Goal: Book appointment/travel/reservation

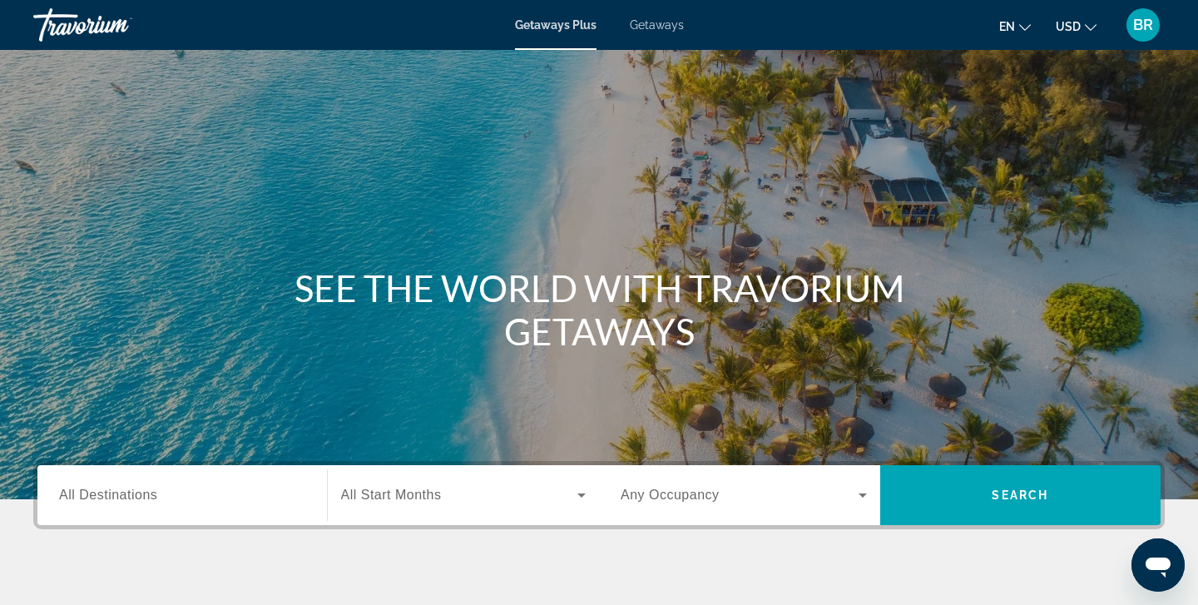
click at [71, 494] on span "All Destinations" at bounding box center [108, 494] width 98 height 14
click at [71, 494] on input "Destination All Destinations" at bounding box center [182, 496] width 246 height 20
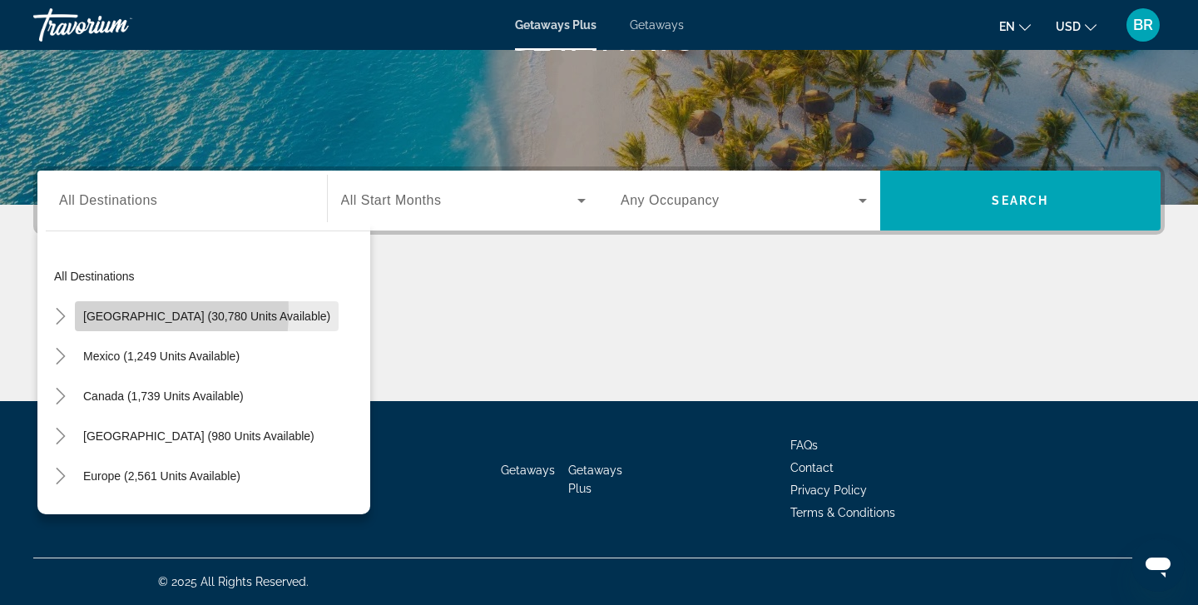
click at [105, 311] on span "[GEOGRAPHIC_DATA] (30,780 units available)" at bounding box center [206, 315] width 247 height 13
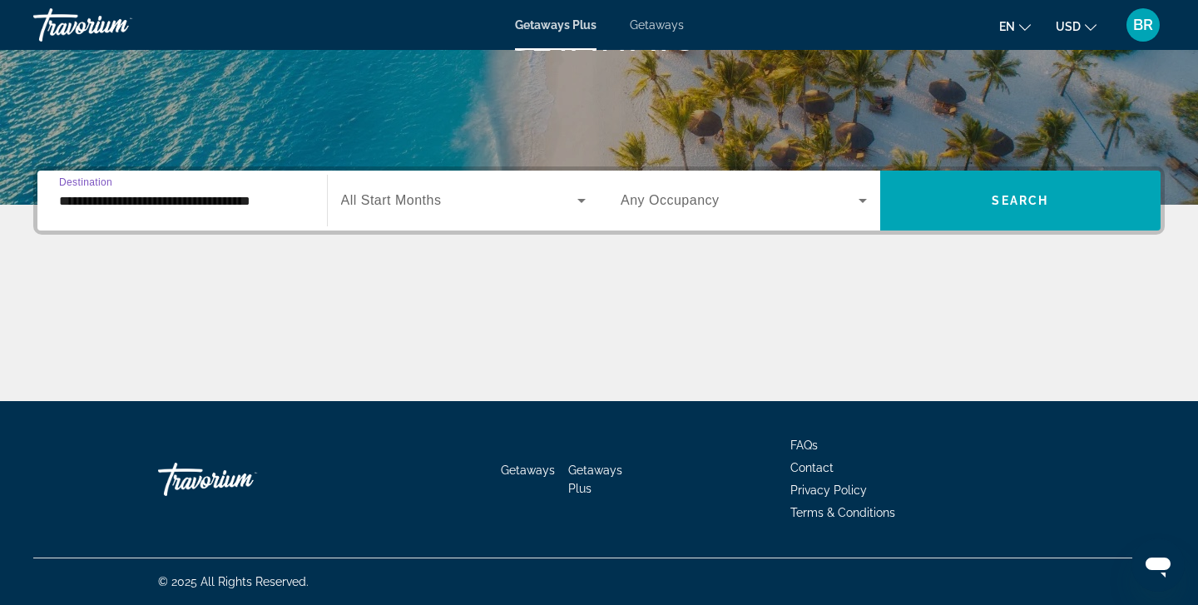
click at [94, 204] on input "**********" at bounding box center [182, 201] width 246 height 20
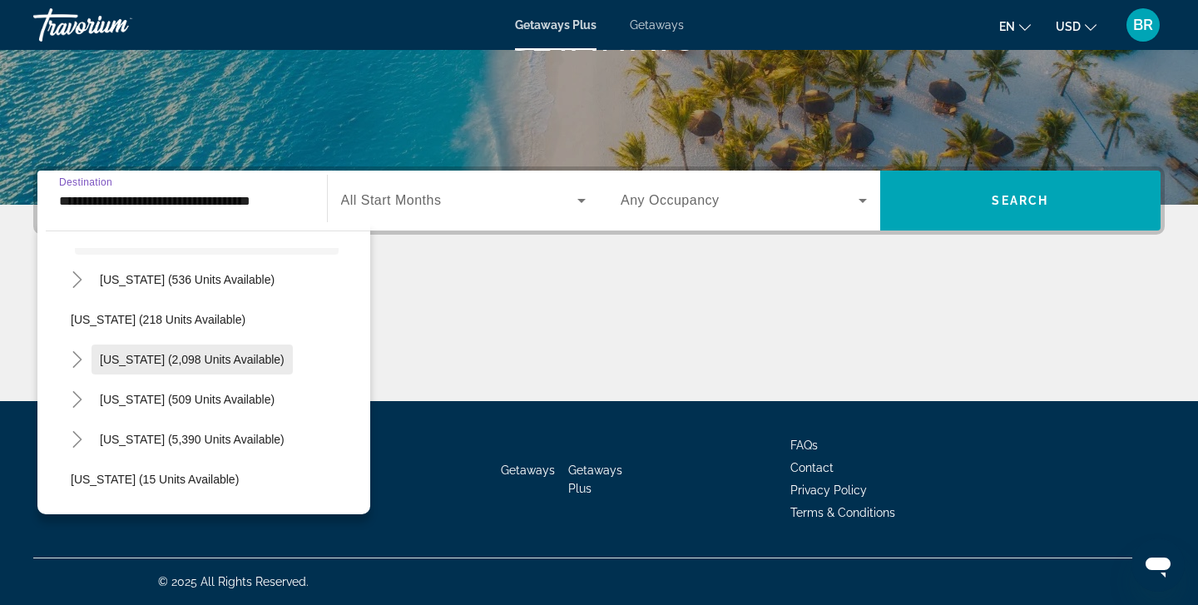
scroll to position [84, 0]
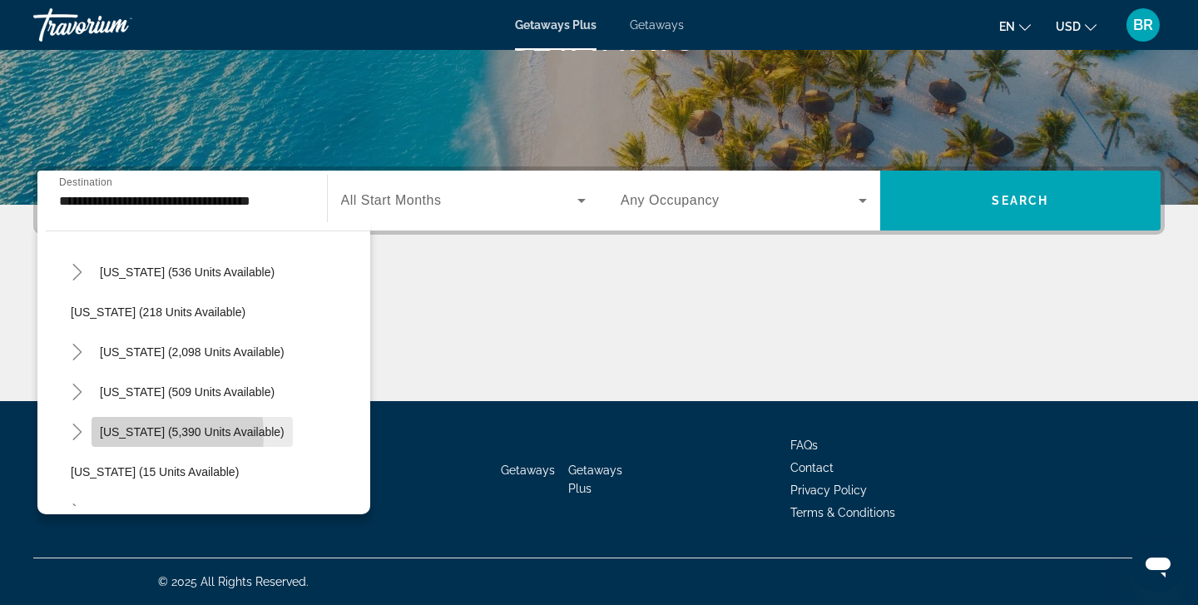
click at [131, 435] on span "[US_STATE] (5,390 units available)" at bounding box center [192, 431] width 185 height 13
type input "**********"
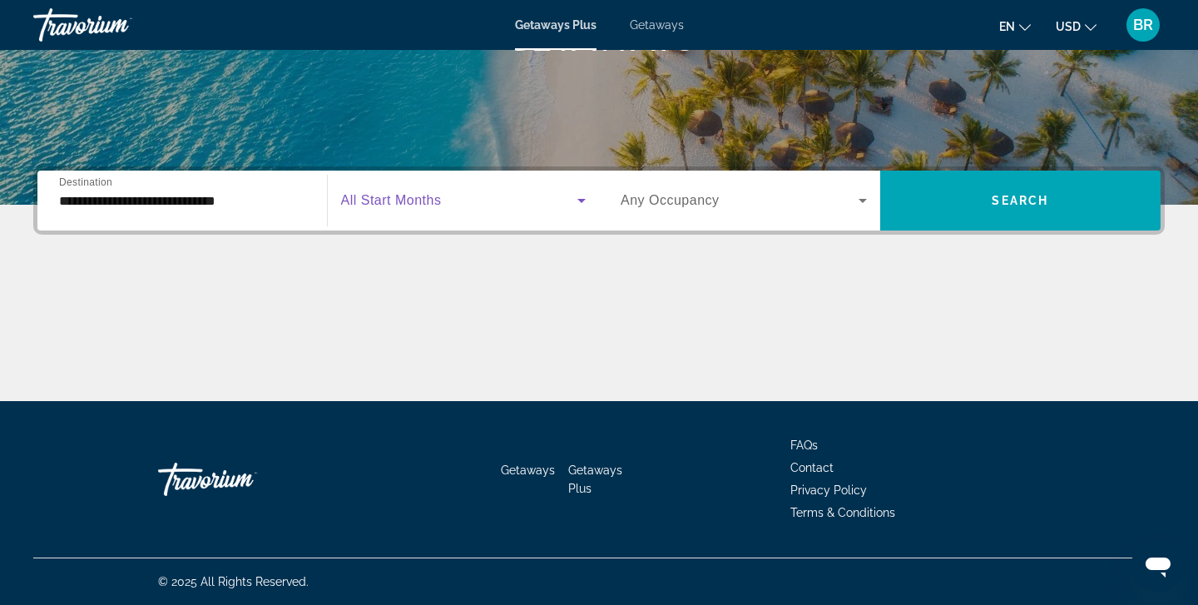
click at [578, 201] on icon "Search widget" at bounding box center [581, 200] width 20 height 20
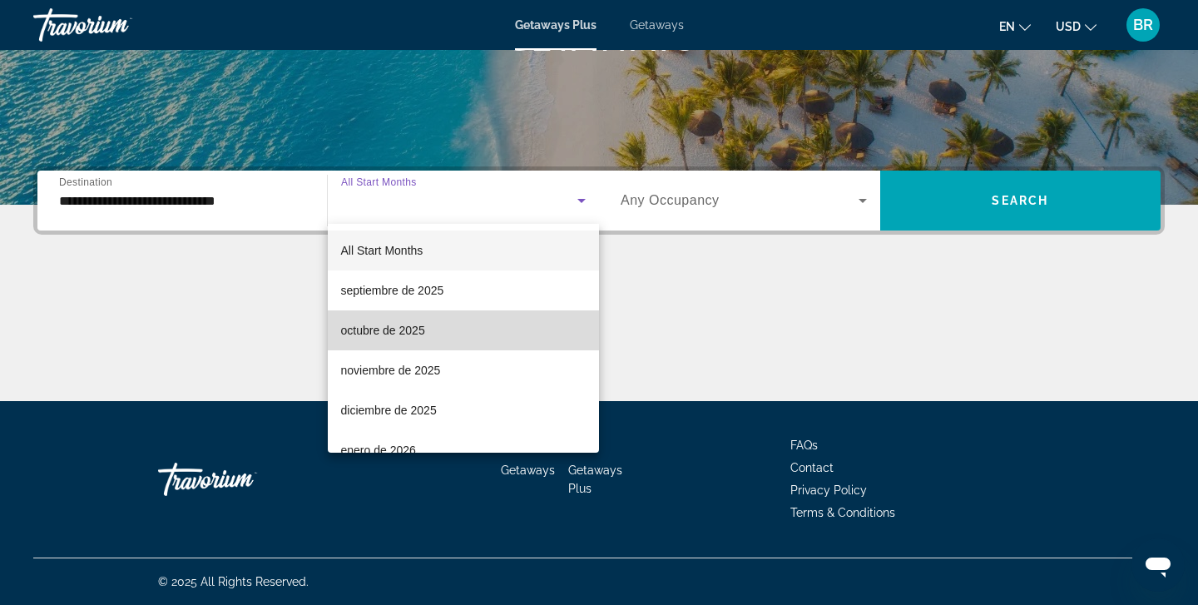
click at [393, 335] on span "octubre de 2025" at bounding box center [383, 330] width 84 height 20
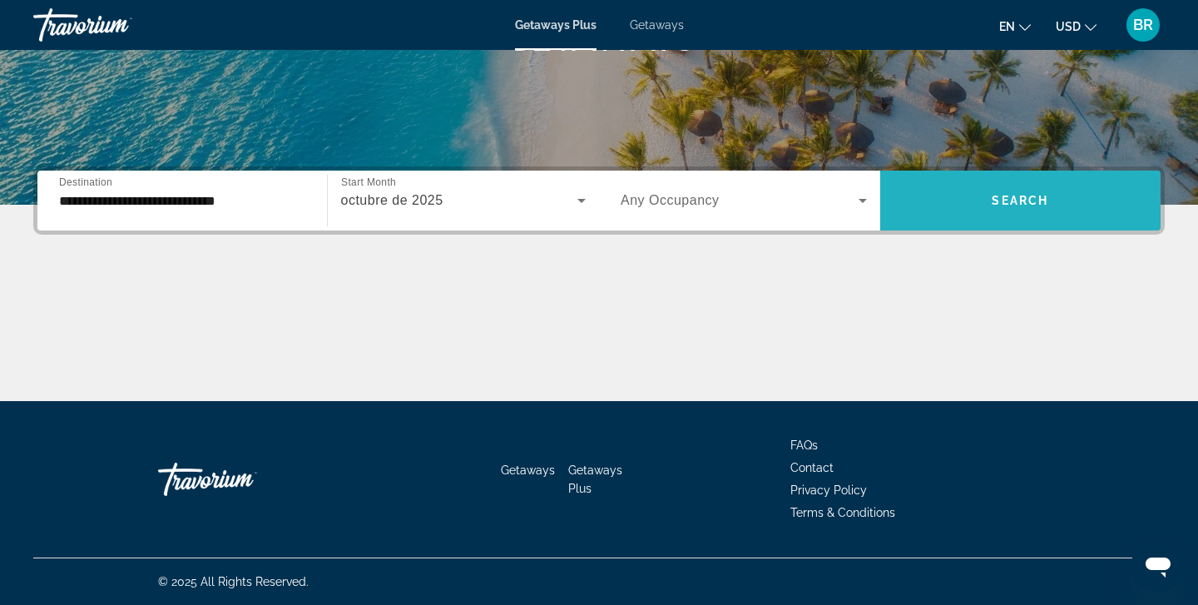
click at [1027, 195] on span "Search" at bounding box center [1019, 200] width 57 height 13
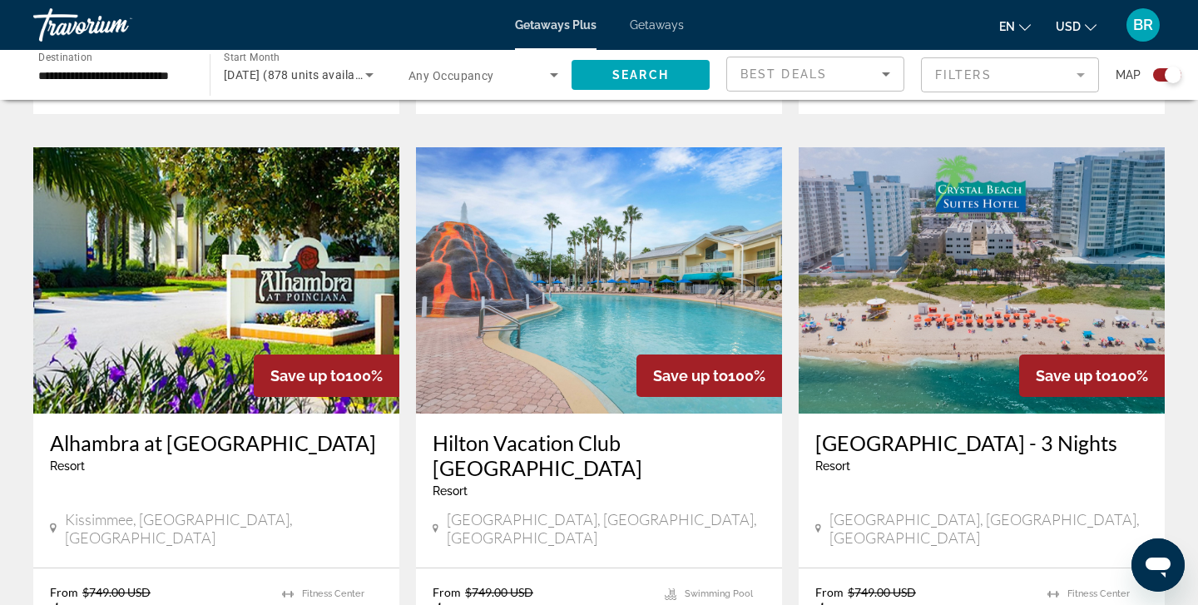
scroll to position [1161, 0]
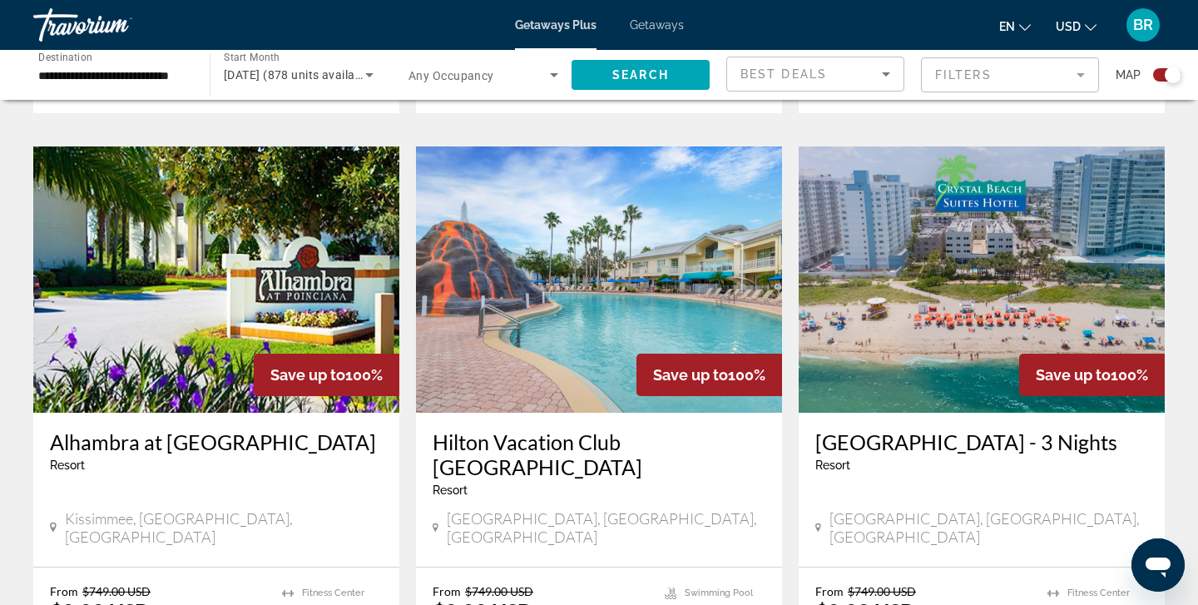
click at [964, 209] on img "Main content" at bounding box center [981, 279] width 366 height 266
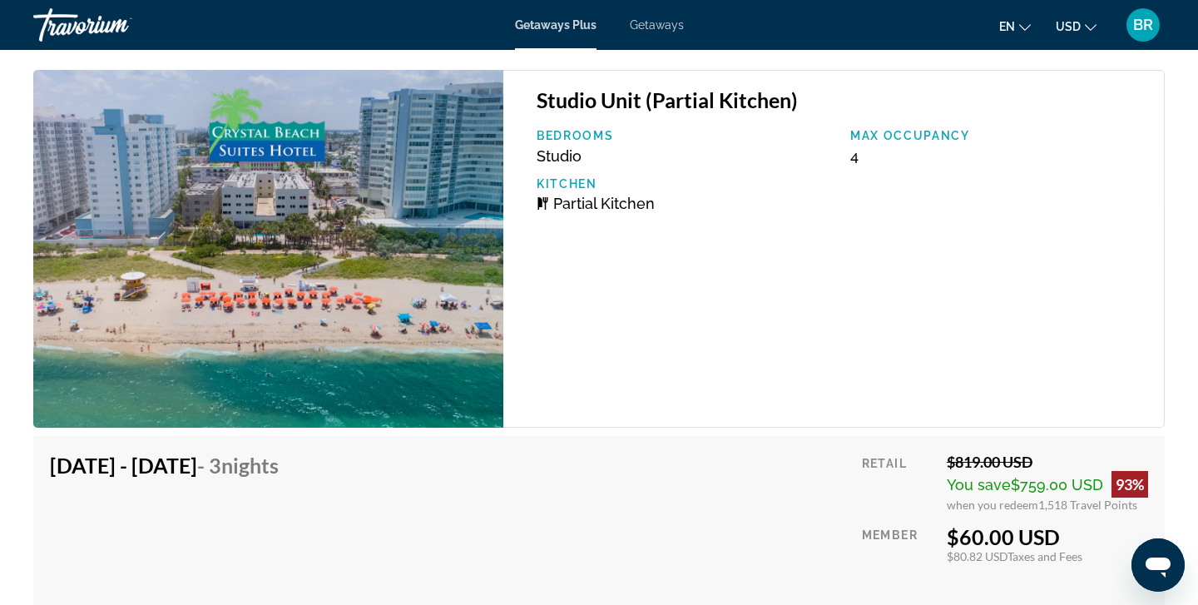
scroll to position [2541, 0]
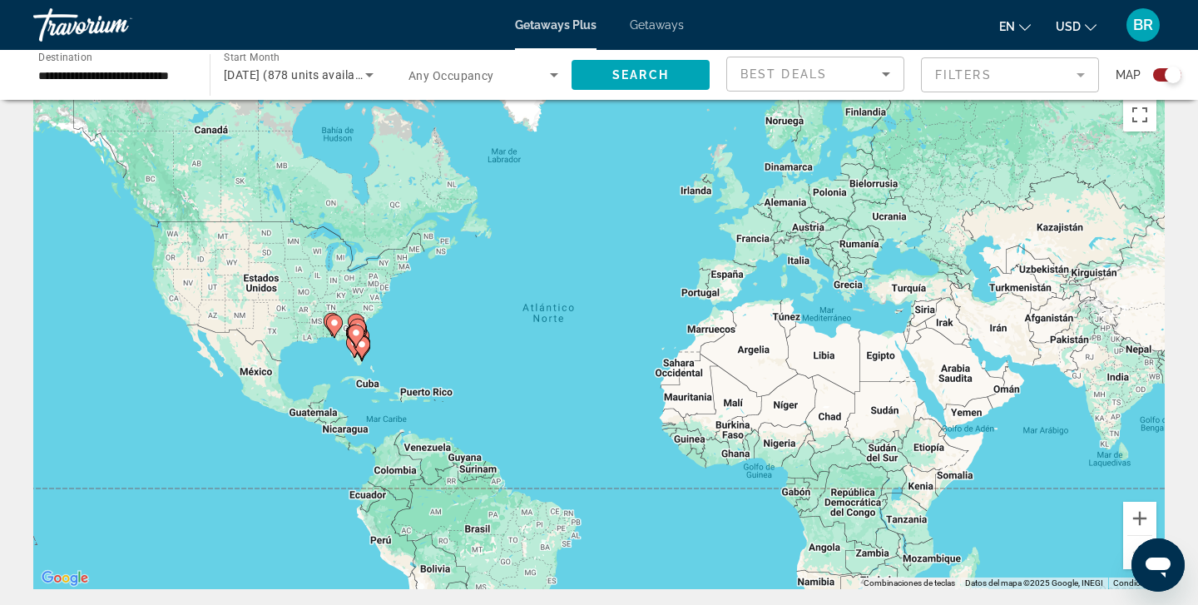
scroll to position [10, 0]
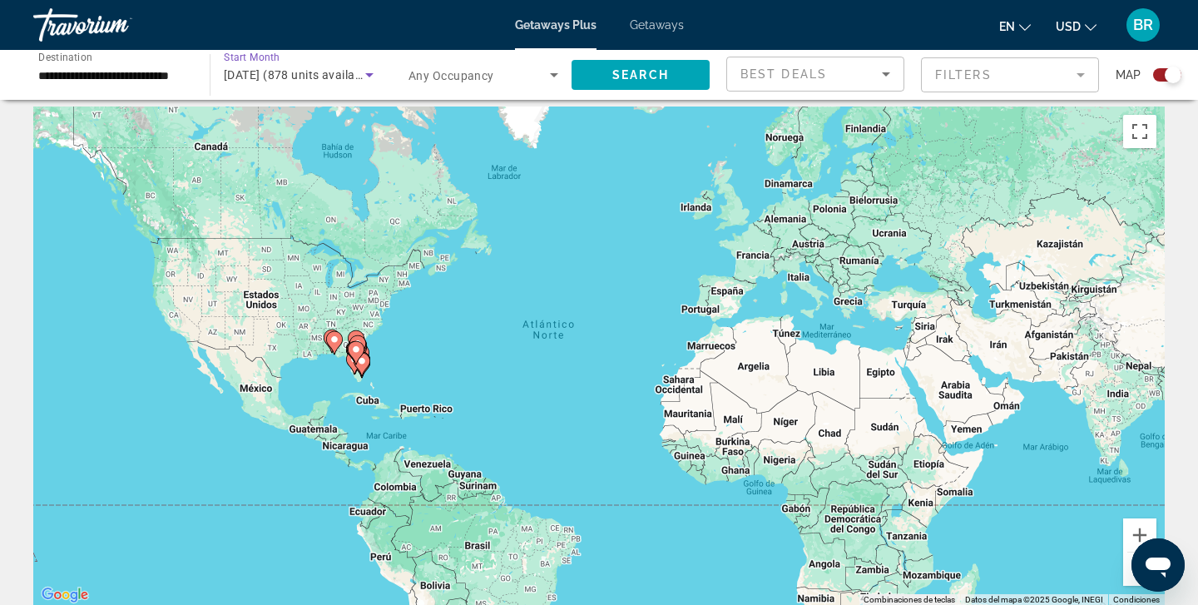
click at [368, 76] on icon "Search widget" at bounding box center [369, 75] width 8 height 4
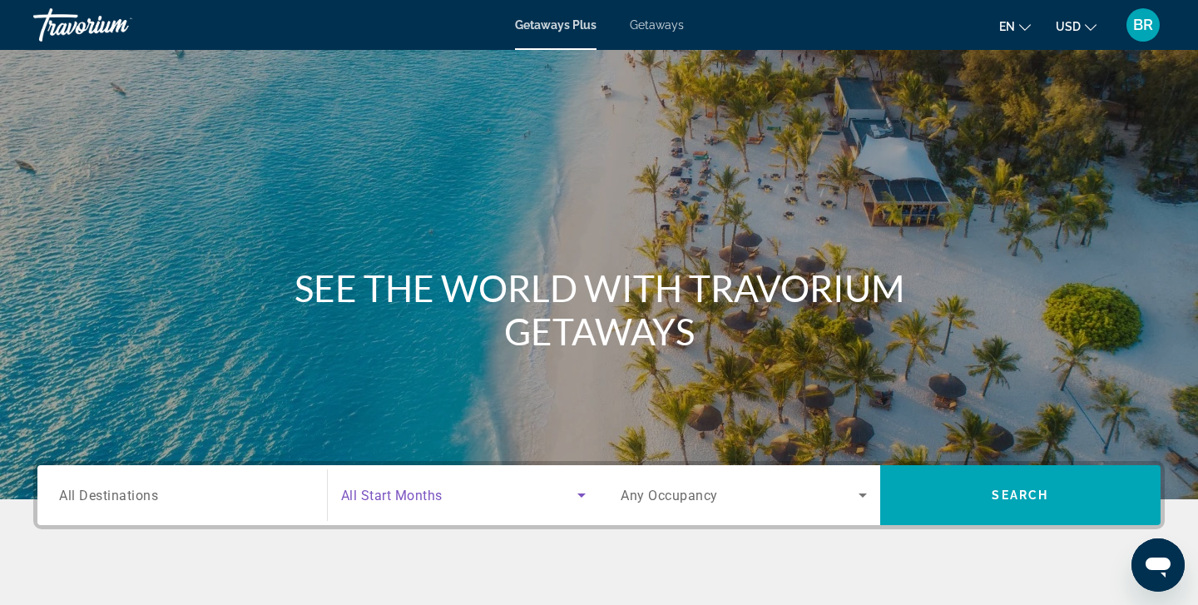
click at [581, 499] on icon "Search widget" at bounding box center [581, 495] width 20 height 20
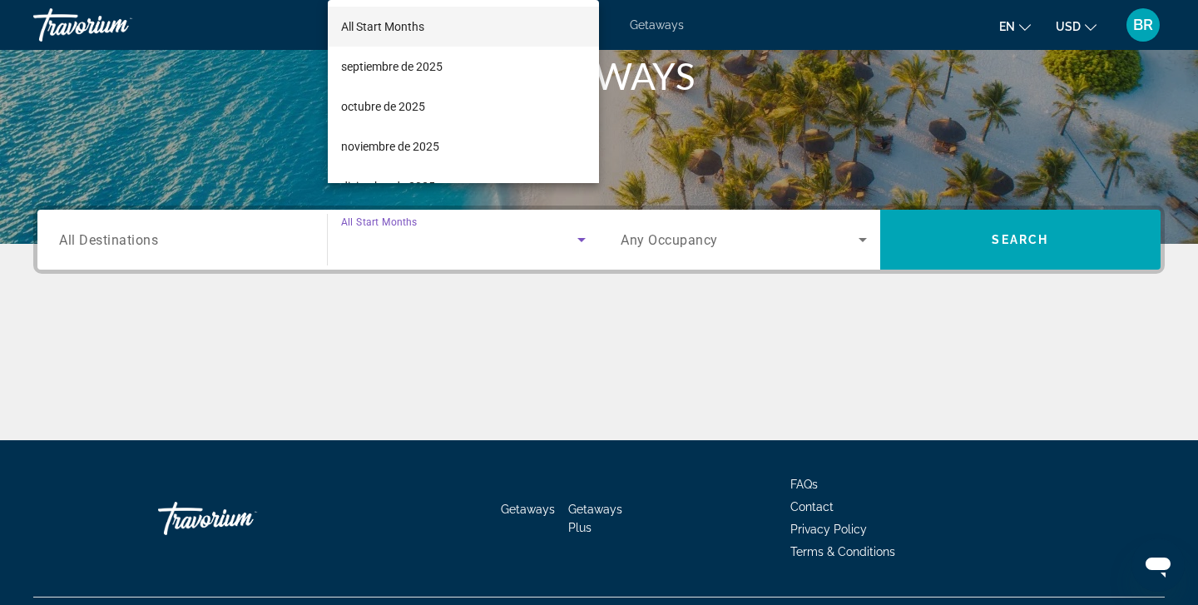
scroll to position [294, 0]
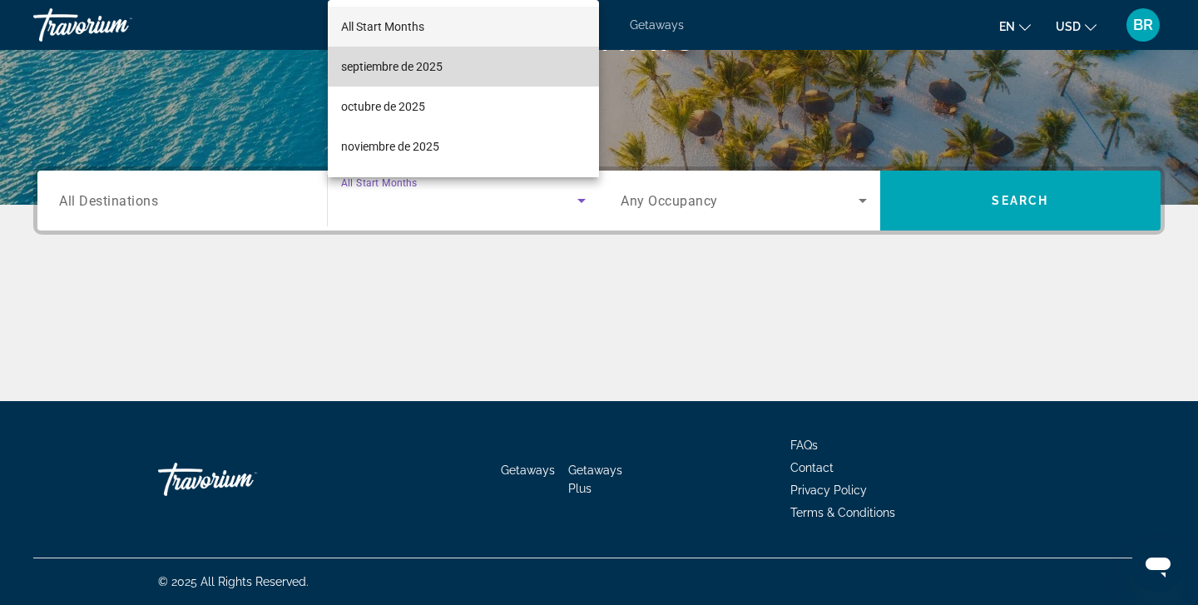
click at [399, 65] on span "septiembre de 2025" at bounding box center [391, 67] width 101 height 20
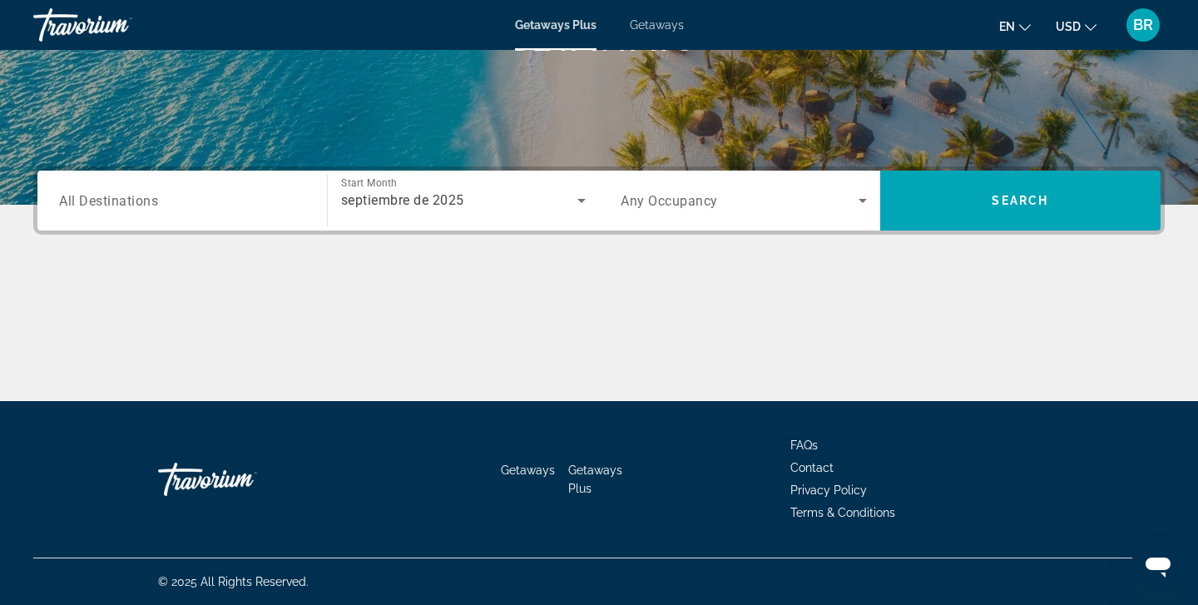
click at [95, 196] on span "All Destinations" at bounding box center [108, 200] width 99 height 16
click at [95, 196] on input "Destination All Destinations" at bounding box center [182, 201] width 246 height 20
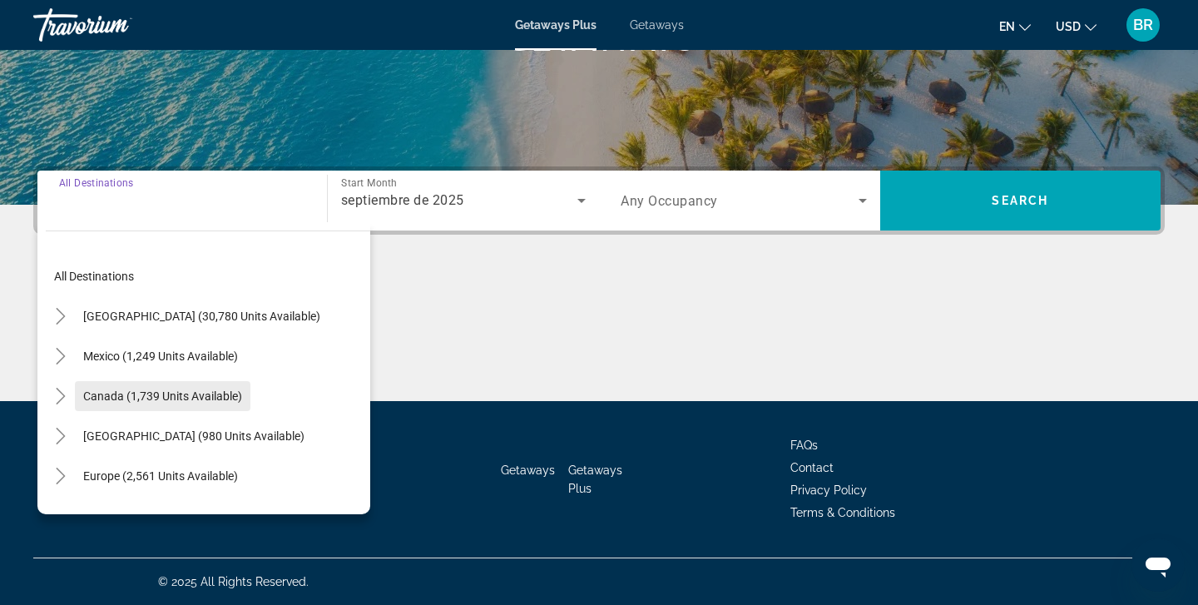
scroll to position [0, 0]
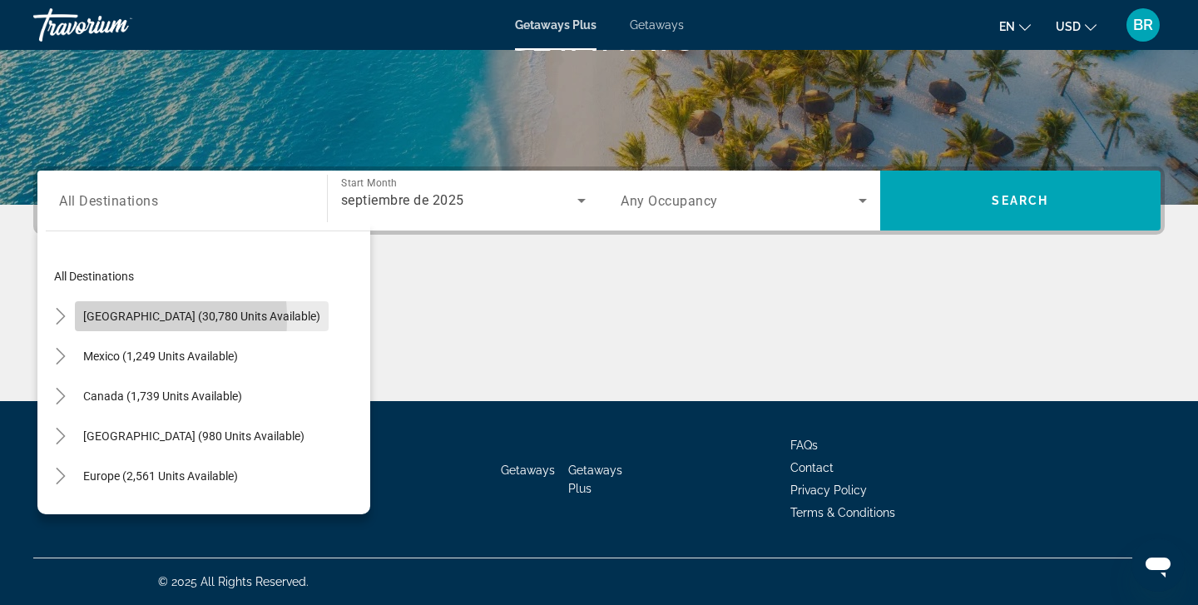
click at [79, 319] on span "Search widget" at bounding box center [202, 316] width 254 height 40
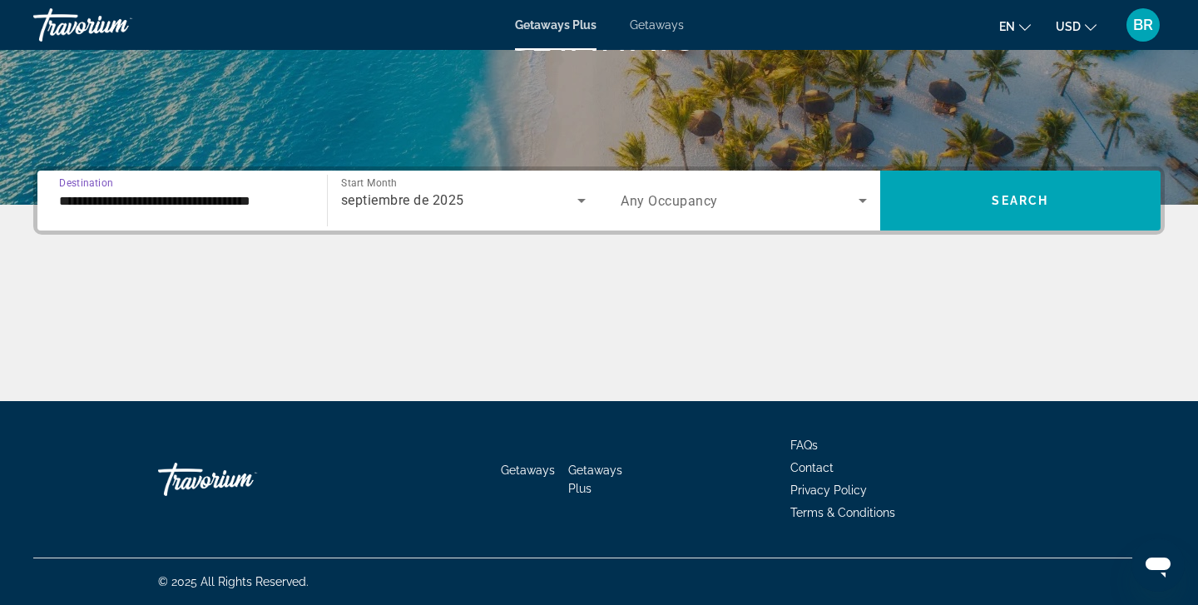
click at [111, 198] on input "**********" at bounding box center [182, 201] width 246 height 20
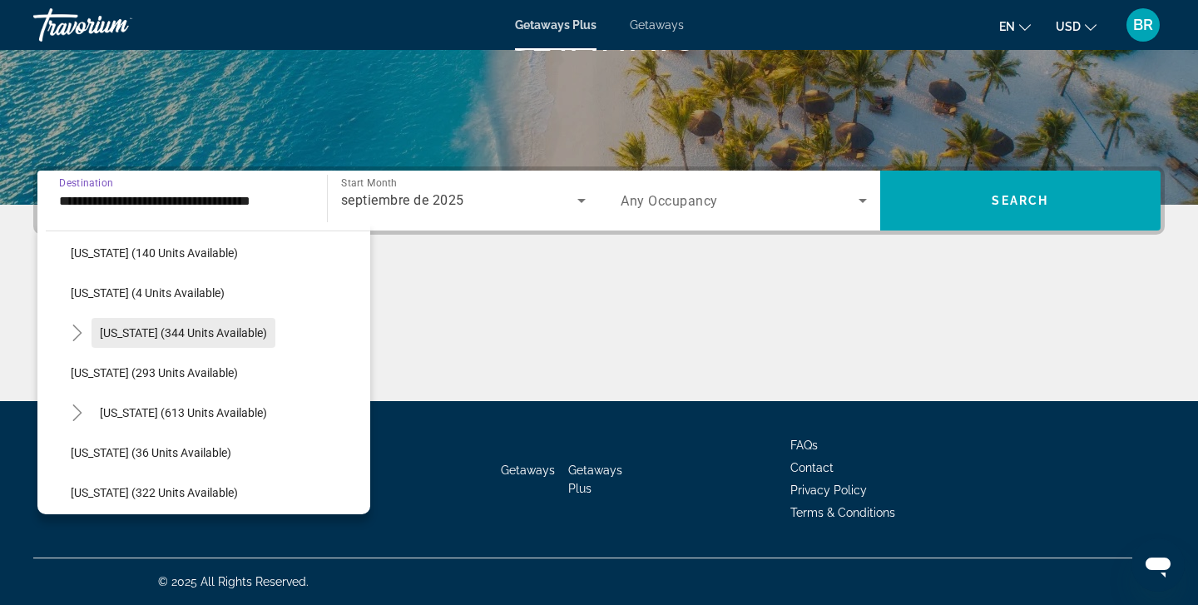
scroll to position [515, 0]
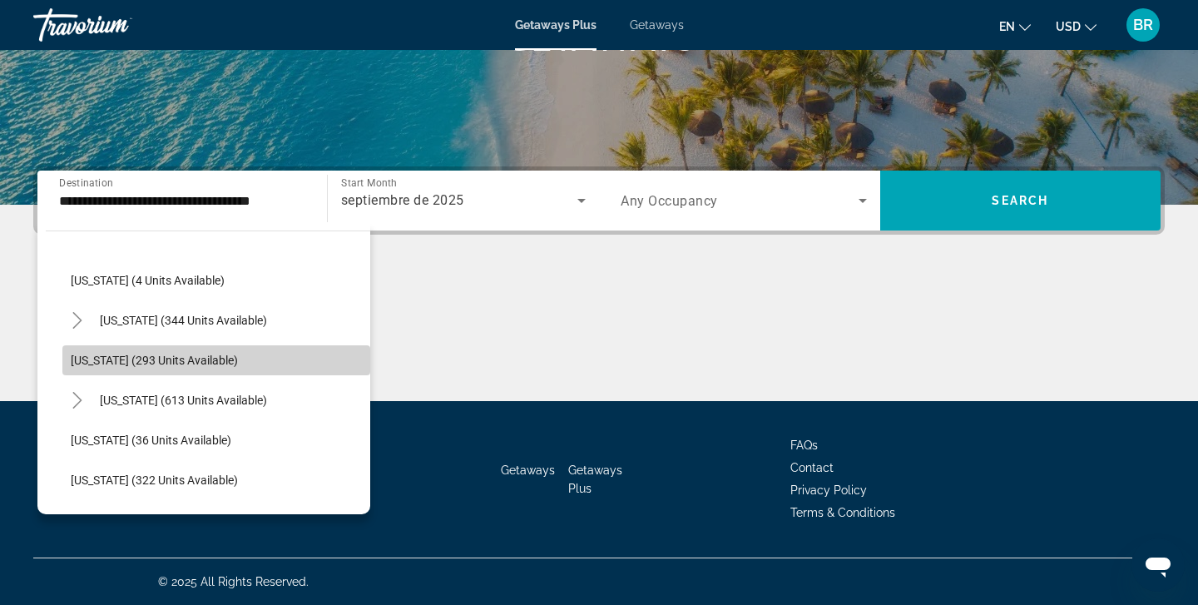
click at [129, 358] on span "[US_STATE] (293 units available)" at bounding box center [154, 359] width 167 height 13
type input "**********"
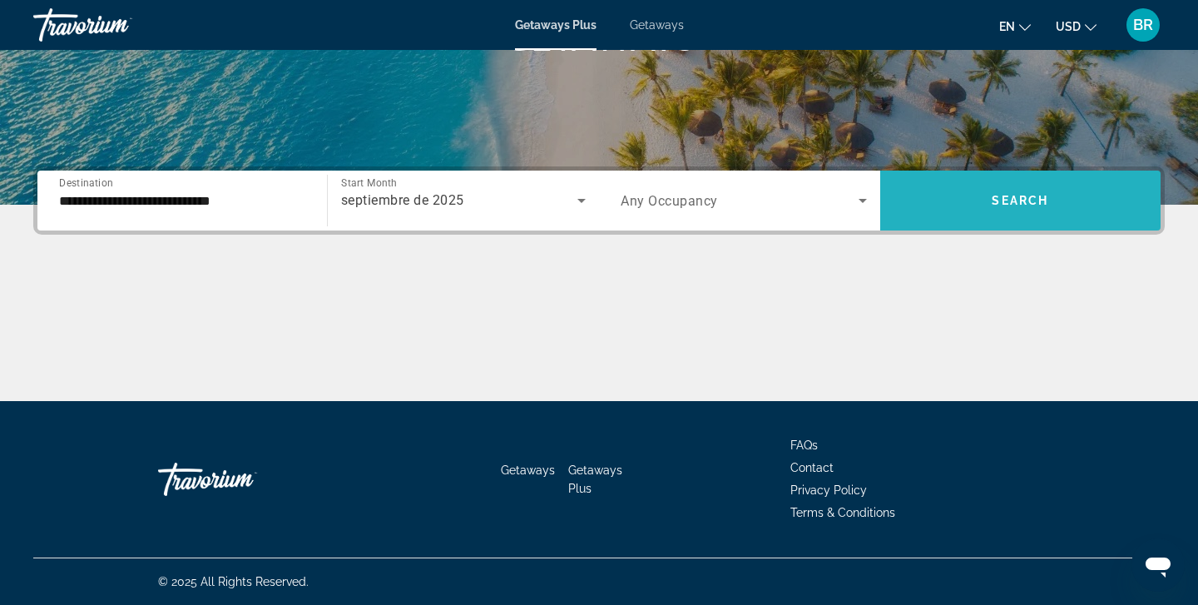
click at [1014, 195] on span "Search" at bounding box center [1019, 200] width 57 height 13
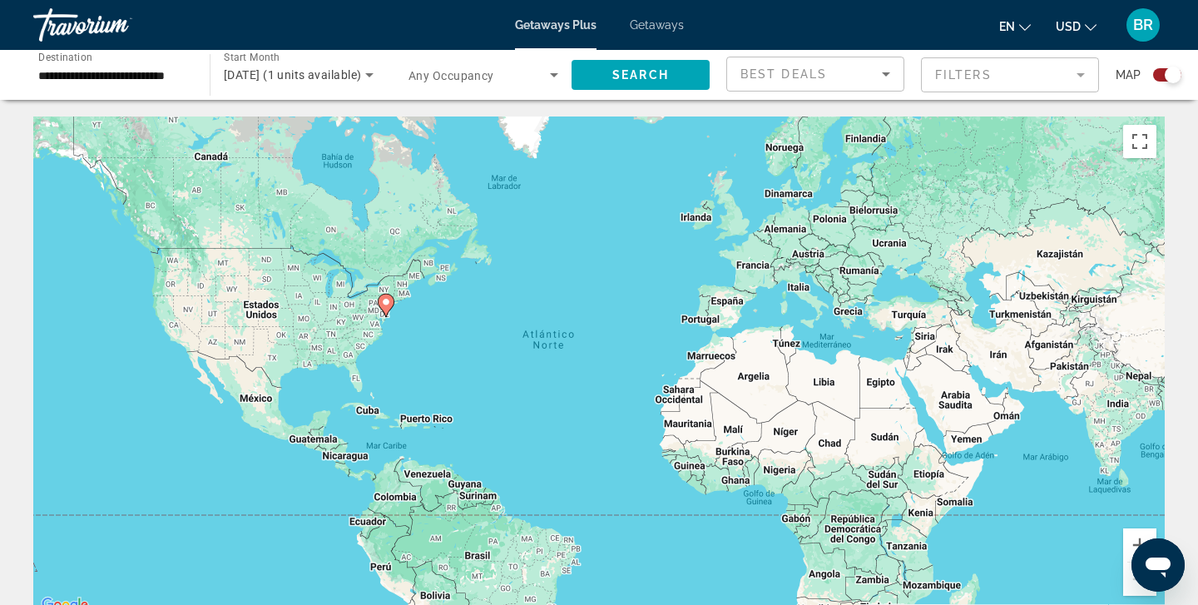
click at [86, 75] on input "**********" at bounding box center [113, 76] width 150 height 20
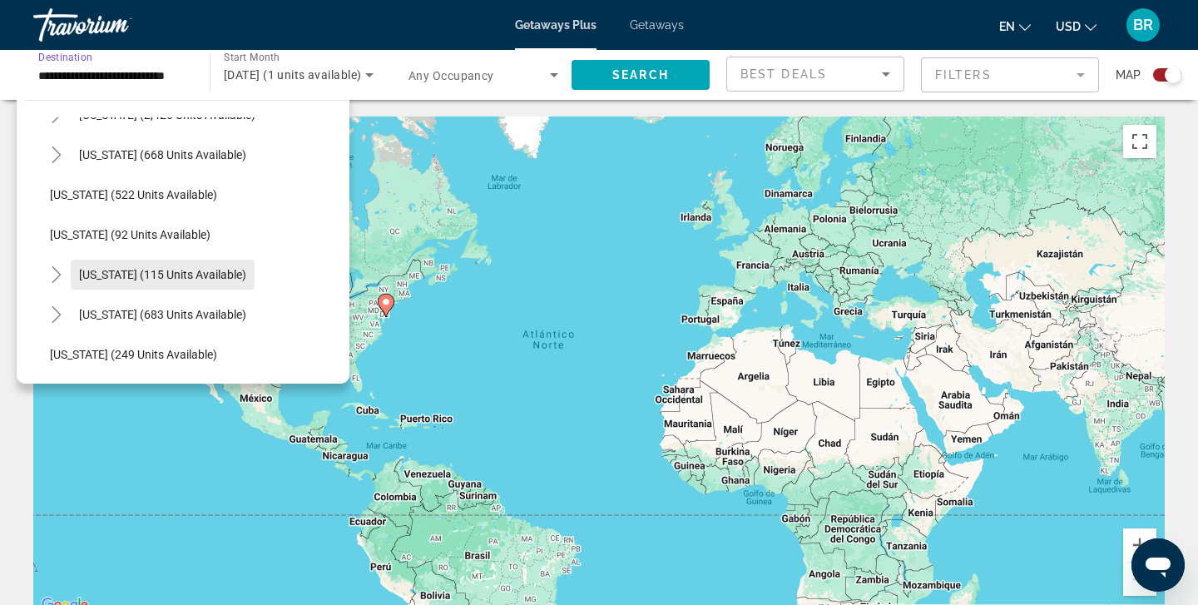
scroll to position [877, 0]
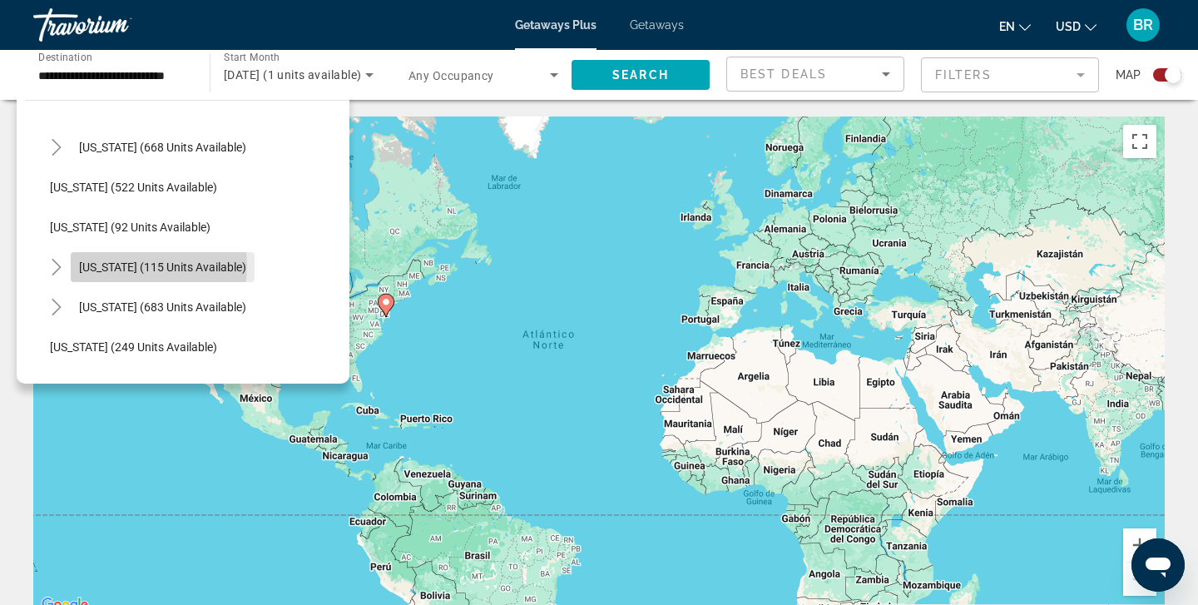
click at [121, 266] on span "[US_STATE] (115 units available)" at bounding box center [162, 266] width 167 height 13
type input "**********"
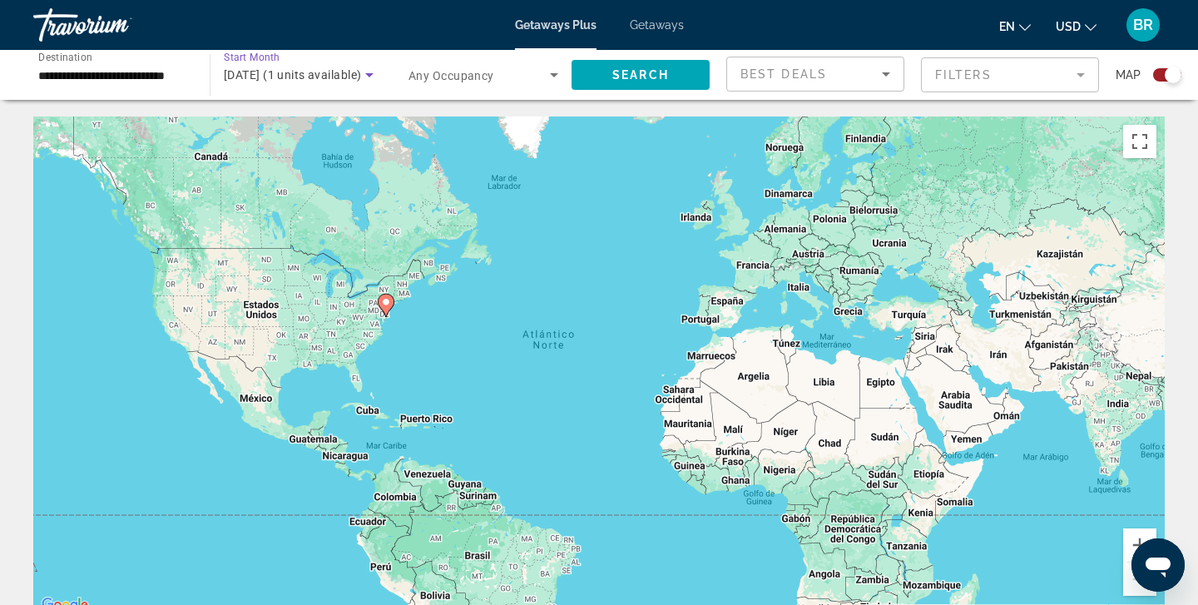
click at [371, 75] on icon "Search widget" at bounding box center [369, 75] width 8 height 4
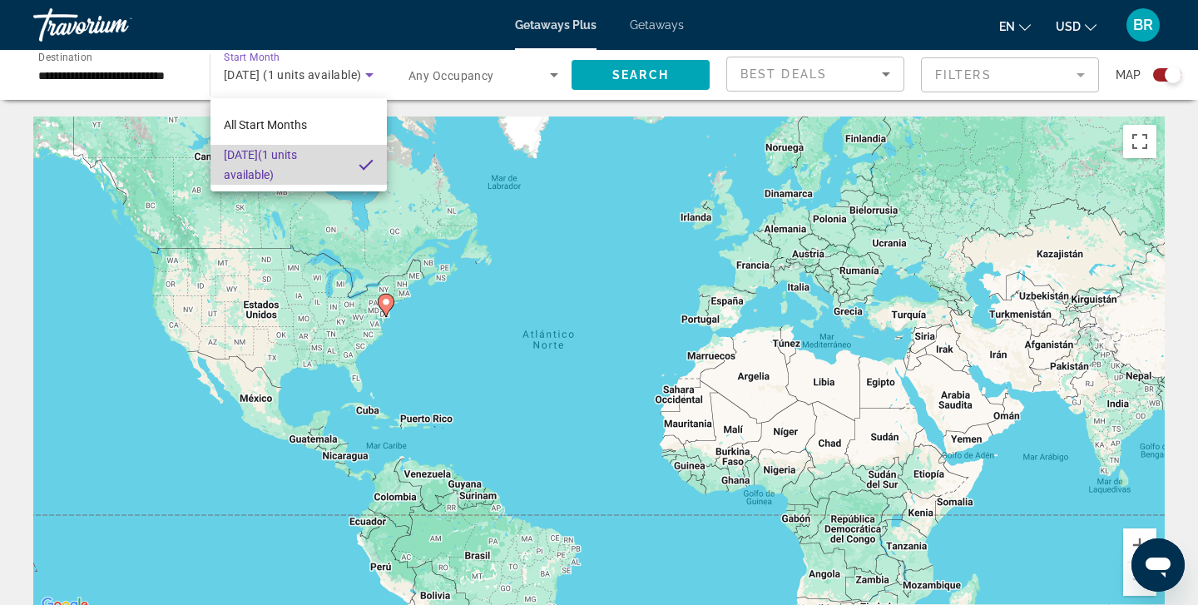
click at [369, 161] on mat-pseudo-checkbox at bounding box center [365, 164] width 15 height 15
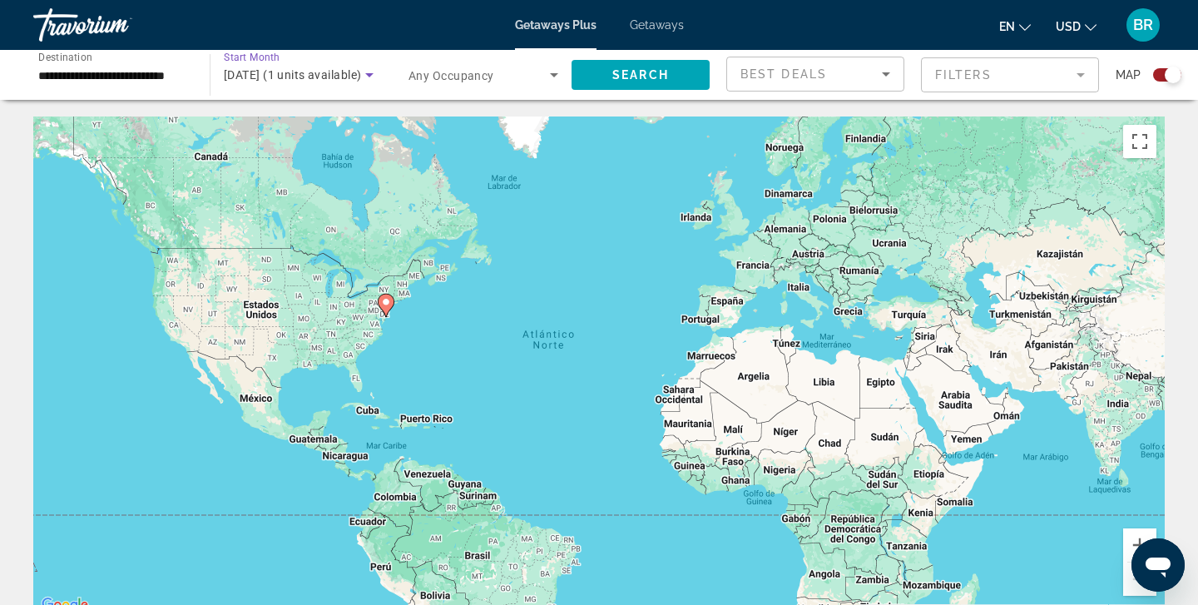
click at [368, 75] on icon "Search widget" at bounding box center [369, 75] width 8 height 4
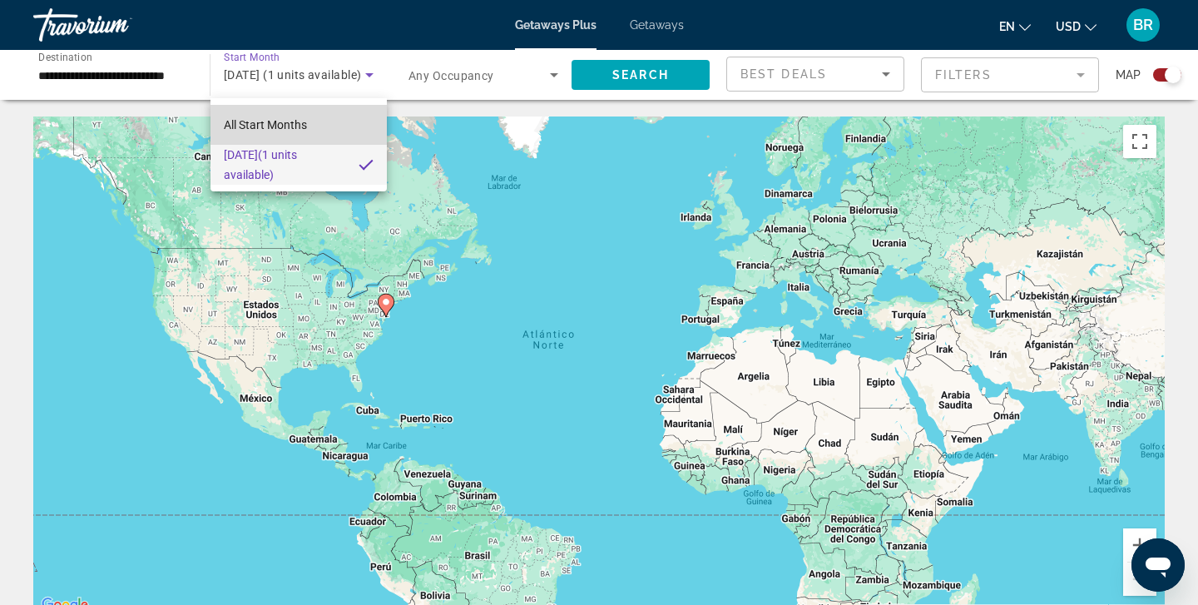
click at [279, 123] on span "All Start Months" at bounding box center [265, 124] width 83 height 13
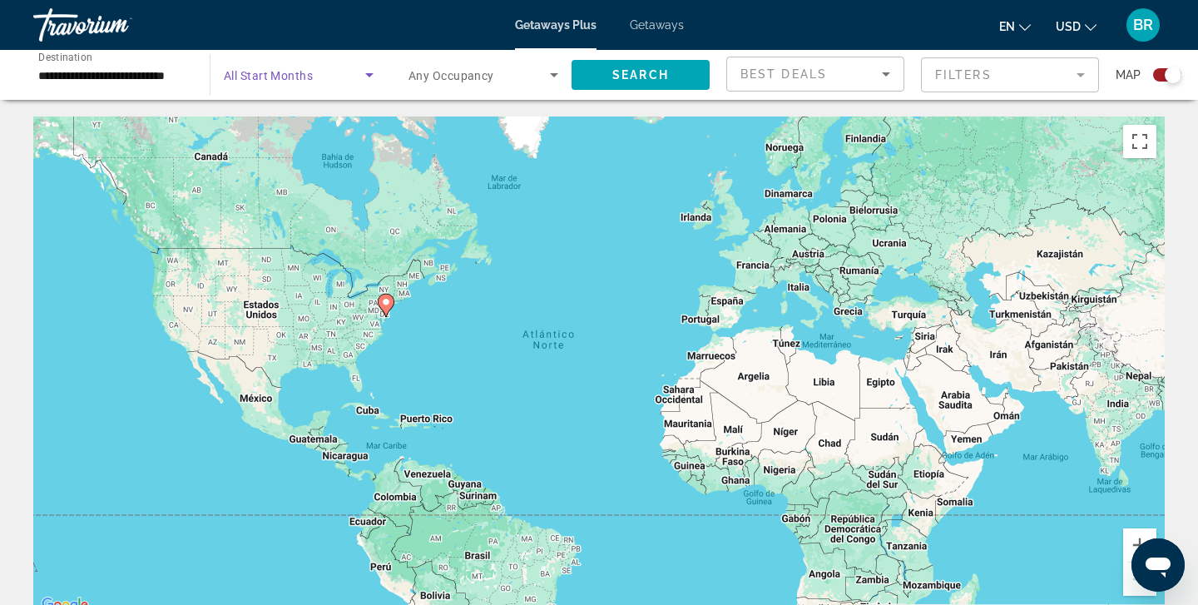
click at [368, 70] on icon "Search widget" at bounding box center [369, 75] width 20 height 20
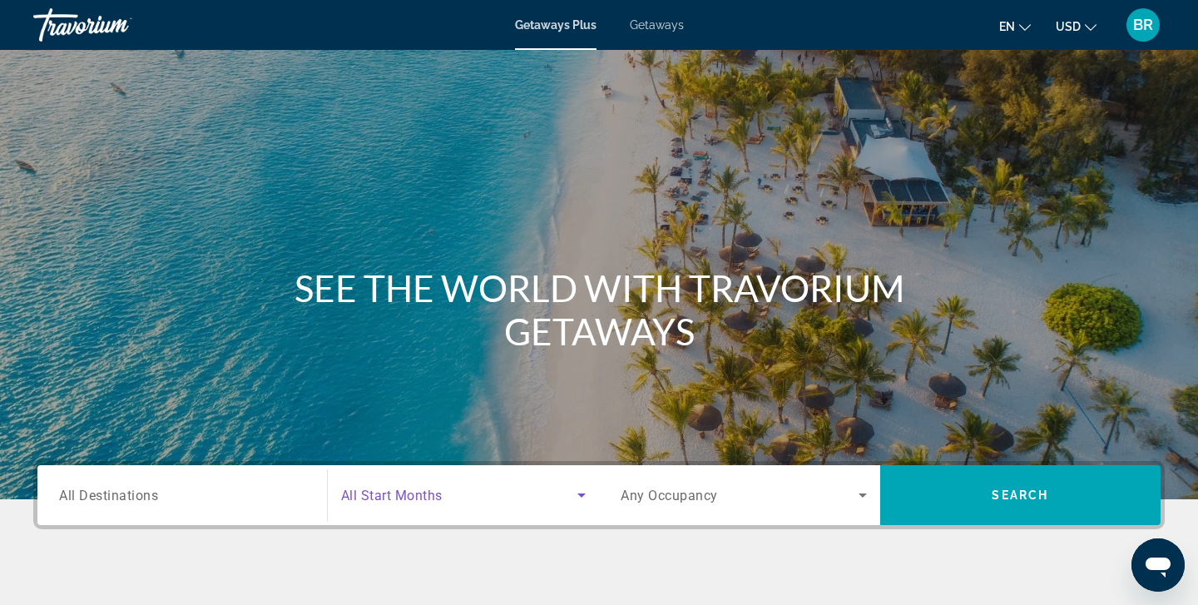
click at [585, 495] on icon "Search widget" at bounding box center [581, 495] width 20 height 20
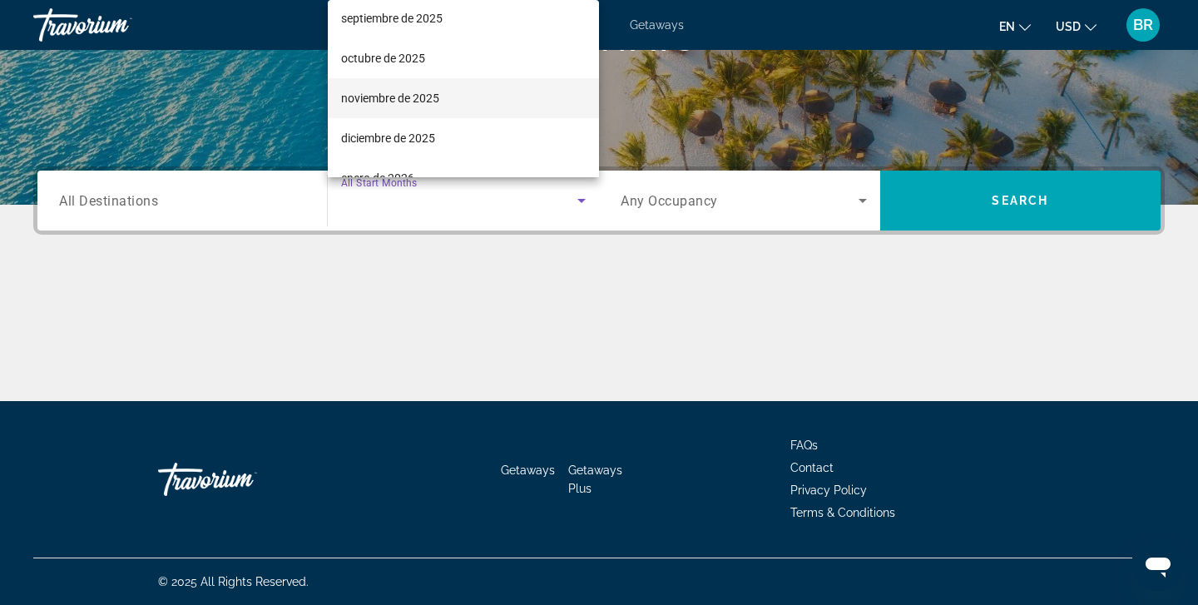
scroll to position [52, 0]
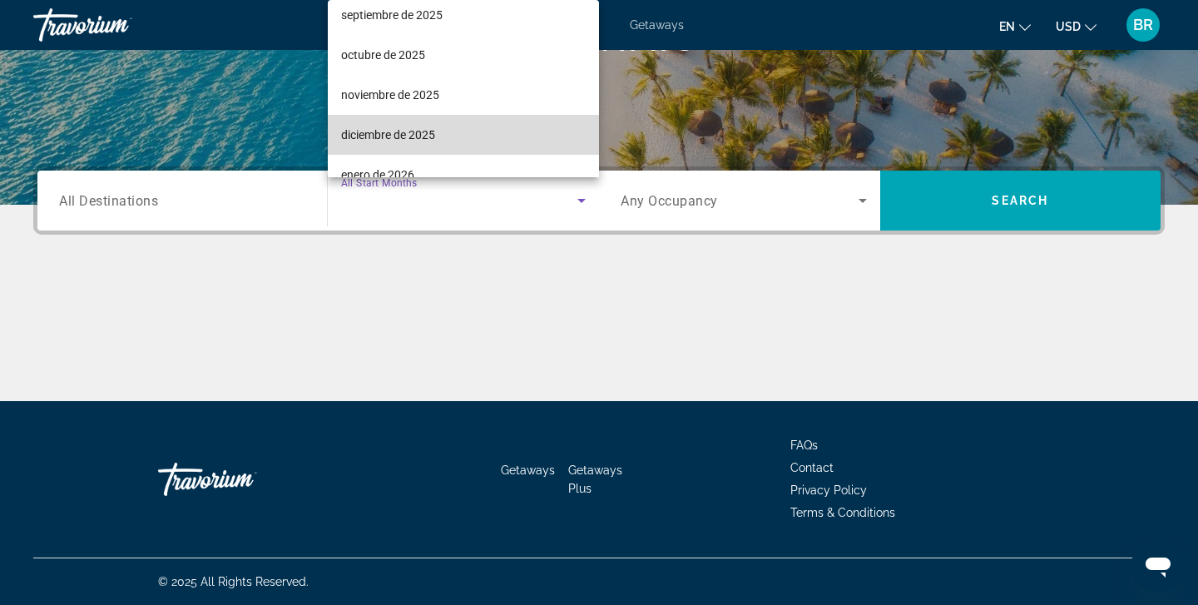
click at [388, 131] on span "diciembre de 2025" at bounding box center [388, 135] width 94 height 20
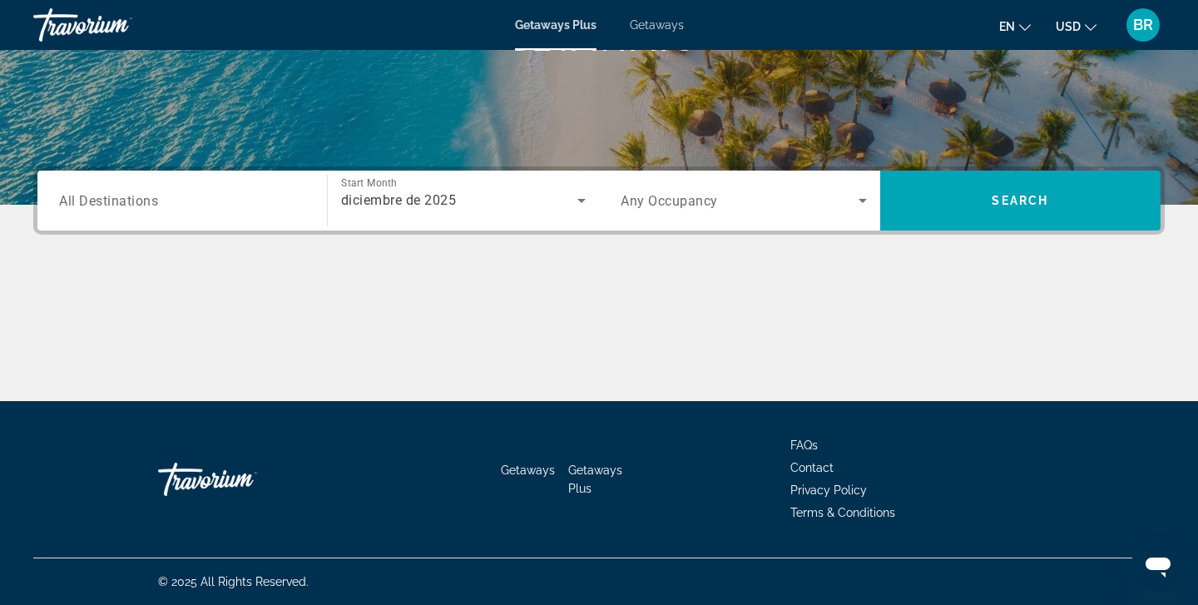
click at [99, 203] on span "All Destinations" at bounding box center [108, 200] width 99 height 16
click at [99, 203] on input "Destination All Destinations" at bounding box center [182, 201] width 246 height 20
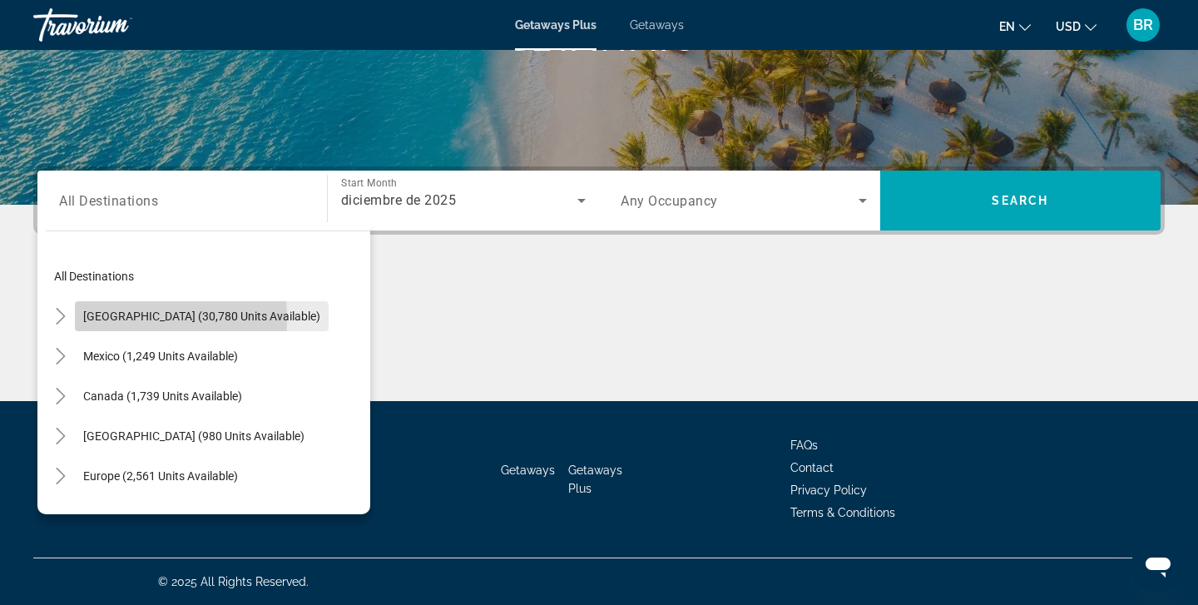
click at [85, 319] on span "[GEOGRAPHIC_DATA] (30,780 units available)" at bounding box center [201, 315] width 237 height 13
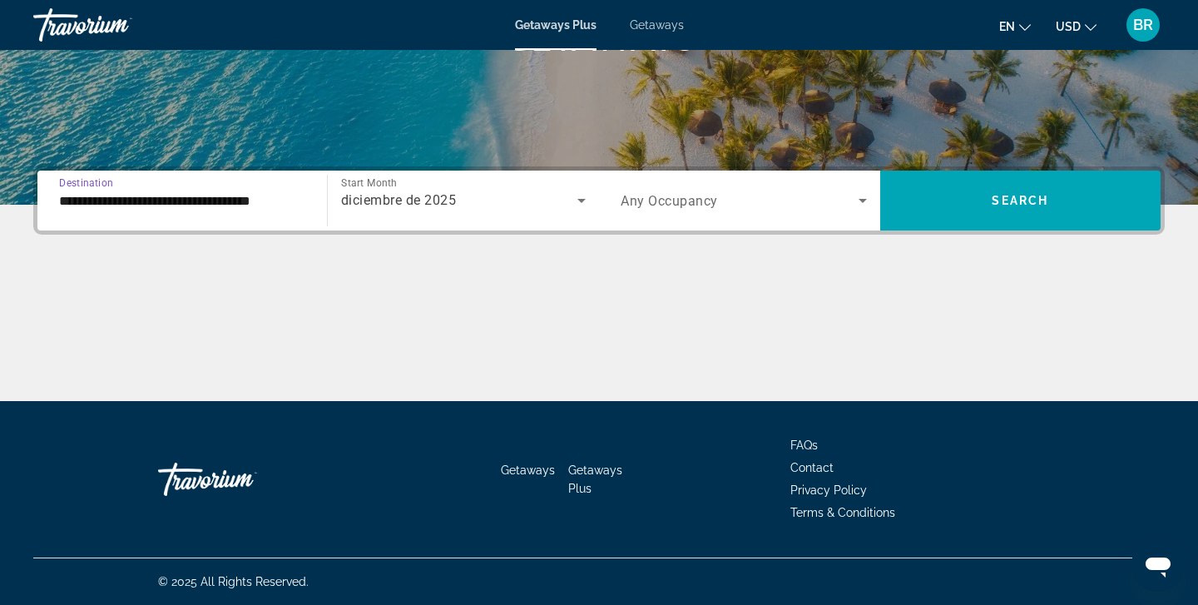
click at [107, 200] on input "**********" at bounding box center [182, 201] width 246 height 20
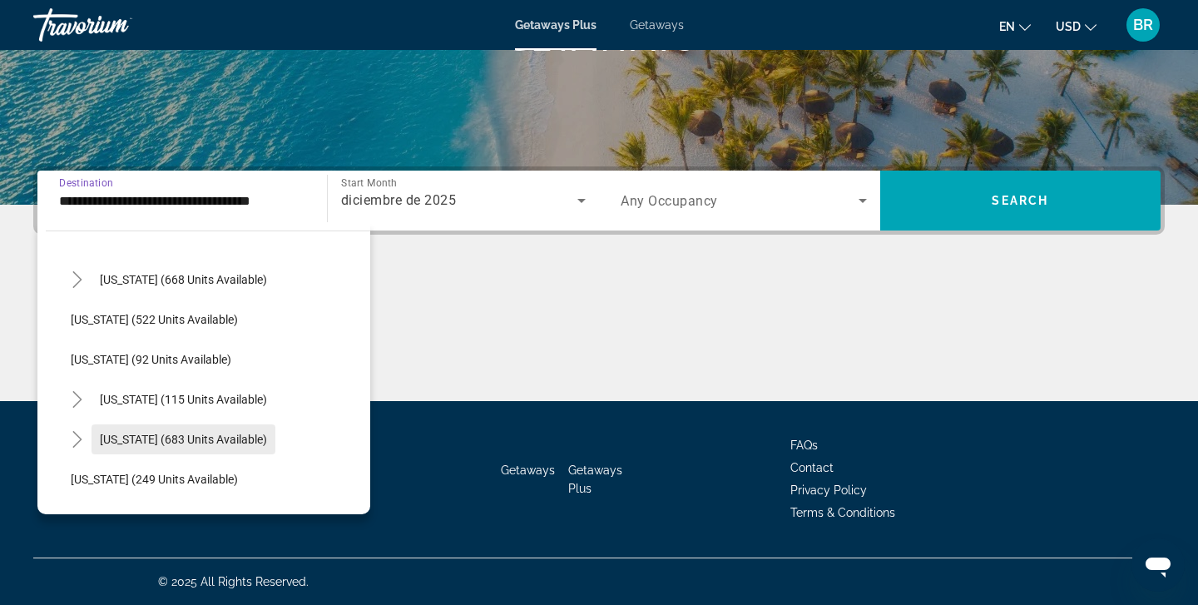
scroll to position [877, 0]
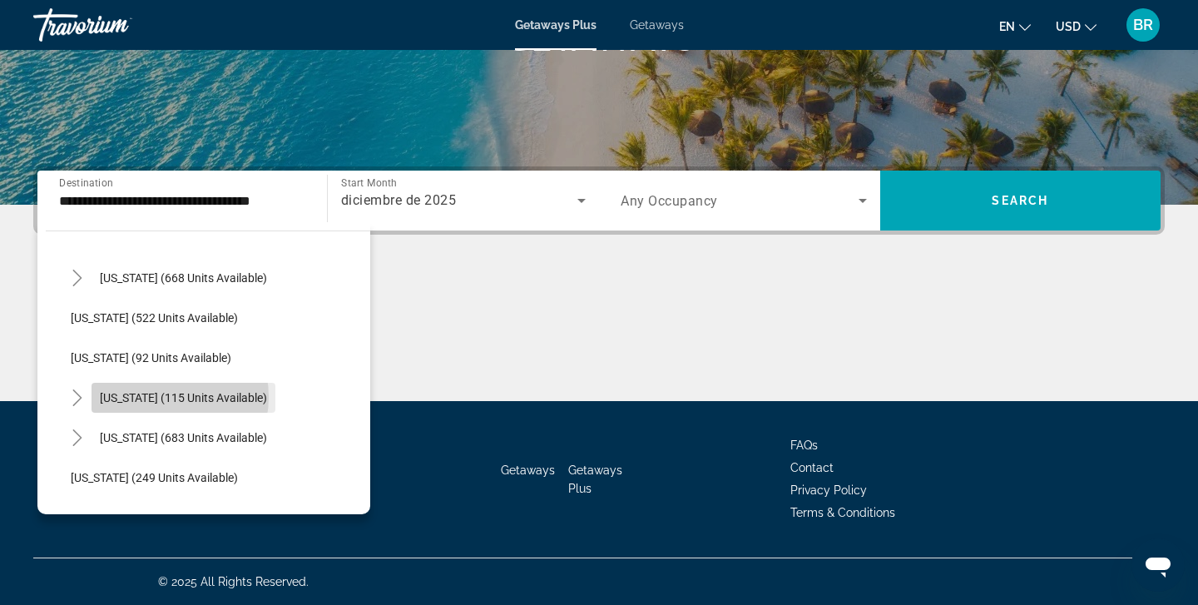
click at [161, 397] on span "[US_STATE] (115 units available)" at bounding box center [183, 397] width 167 height 13
type input "**********"
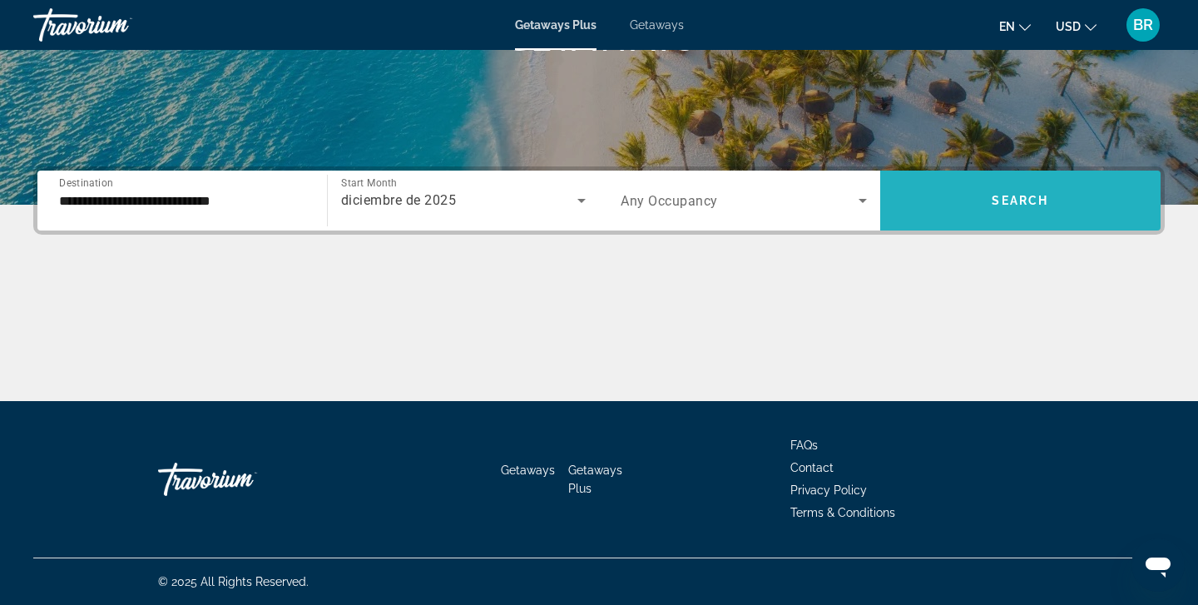
click at [1010, 200] on span "Search" at bounding box center [1019, 200] width 57 height 13
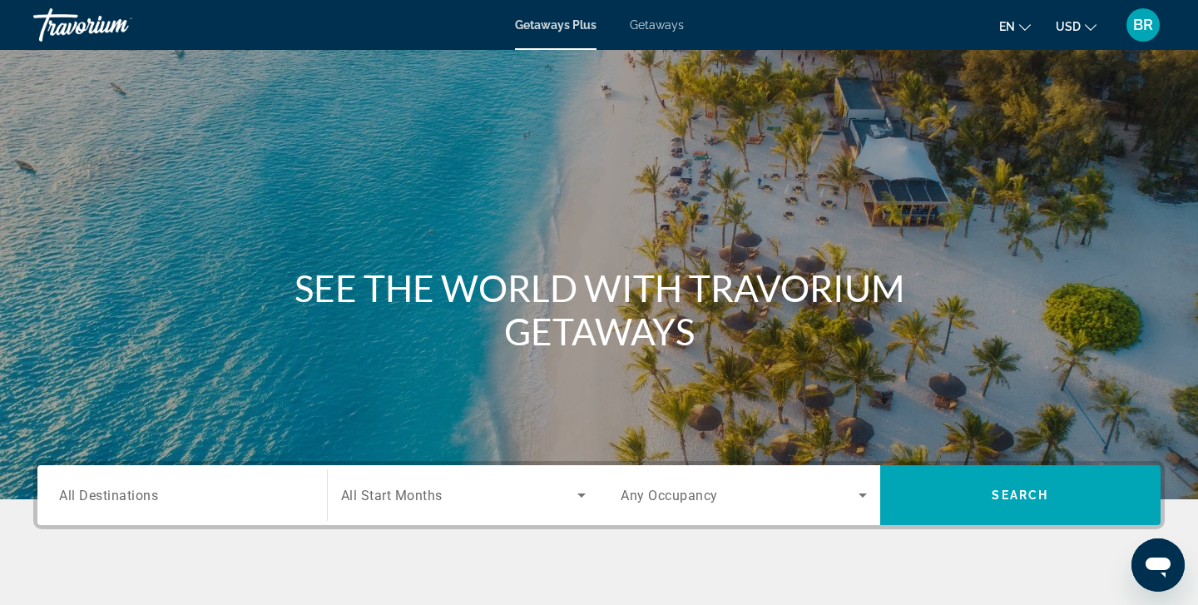
click at [87, 494] on span "All Destinations" at bounding box center [108, 494] width 99 height 16
click at [87, 494] on input "Destination All Destinations" at bounding box center [182, 496] width 246 height 20
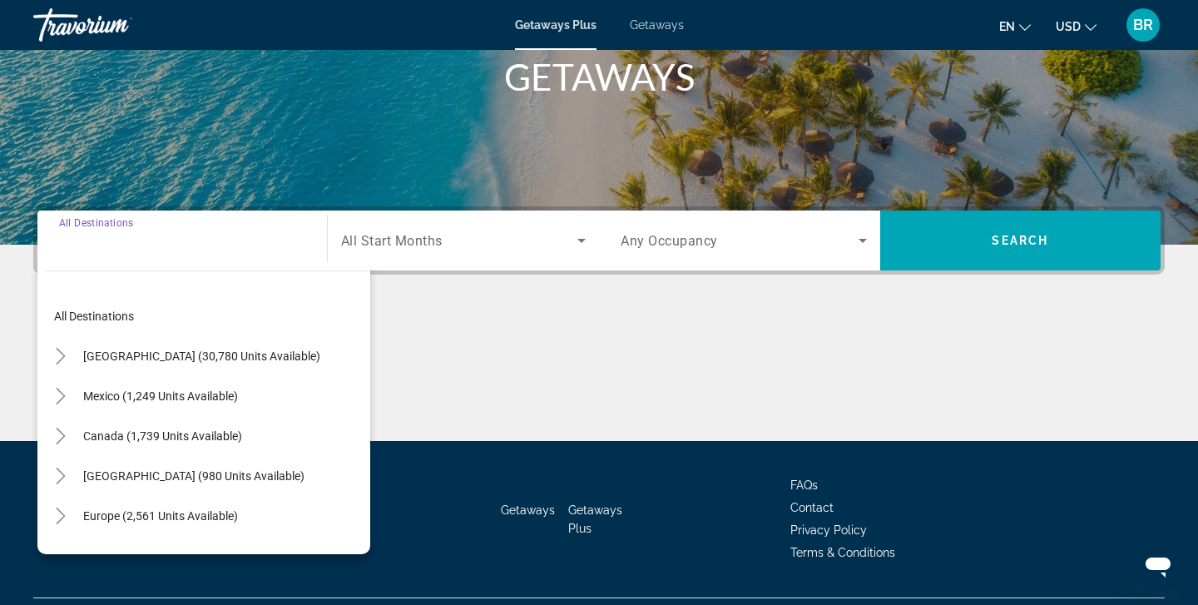
scroll to position [294, 0]
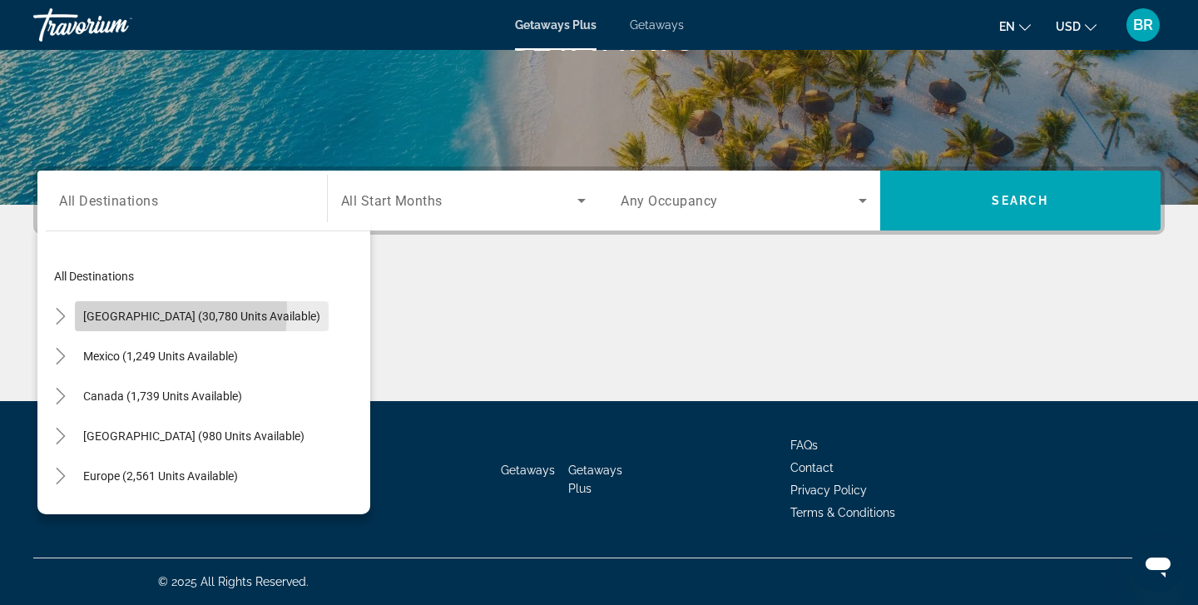
click at [79, 309] on span "Search widget" at bounding box center [202, 316] width 254 height 40
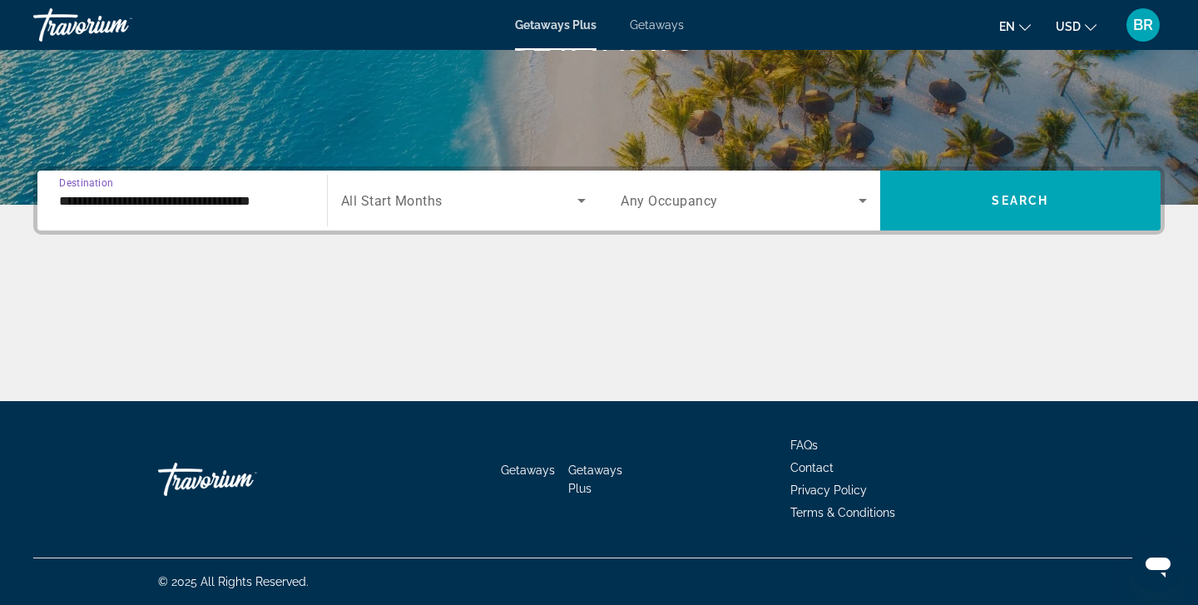
click at [91, 197] on input "**********" at bounding box center [182, 201] width 246 height 20
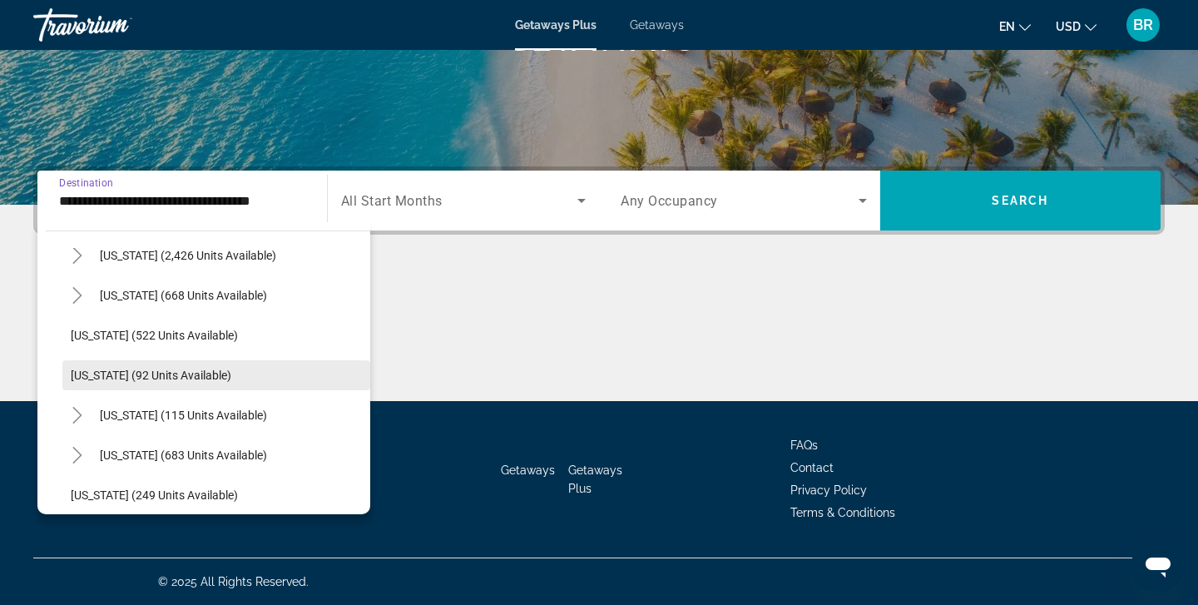
scroll to position [858, 0]
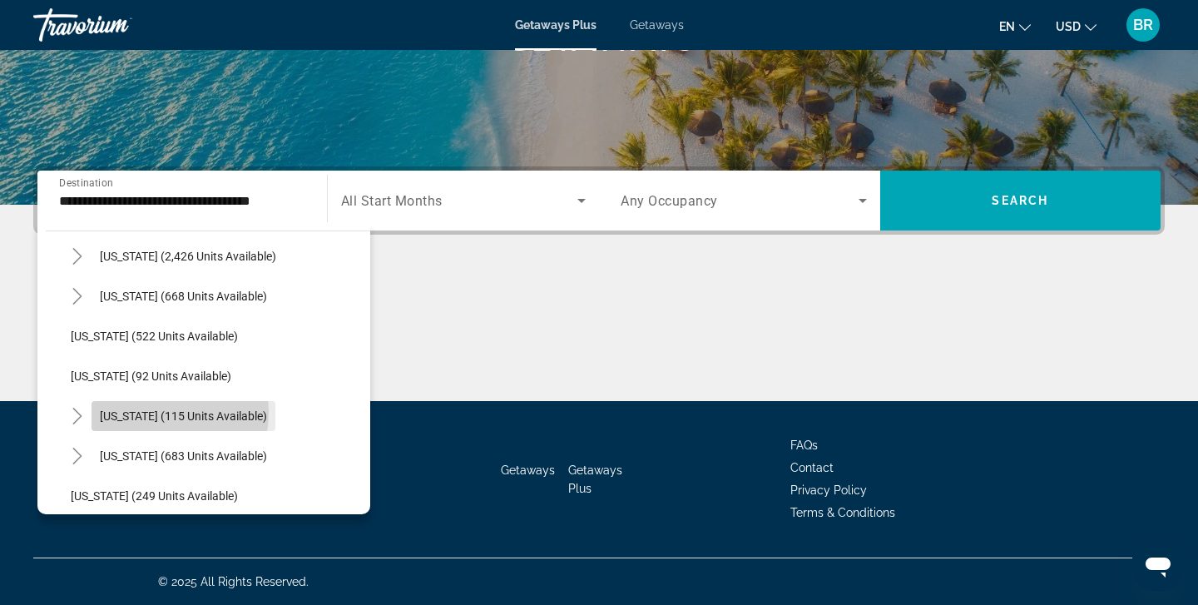
click at [143, 412] on span "[US_STATE] (115 units available)" at bounding box center [183, 415] width 167 height 13
type input "**********"
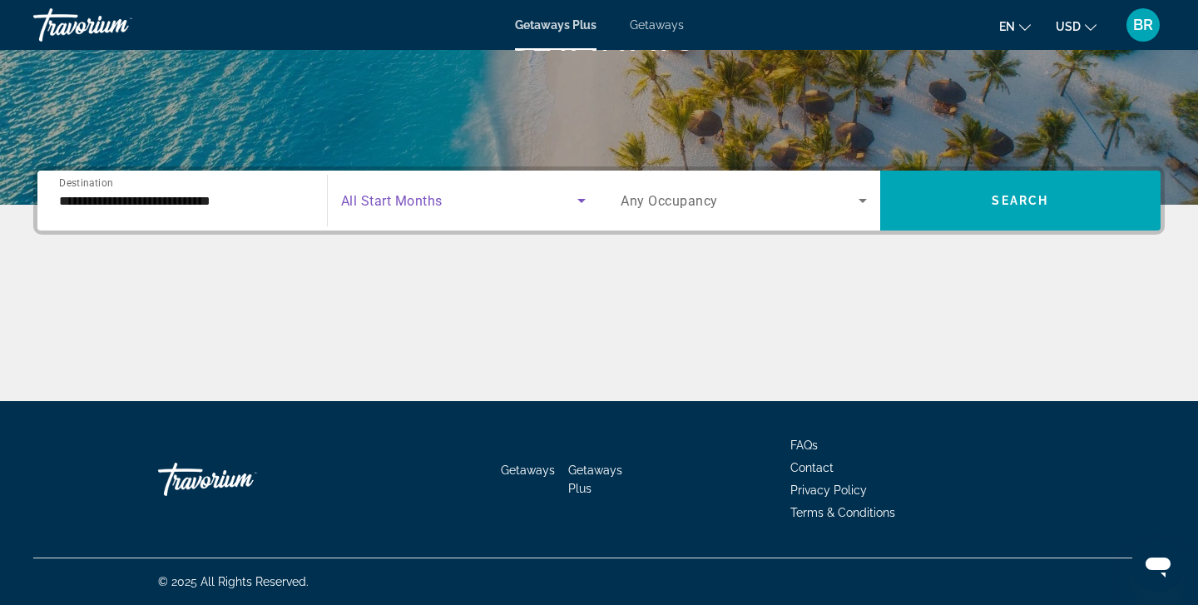
click at [583, 203] on icon "Search widget" at bounding box center [581, 200] width 20 height 20
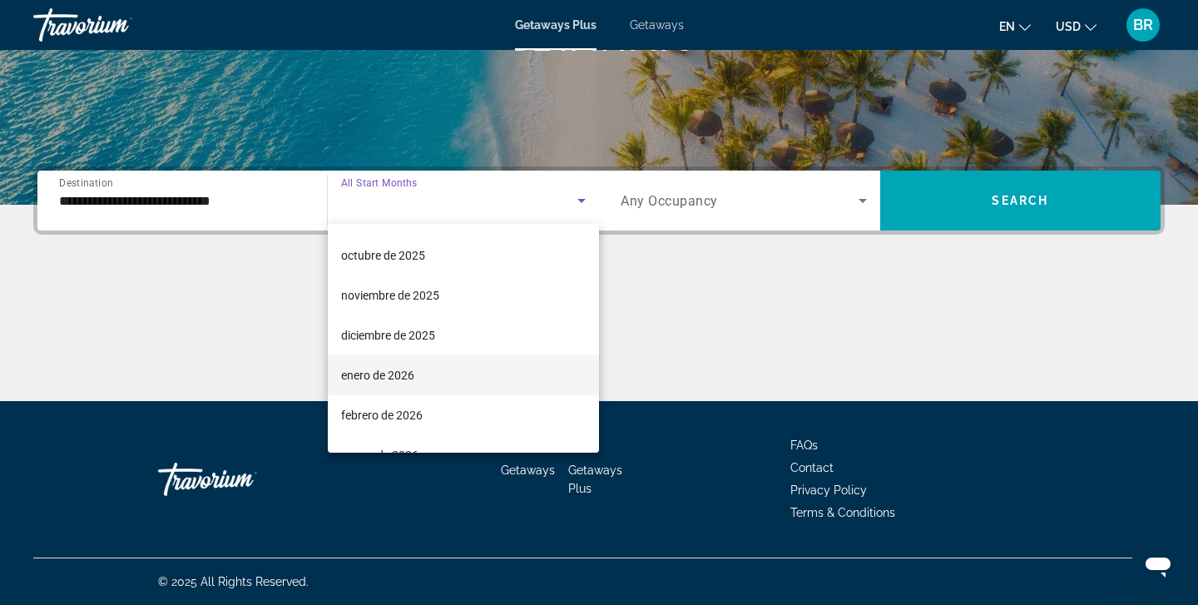
scroll to position [79, 0]
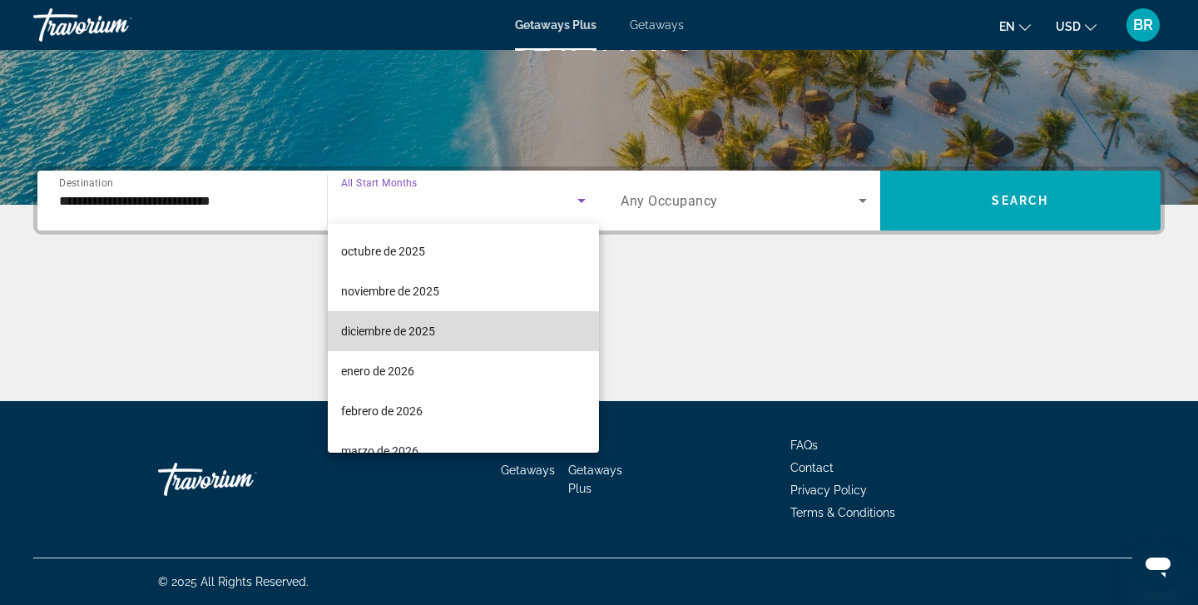
click at [401, 332] on span "diciembre de 2025" at bounding box center [388, 331] width 94 height 20
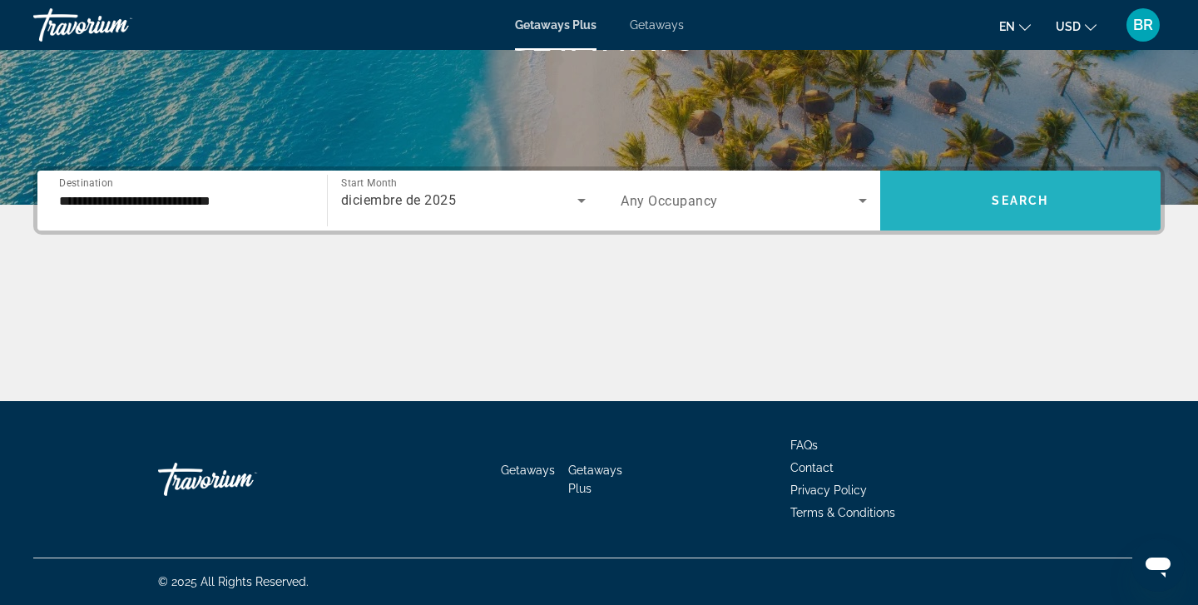
click at [1028, 199] on span "Search" at bounding box center [1019, 200] width 57 height 13
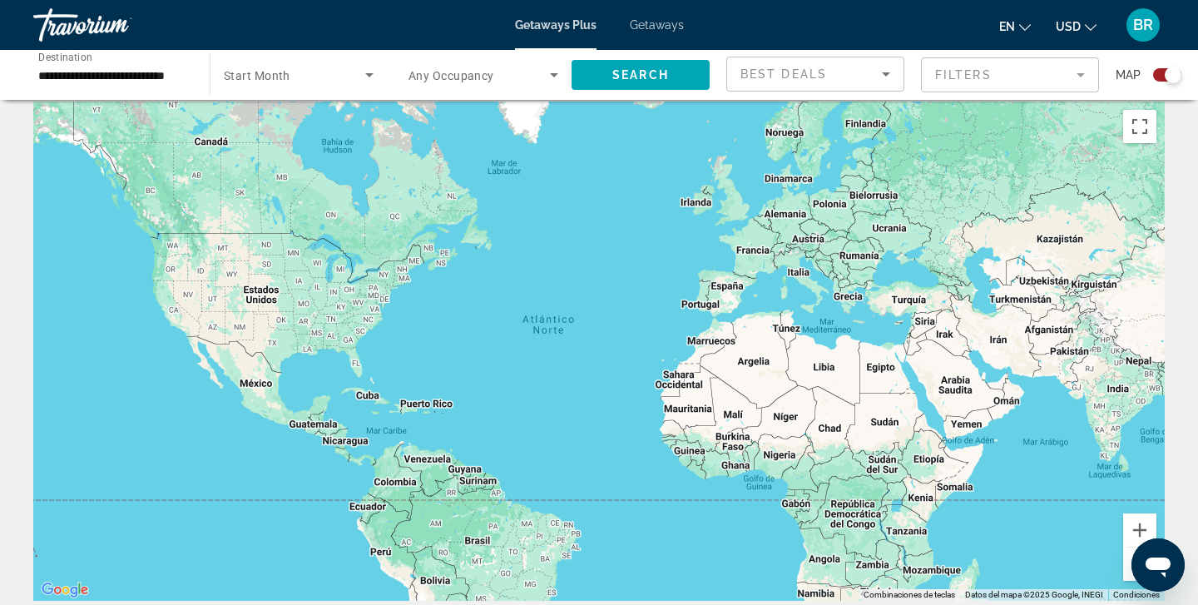
scroll to position [13, 0]
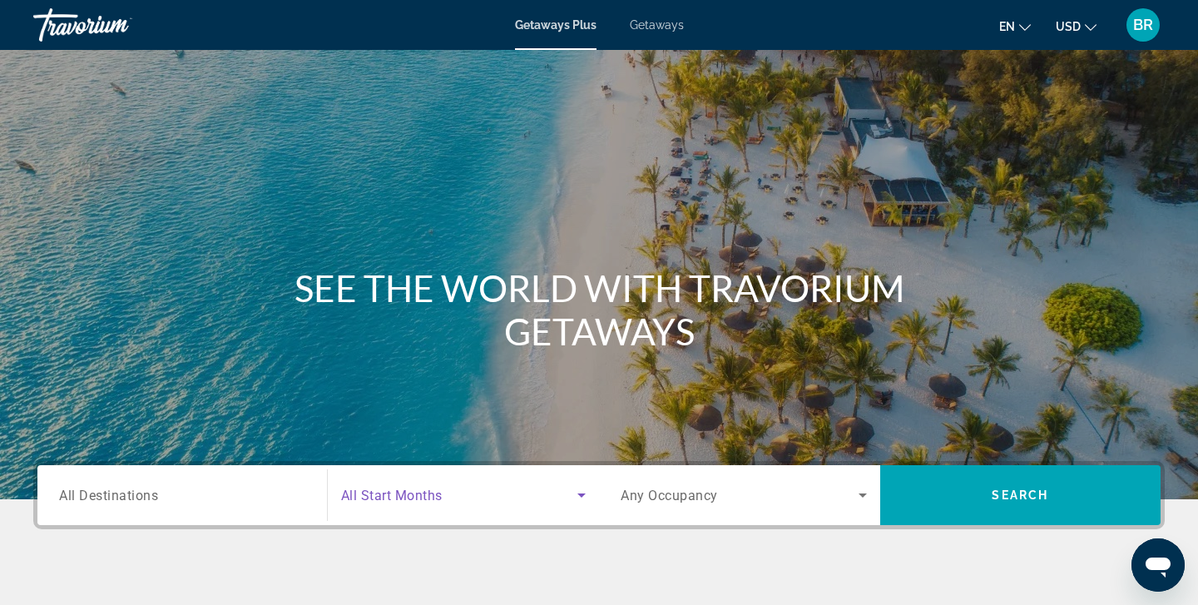
click at [585, 493] on icon "Search widget" at bounding box center [581, 495] width 20 height 20
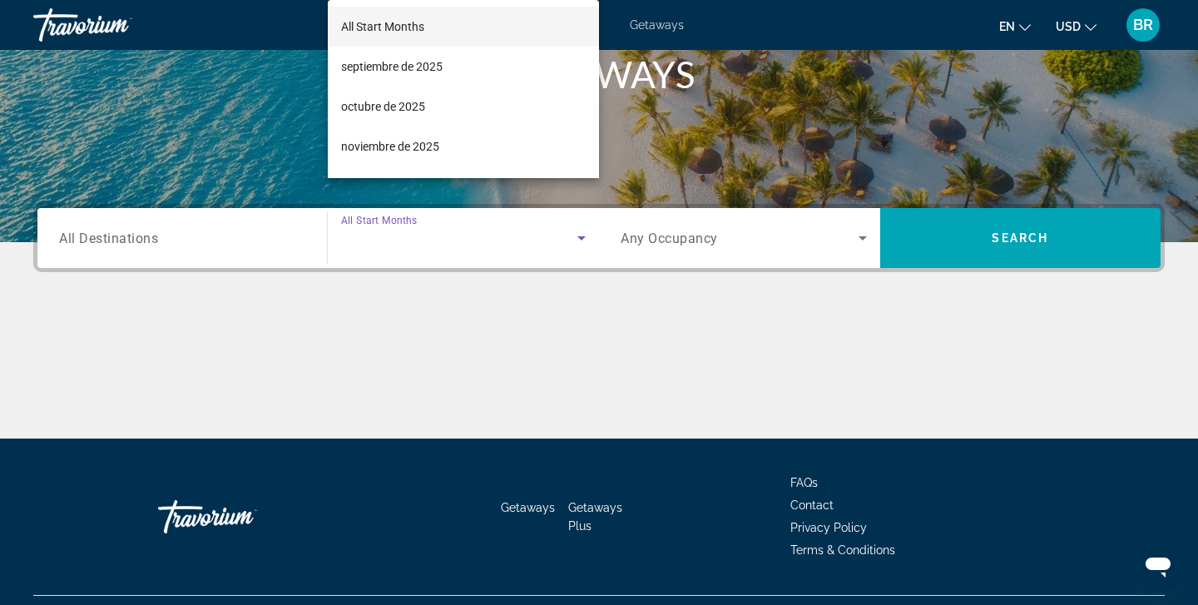
scroll to position [294, 0]
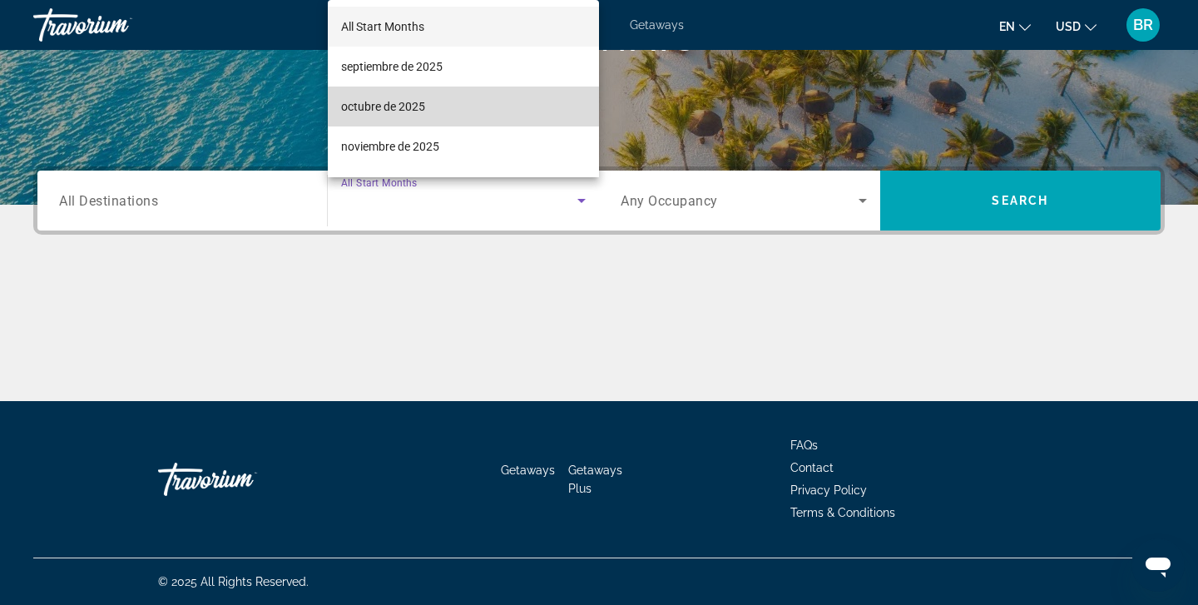
click at [377, 100] on span "octubre de 2025" at bounding box center [383, 106] width 84 height 20
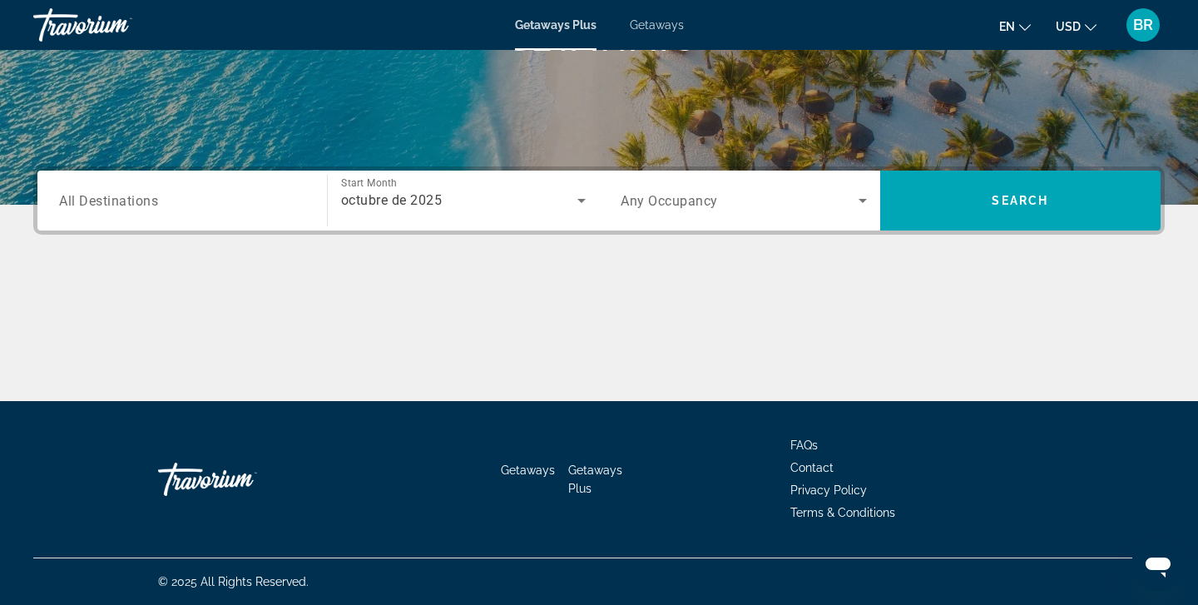
click at [92, 195] on span "All Destinations" at bounding box center [108, 200] width 99 height 16
click at [92, 195] on input "Destination All Destinations" at bounding box center [182, 201] width 246 height 20
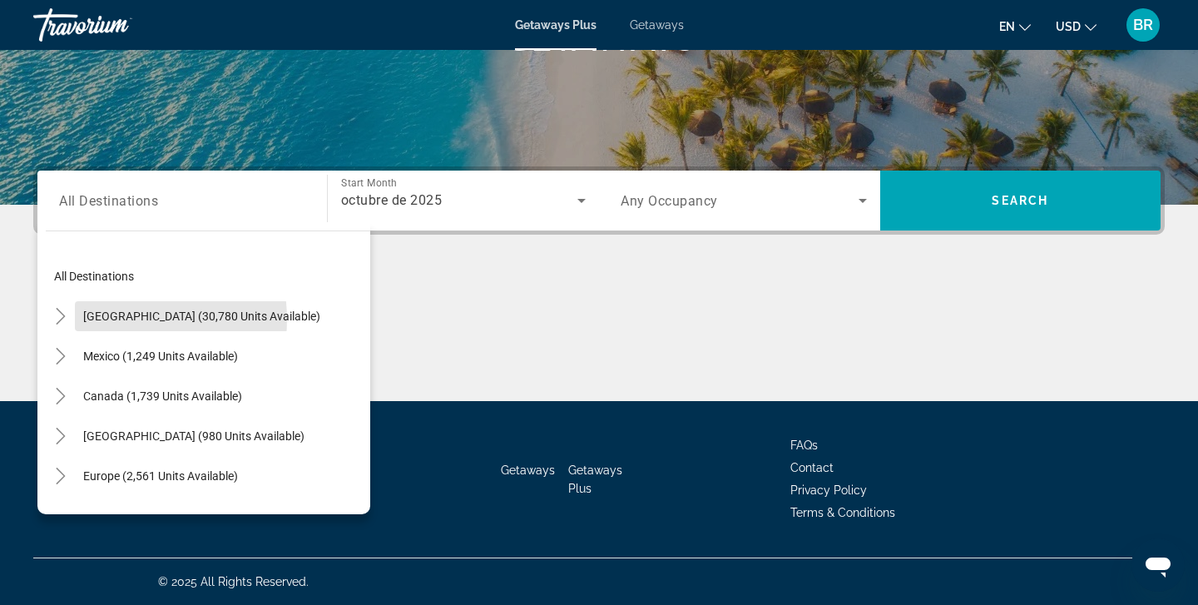
click at [111, 319] on span "[GEOGRAPHIC_DATA] (30,780 units available)" at bounding box center [201, 315] width 237 height 13
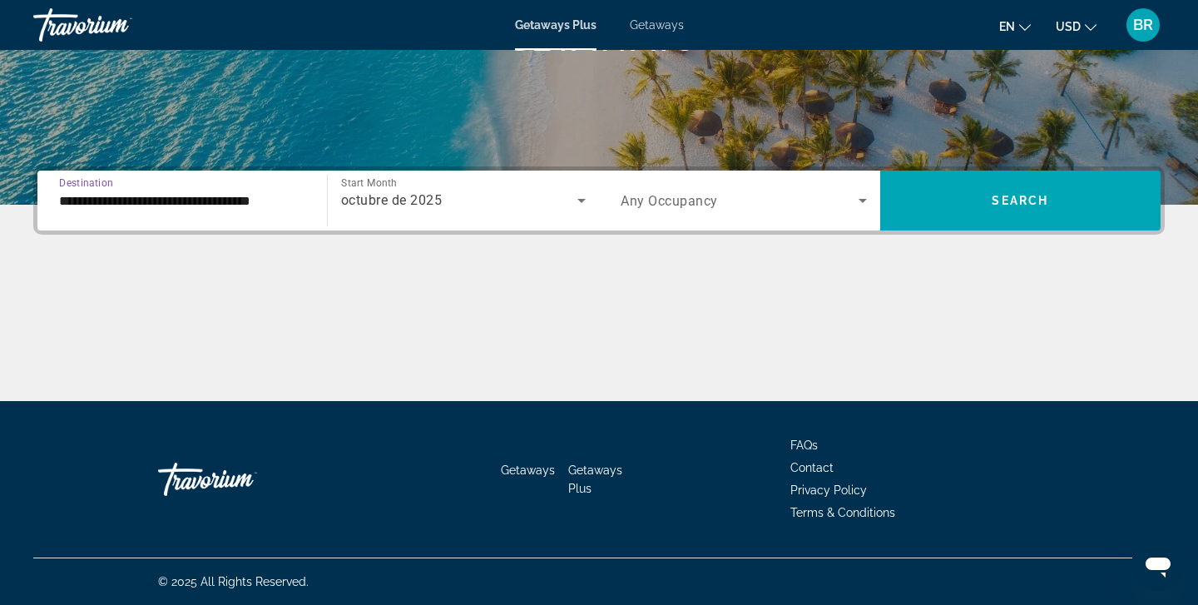
click at [114, 200] on input "**********" at bounding box center [182, 201] width 246 height 20
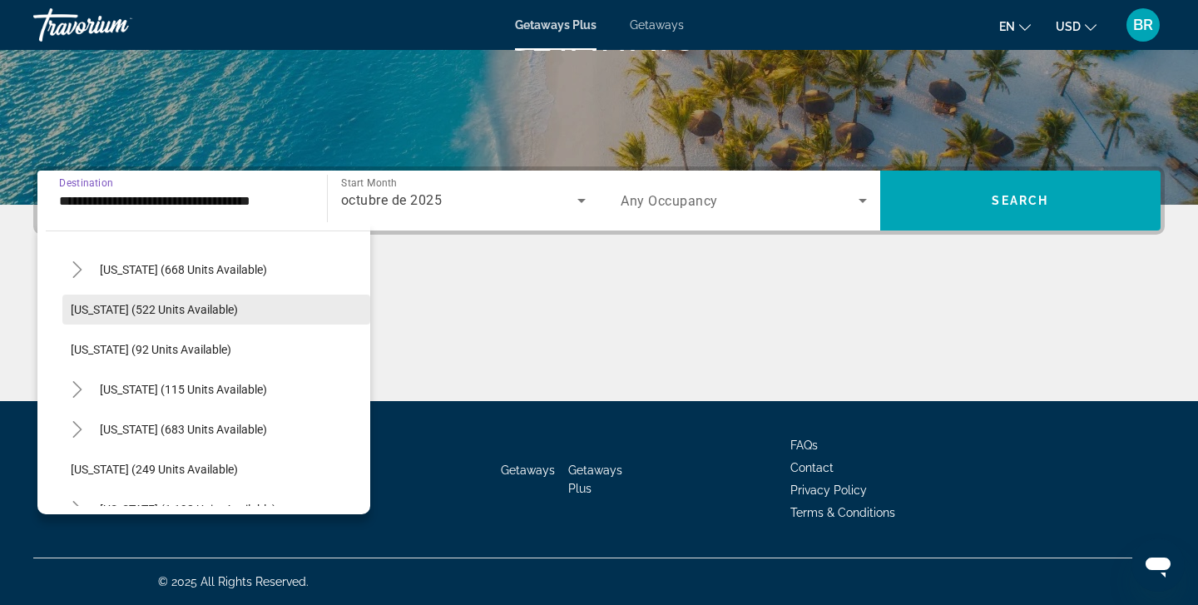
scroll to position [888, 0]
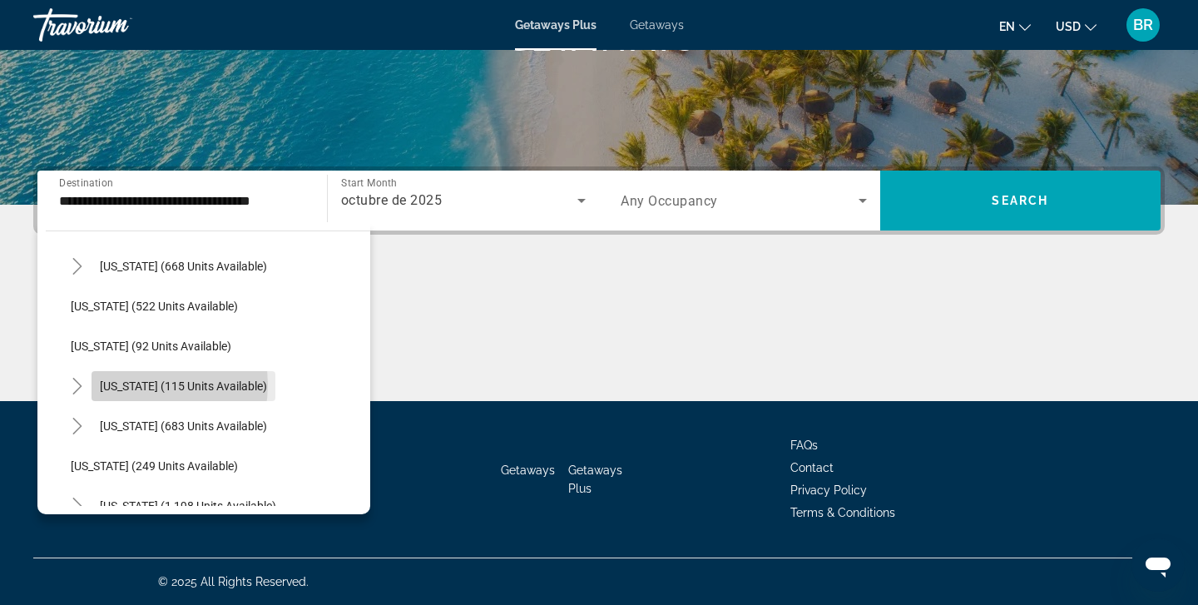
click at [136, 384] on span "[US_STATE] (115 units available)" at bounding box center [183, 385] width 167 height 13
type input "**********"
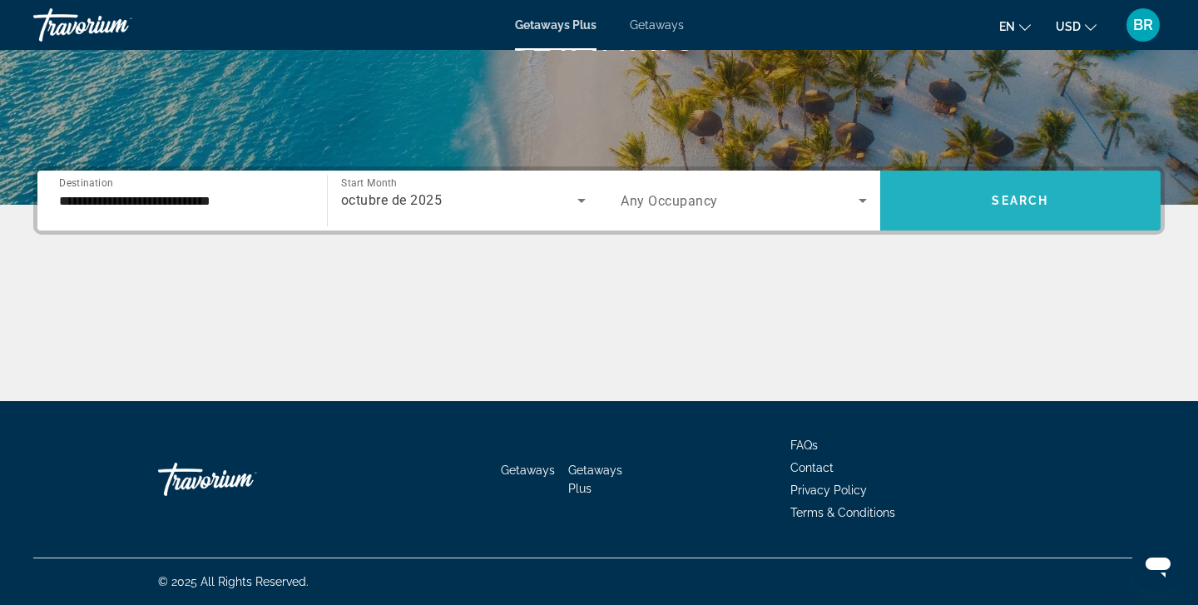
click at [1031, 198] on span "Search" at bounding box center [1019, 200] width 57 height 13
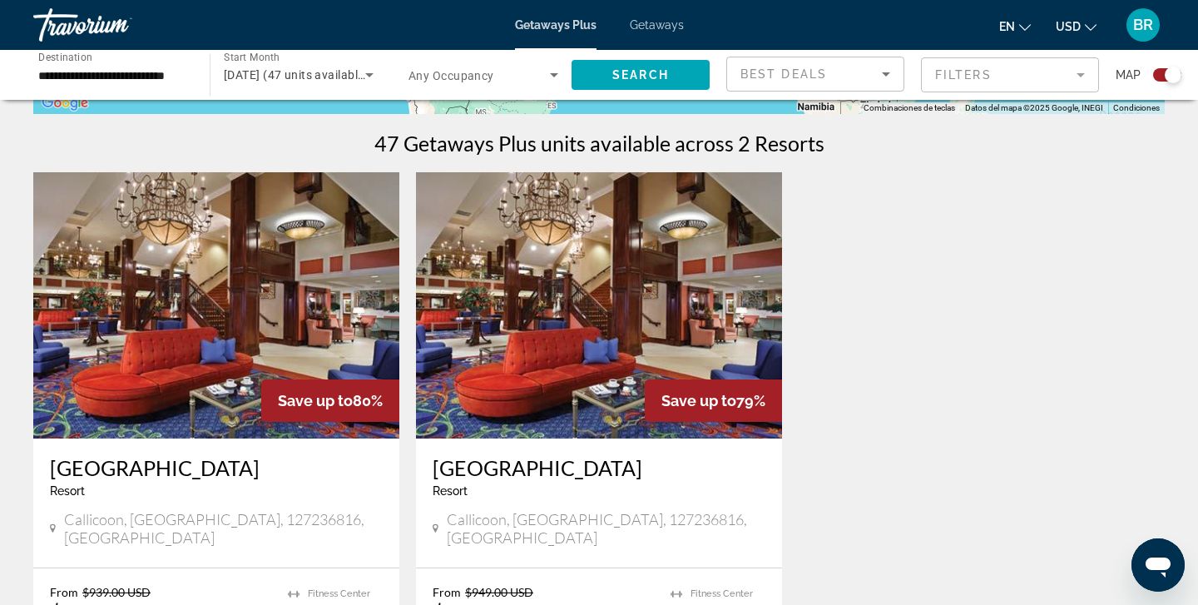
scroll to position [498, 0]
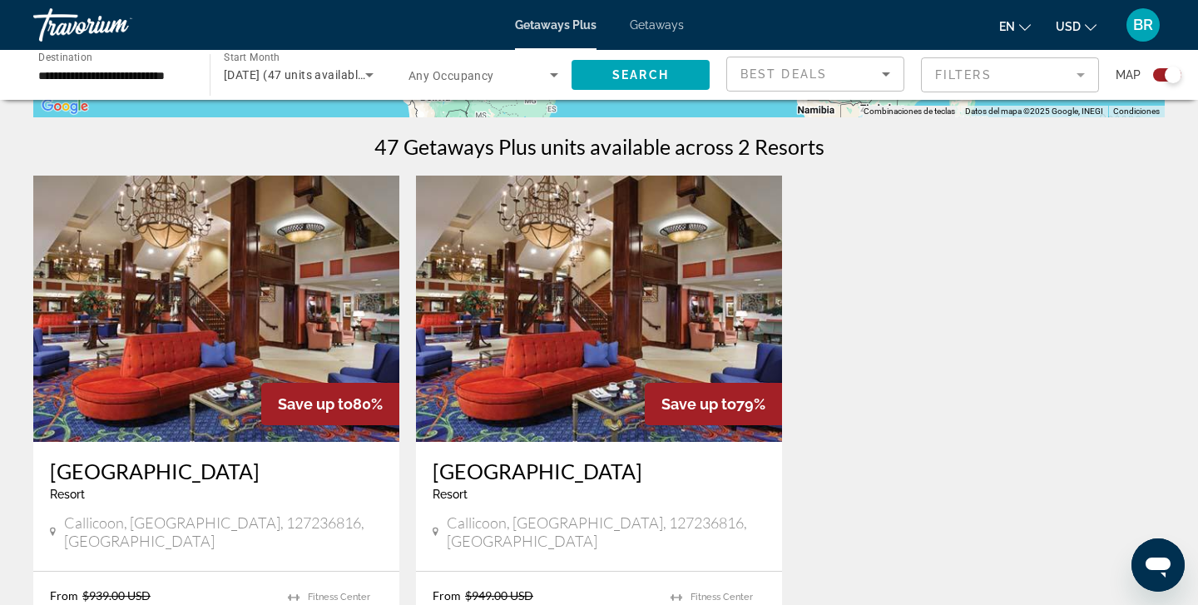
click at [245, 316] on img "Main content" at bounding box center [216, 308] width 366 height 266
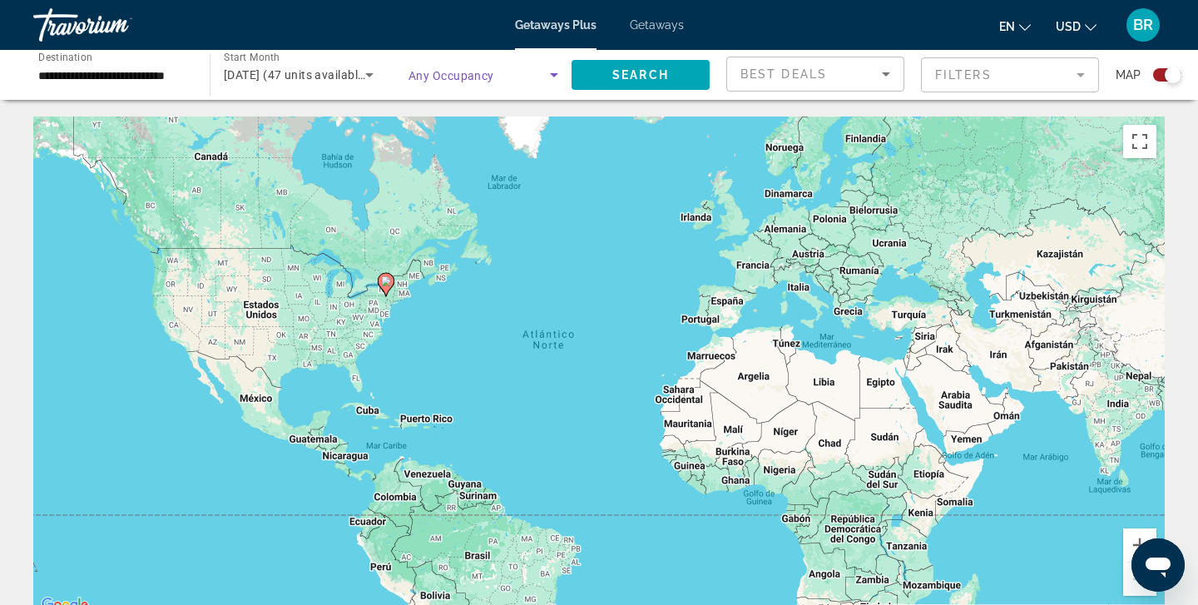
click at [554, 75] on icon "Search widget" at bounding box center [554, 75] width 8 height 4
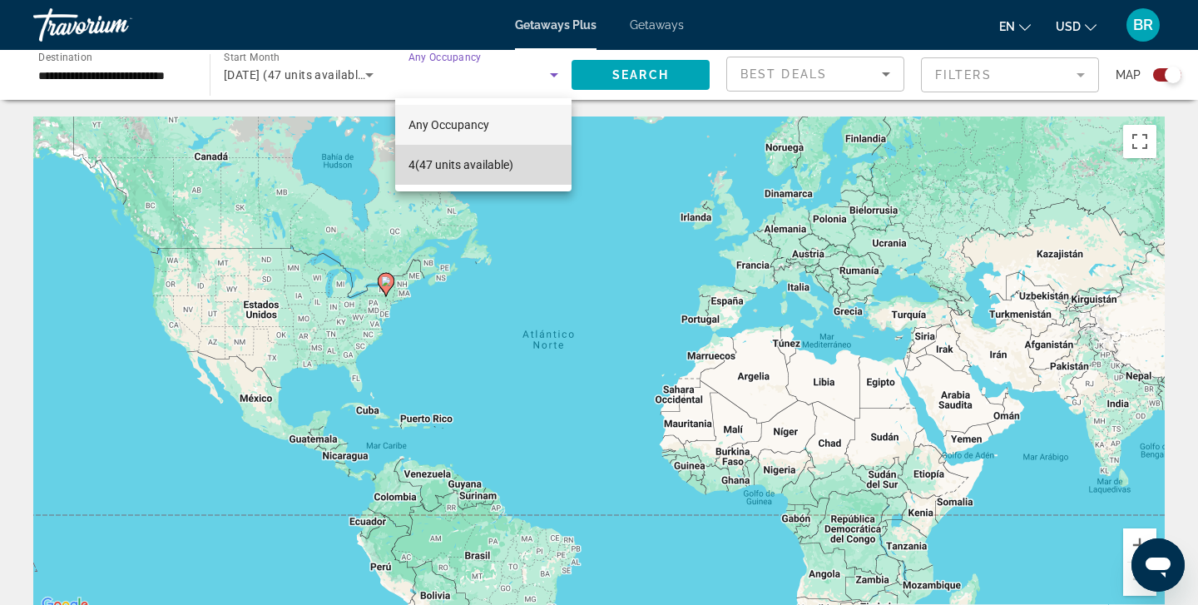
click at [477, 168] on span "4 (47 units available)" at bounding box center [460, 165] width 105 height 20
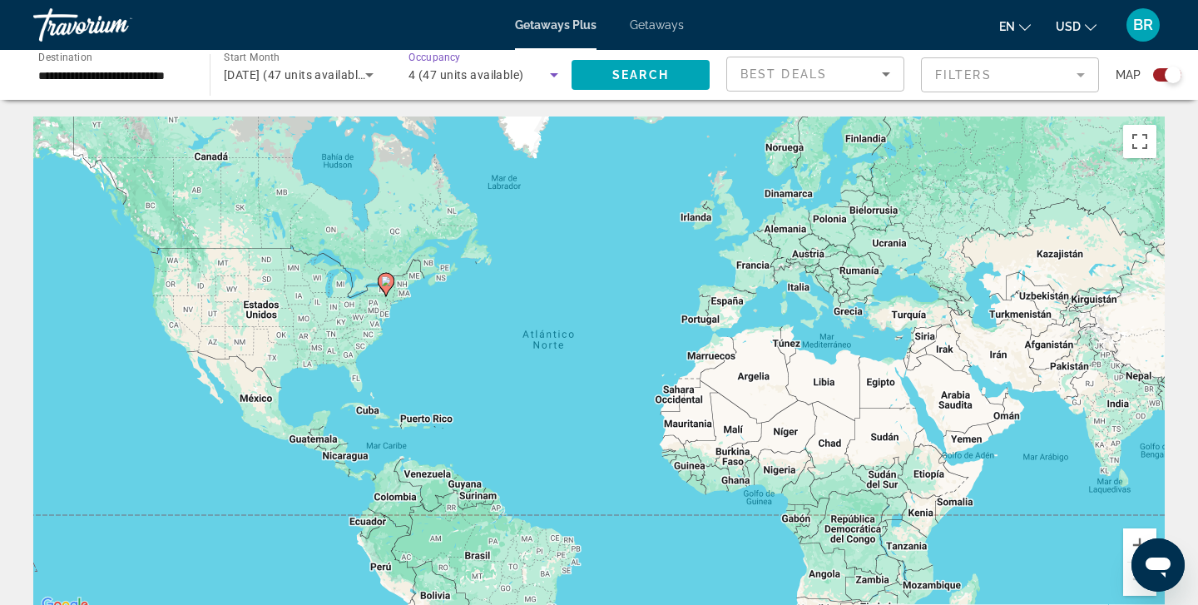
click at [553, 77] on icon "Search widget" at bounding box center [554, 75] width 8 height 4
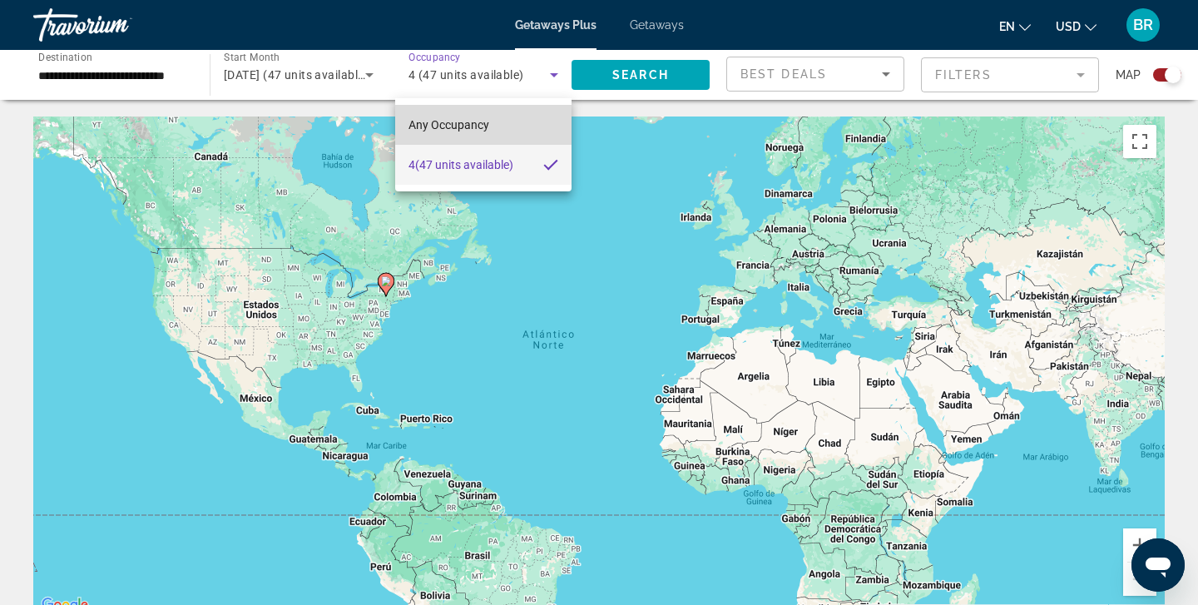
click at [483, 121] on span "Any Occupancy" at bounding box center [448, 124] width 81 height 13
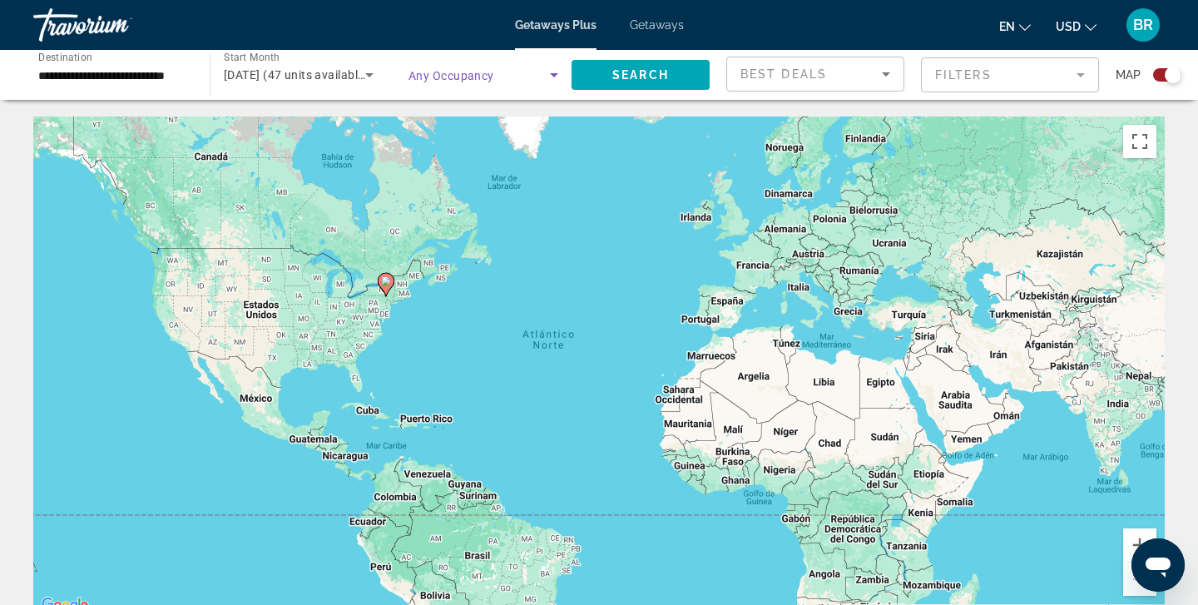
click at [552, 75] on icon "Search widget" at bounding box center [554, 75] width 8 height 4
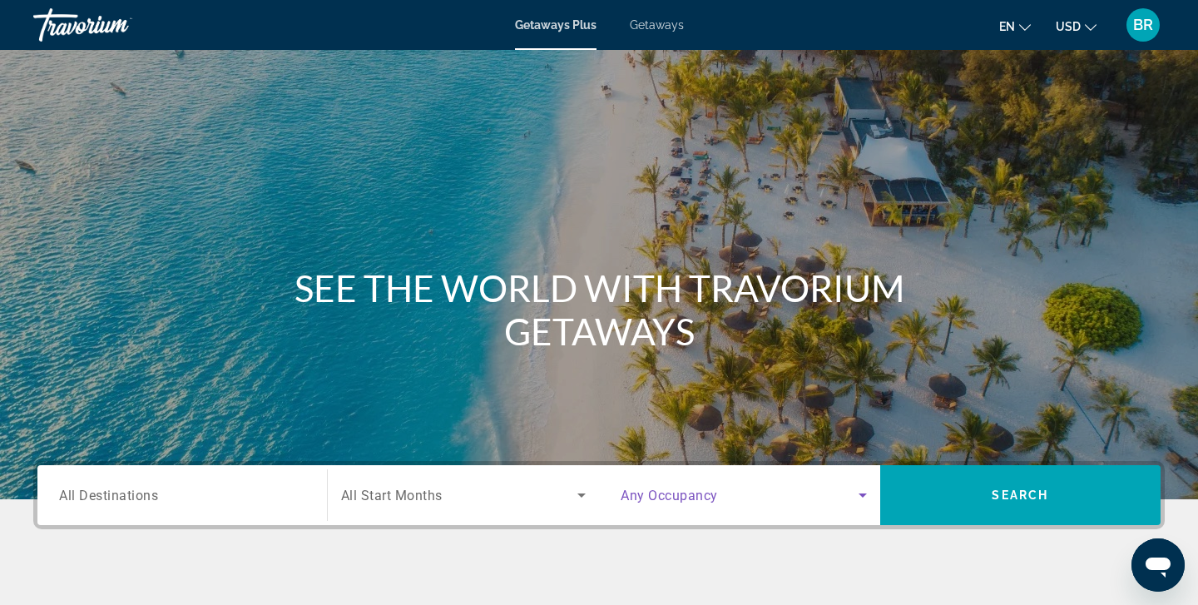
click at [862, 496] on icon "Search widget" at bounding box center [862, 495] width 8 height 4
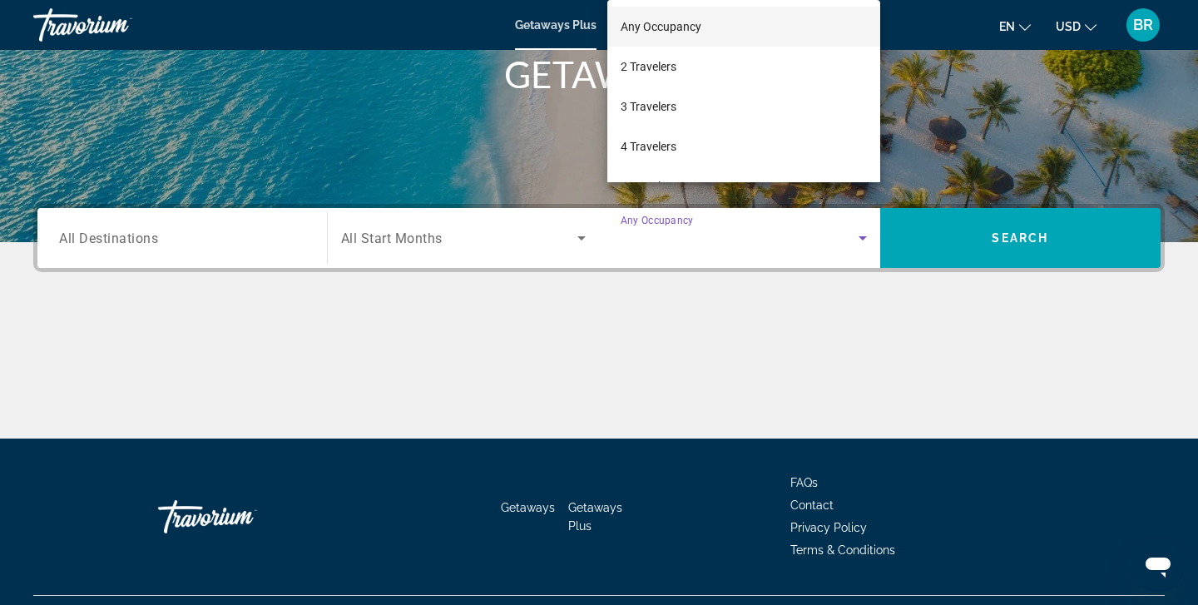
scroll to position [294, 0]
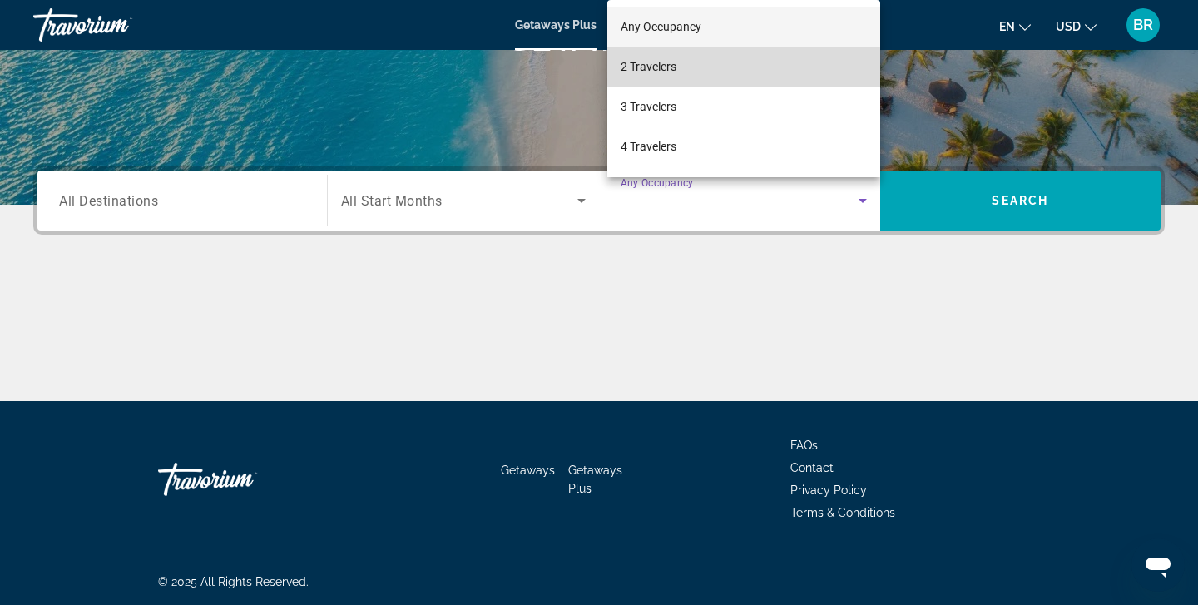
click at [640, 69] on span "2 Travelers" at bounding box center [648, 67] width 56 height 20
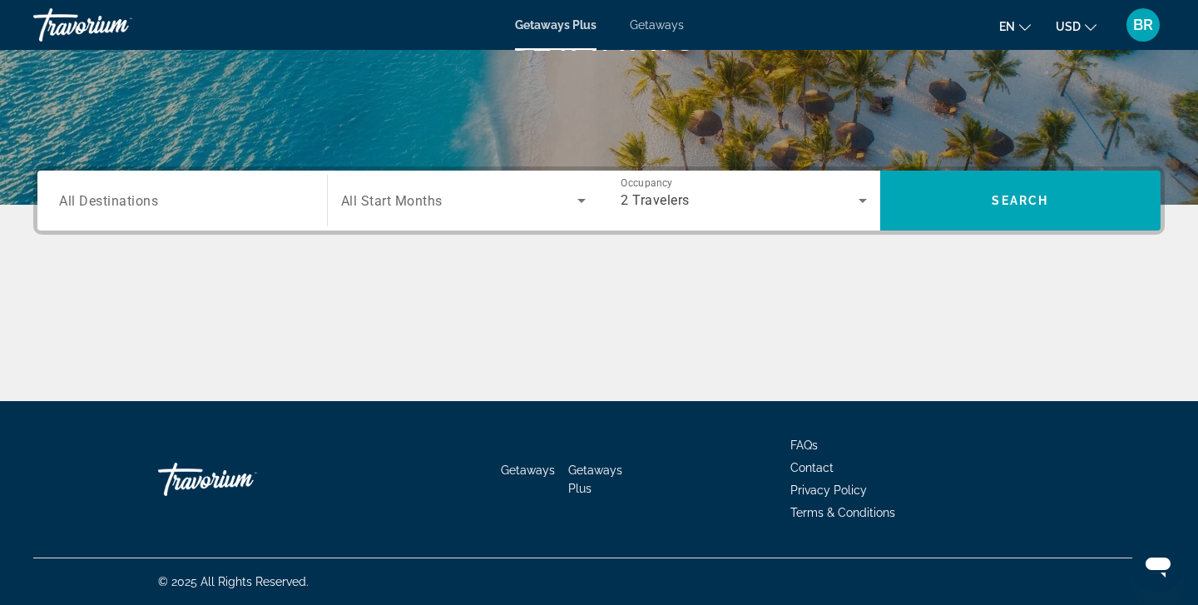
click at [408, 207] on span "All Start Months" at bounding box center [391, 201] width 101 height 16
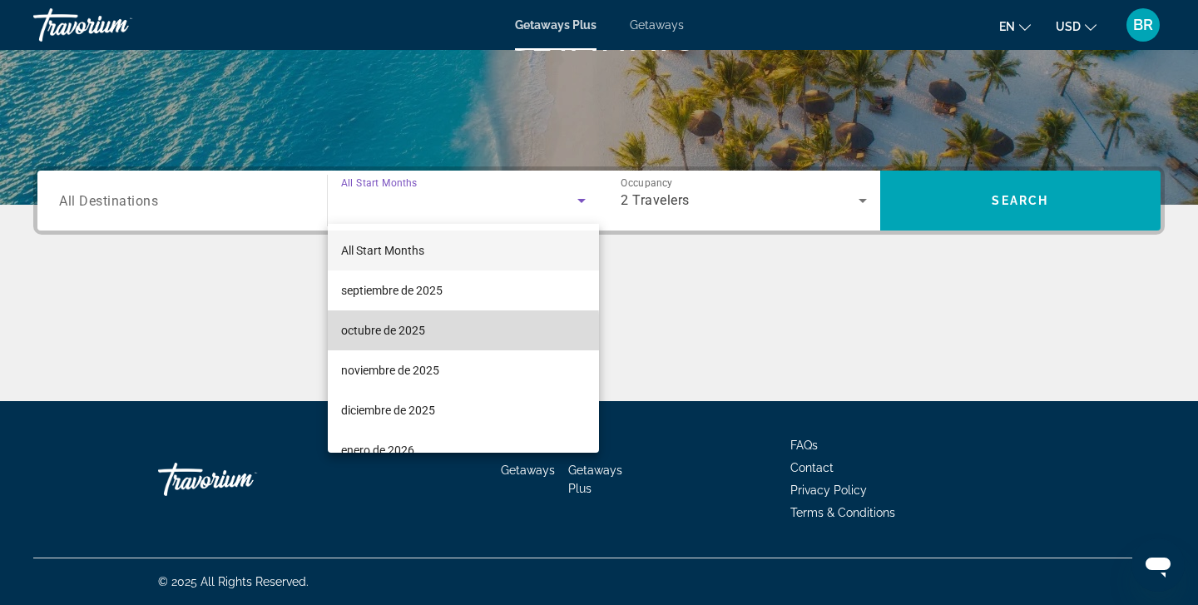
click at [391, 333] on span "octubre de 2025" at bounding box center [383, 330] width 84 height 20
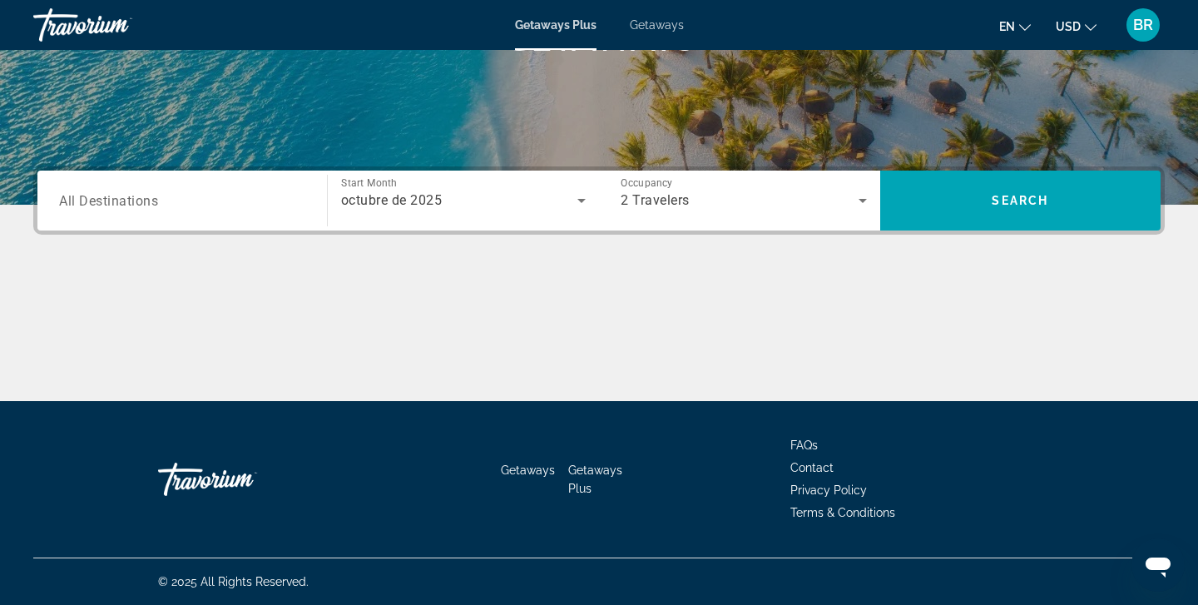
click at [83, 195] on span "All Destinations" at bounding box center [108, 200] width 99 height 16
click at [83, 195] on input "Destination All Destinations" at bounding box center [182, 201] width 246 height 20
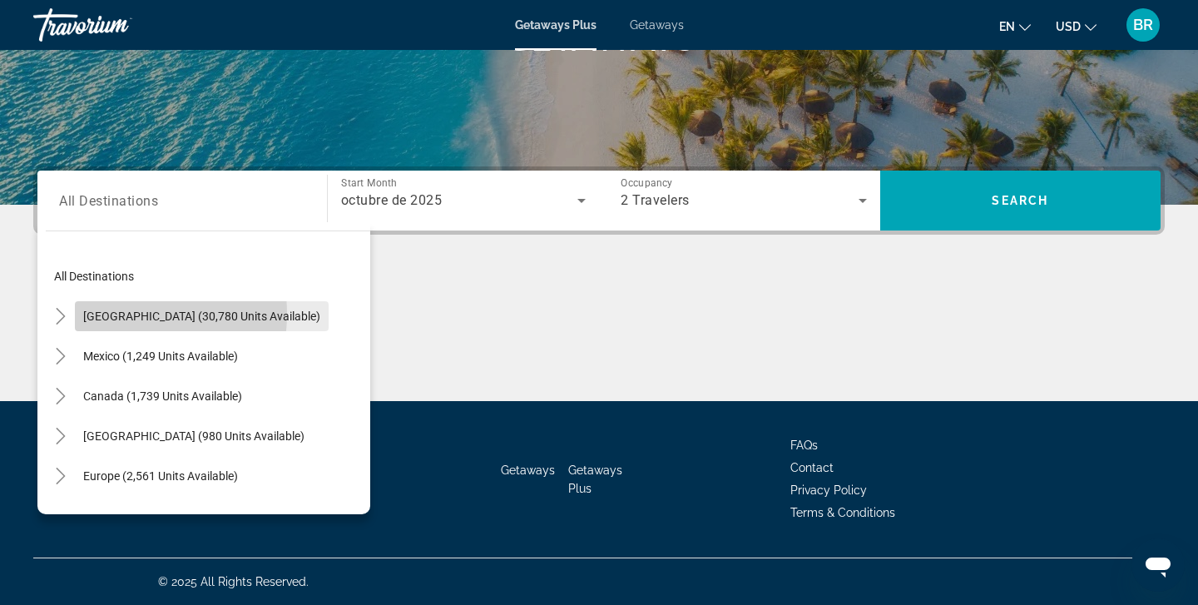
click at [111, 314] on span "[GEOGRAPHIC_DATA] (30,780 units available)" at bounding box center [201, 315] width 237 height 13
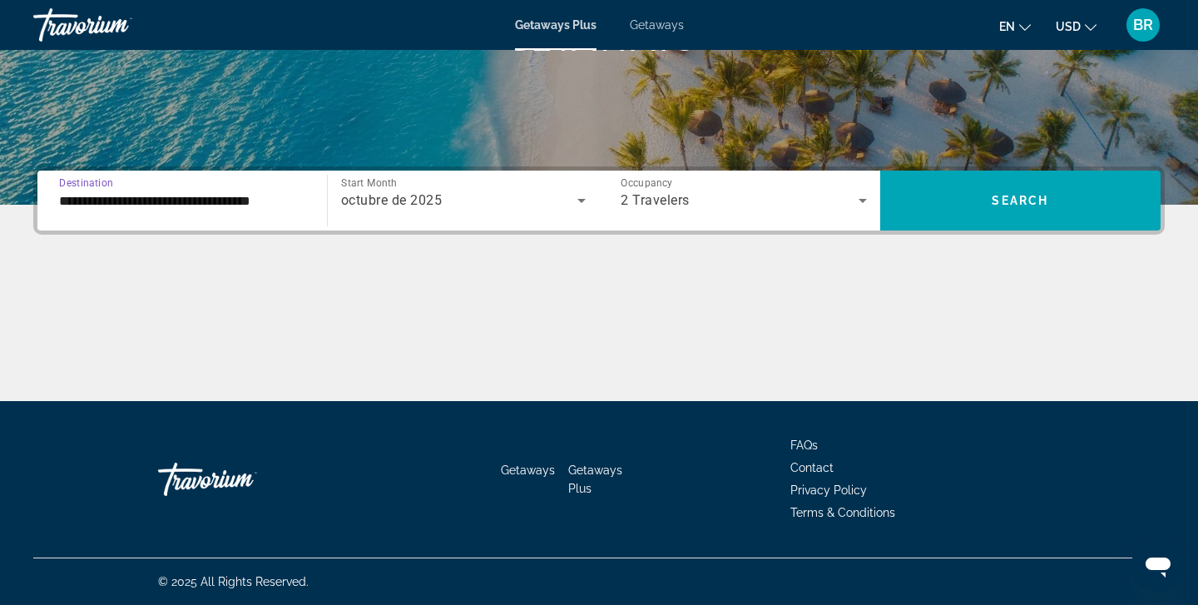
click at [101, 204] on input "**********" at bounding box center [182, 201] width 246 height 20
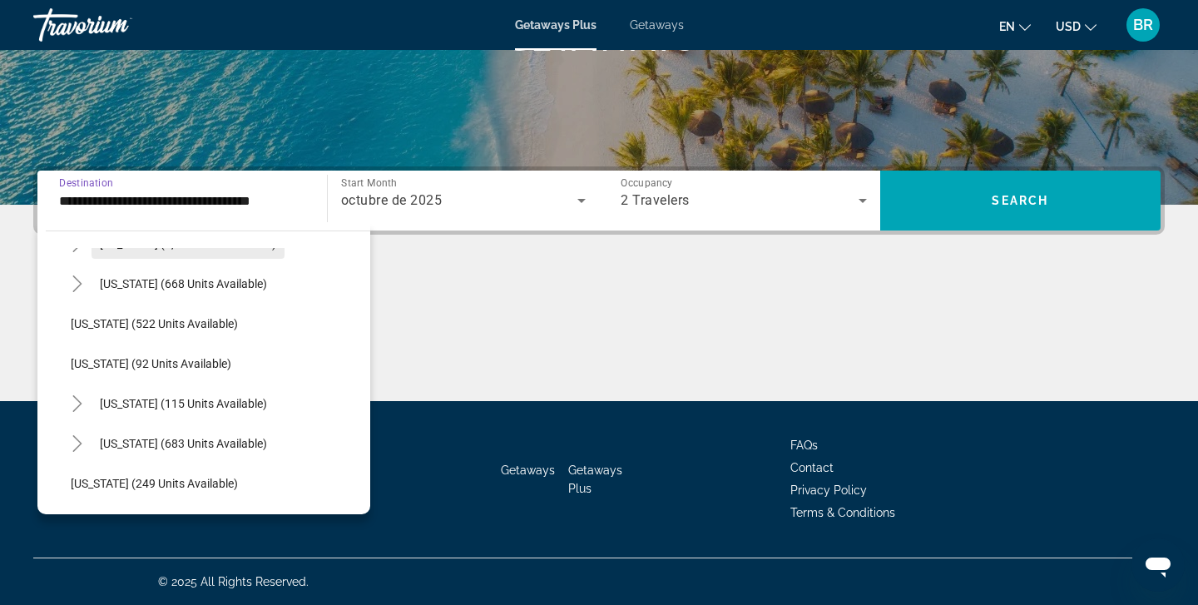
scroll to position [874, 0]
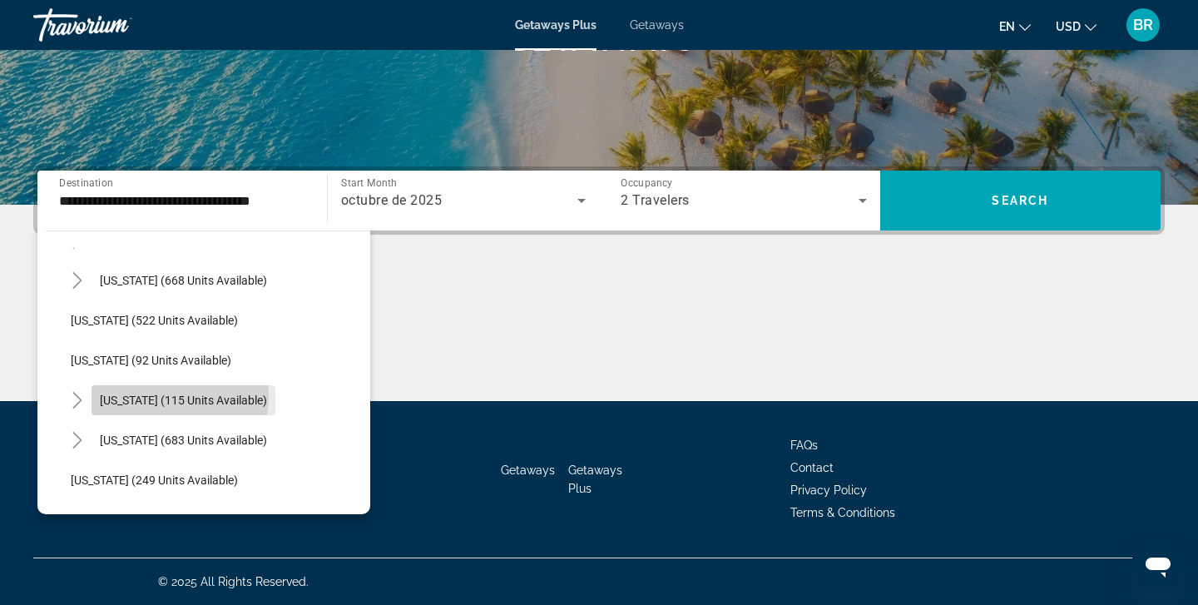
click at [144, 395] on span "[US_STATE] (115 units available)" at bounding box center [183, 399] width 167 height 13
type input "**********"
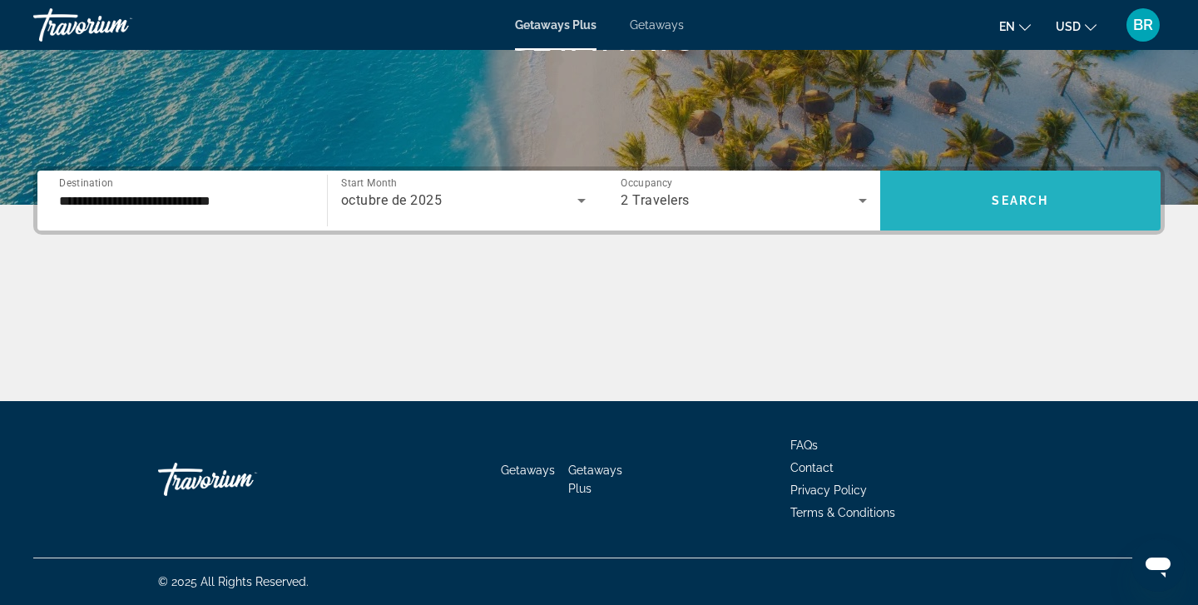
click at [1006, 201] on span "Search" at bounding box center [1019, 200] width 57 height 13
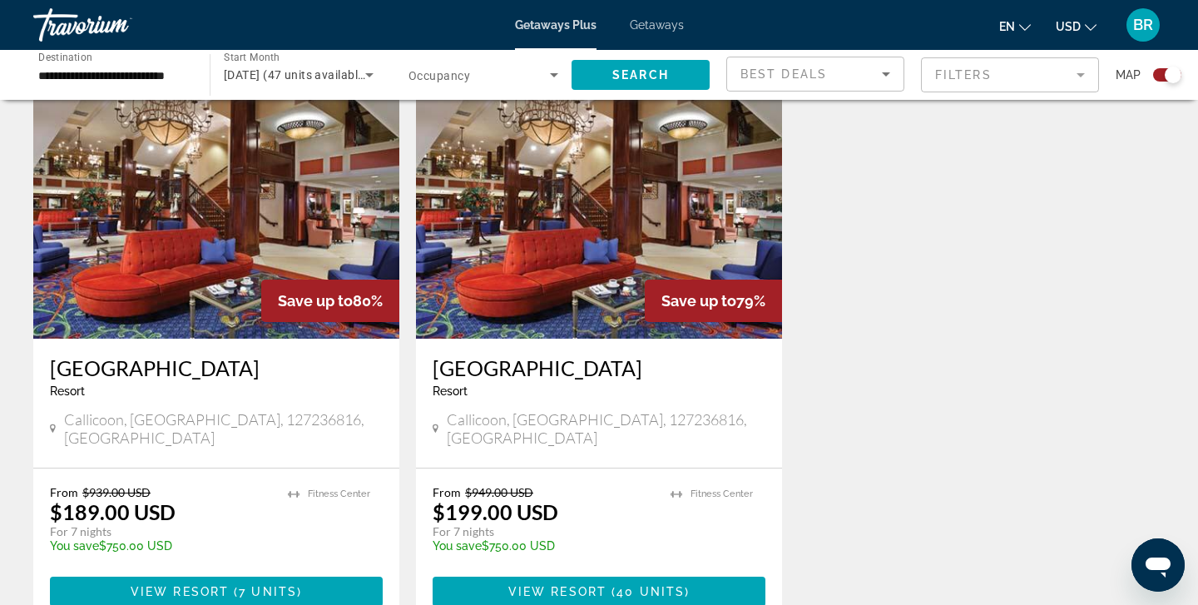
scroll to position [598, 0]
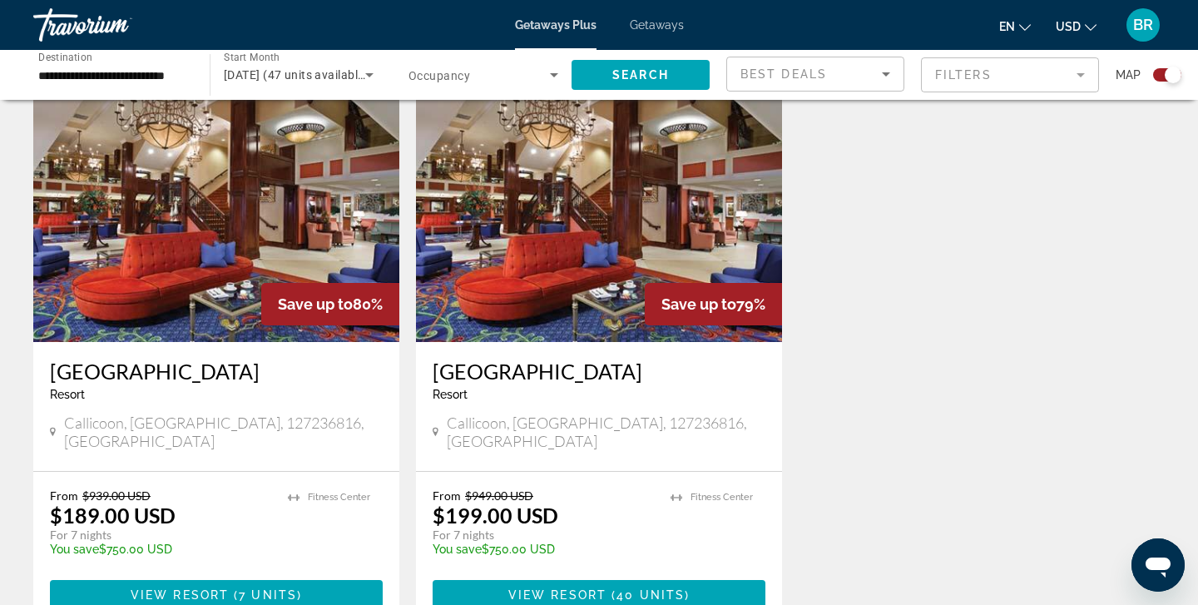
click at [220, 191] on img "Main content" at bounding box center [216, 209] width 366 height 266
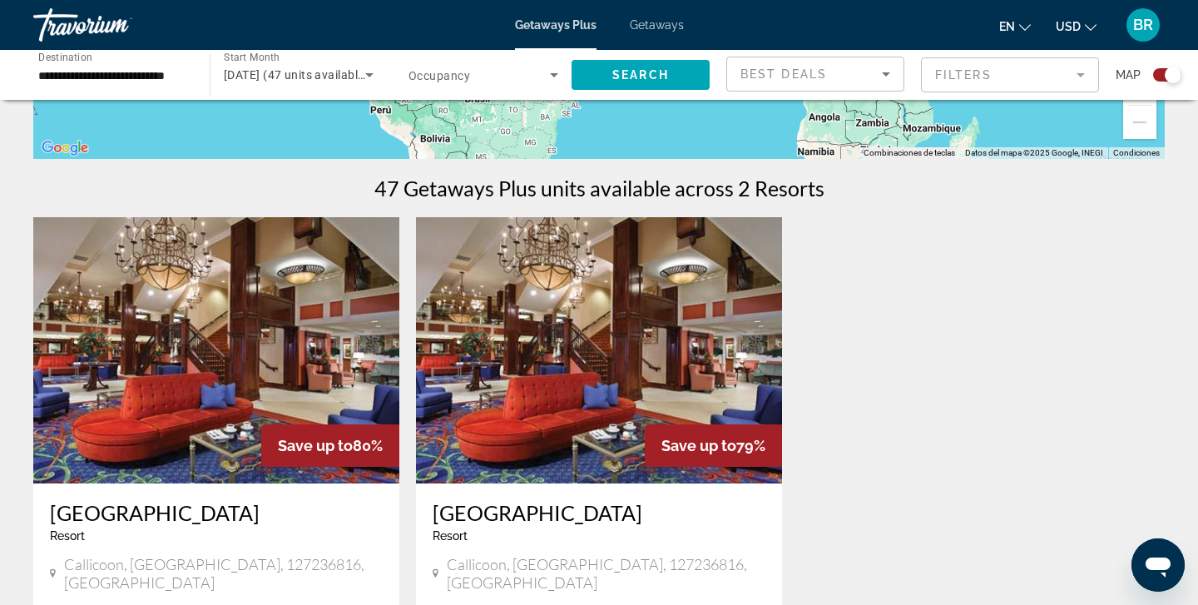
scroll to position [458, 0]
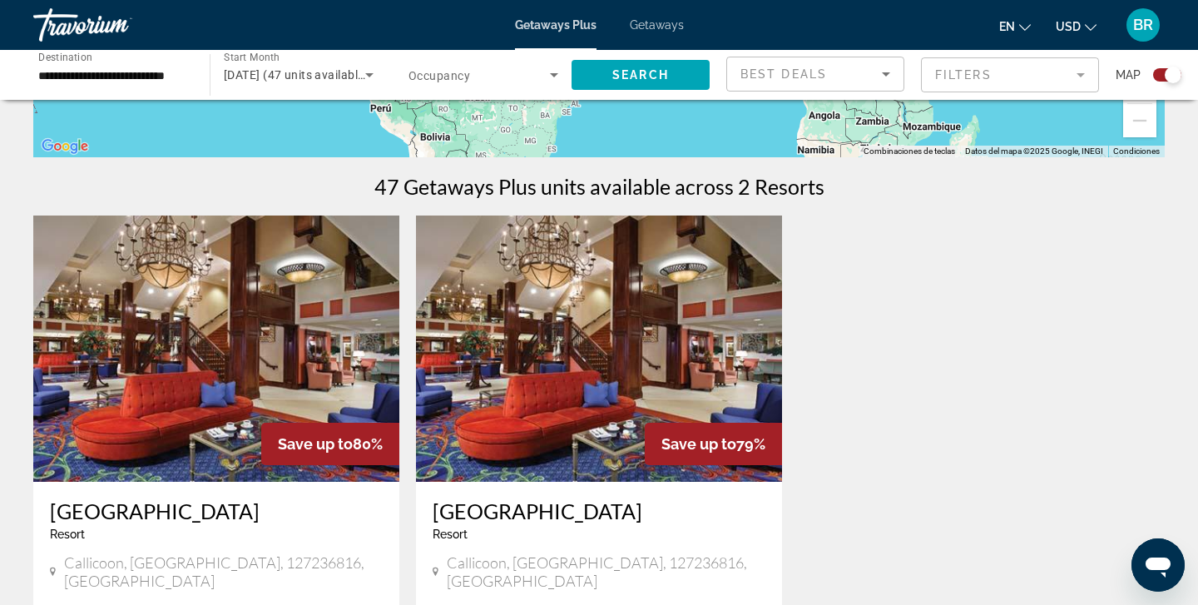
click at [580, 355] on img "Main content" at bounding box center [599, 348] width 366 height 266
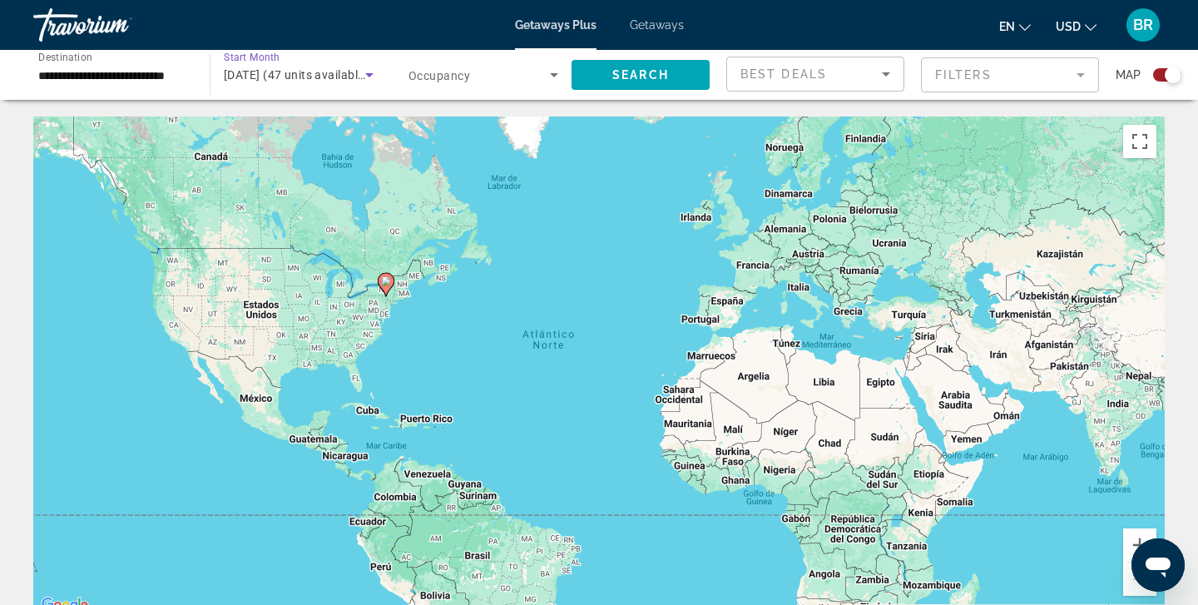
click at [368, 76] on icon "Search widget" at bounding box center [369, 75] width 8 height 4
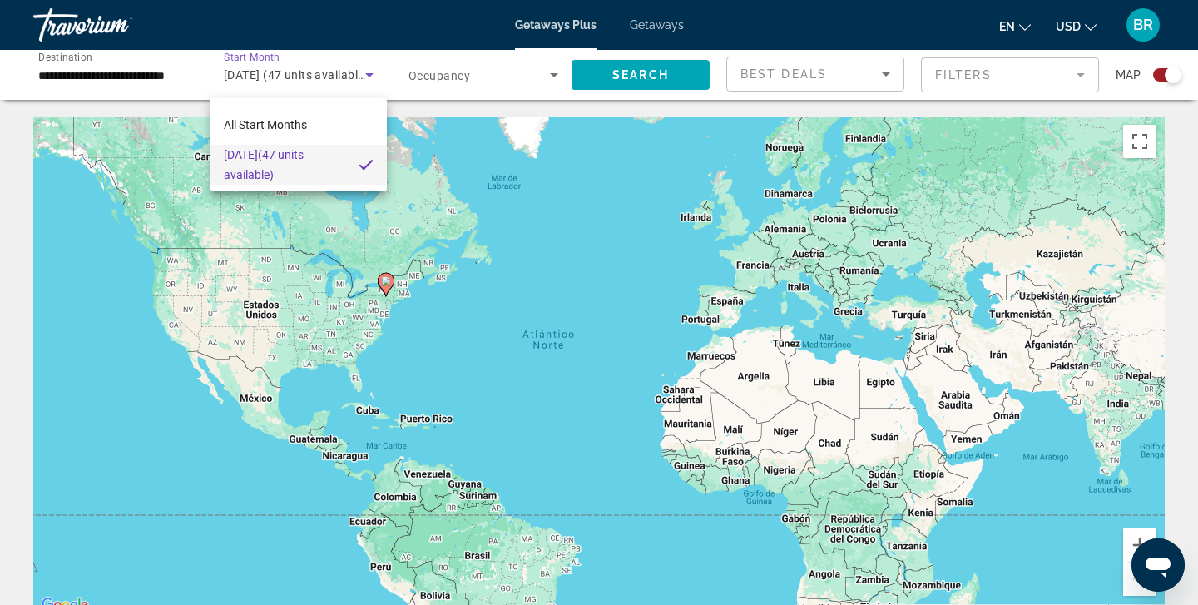
click at [171, 202] on div at bounding box center [599, 302] width 1198 height 605
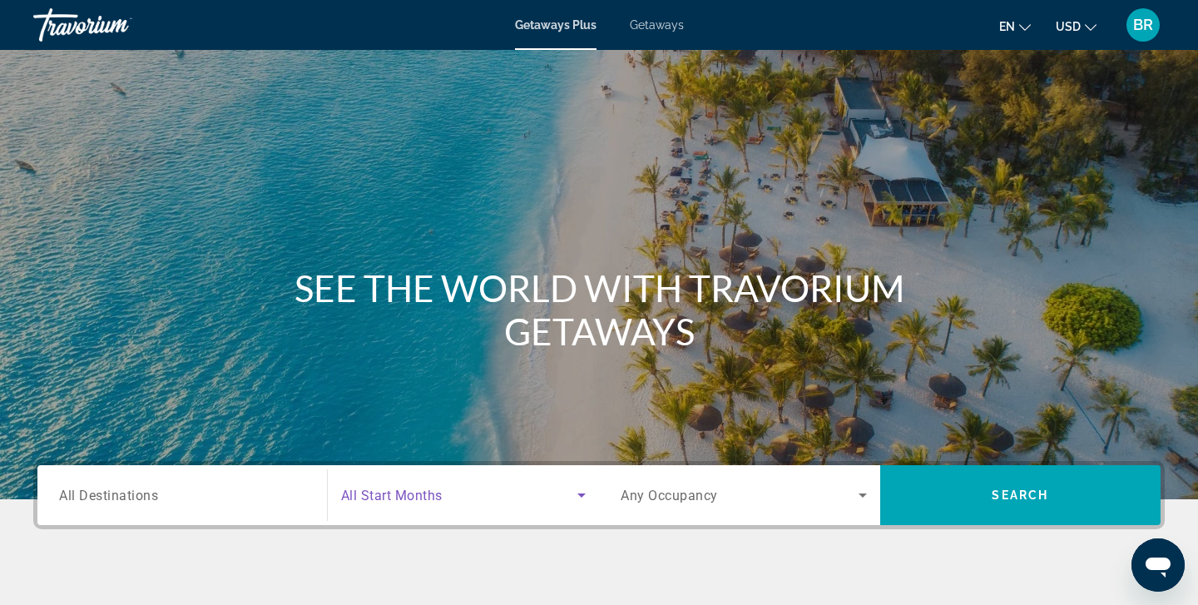
click at [580, 495] on icon "Search widget" at bounding box center [581, 495] width 8 height 4
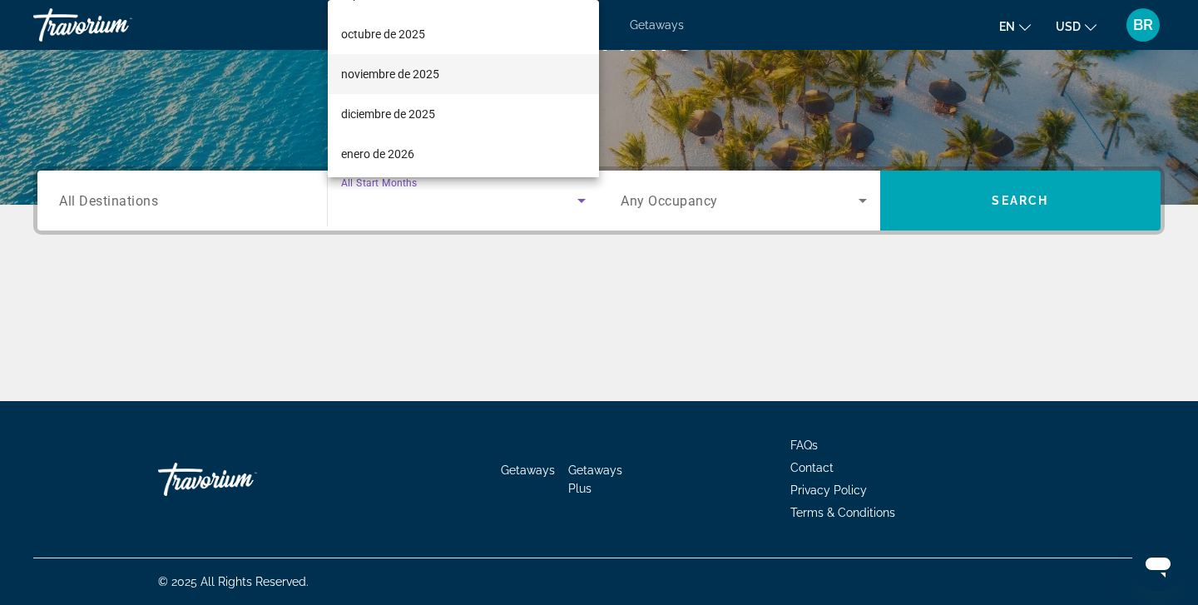
scroll to position [73, 0]
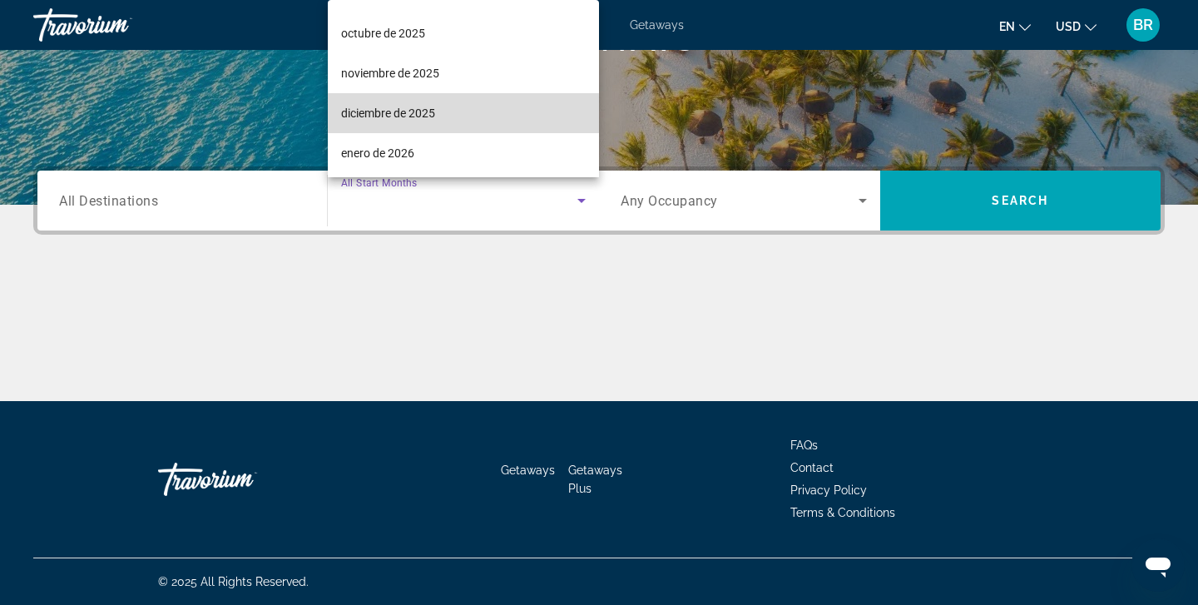
click at [382, 114] on span "diciembre de 2025" at bounding box center [388, 113] width 94 height 20
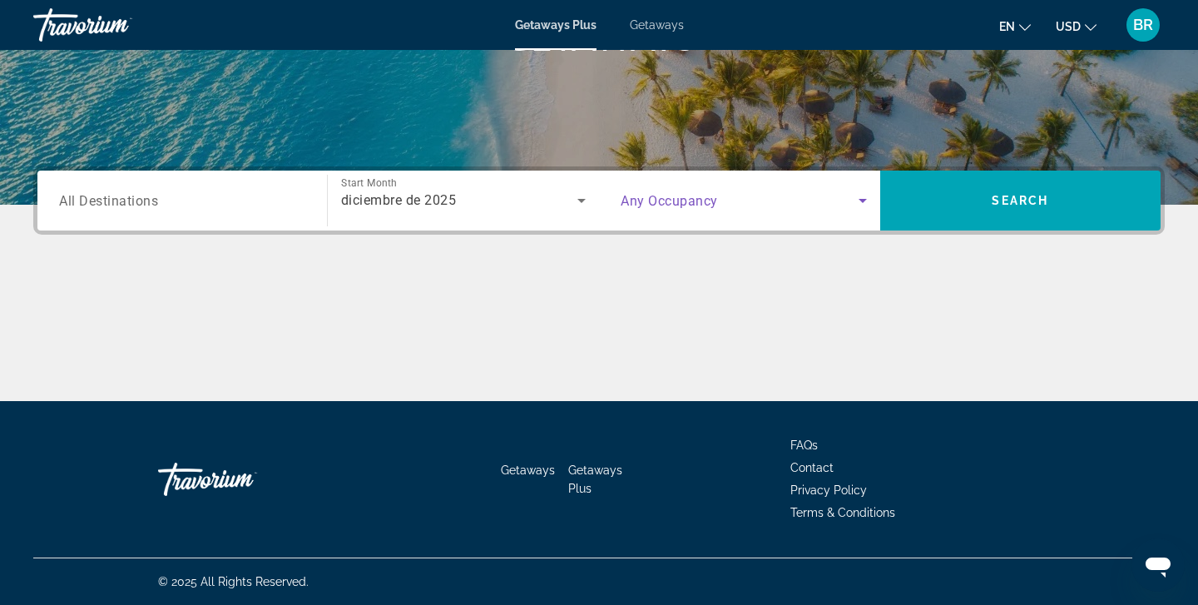
click at [864, 201] on icon "Search widget" at bounding box center [862, 201] width 8 height 4
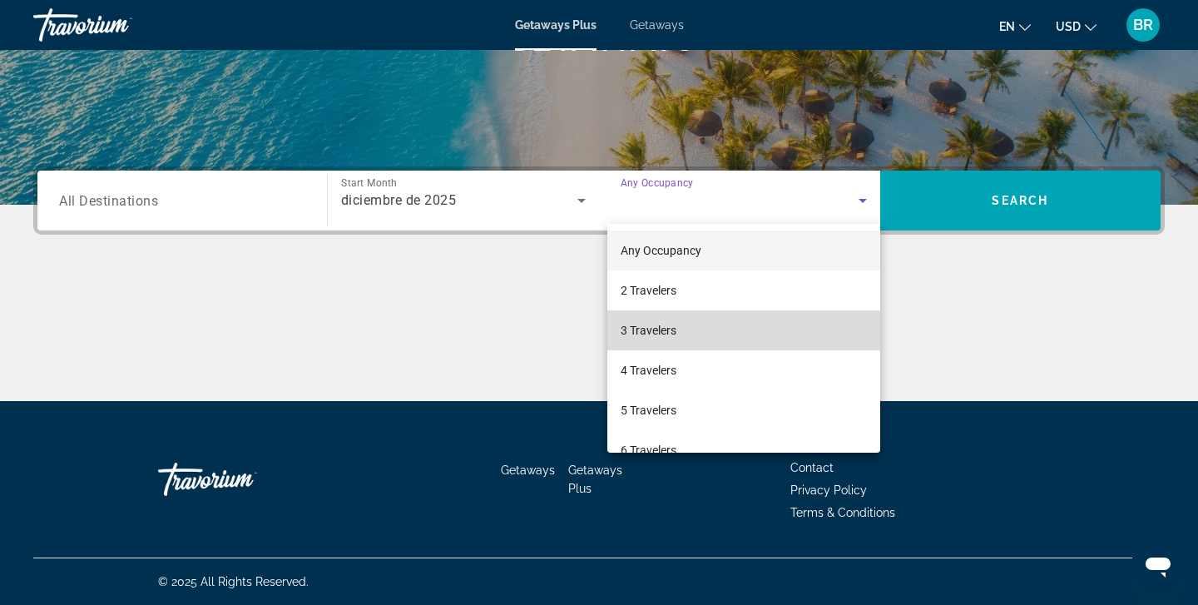
click at [648, 331] on span "3 Travelers" at bounding box center [648, 330] width 56 height 20
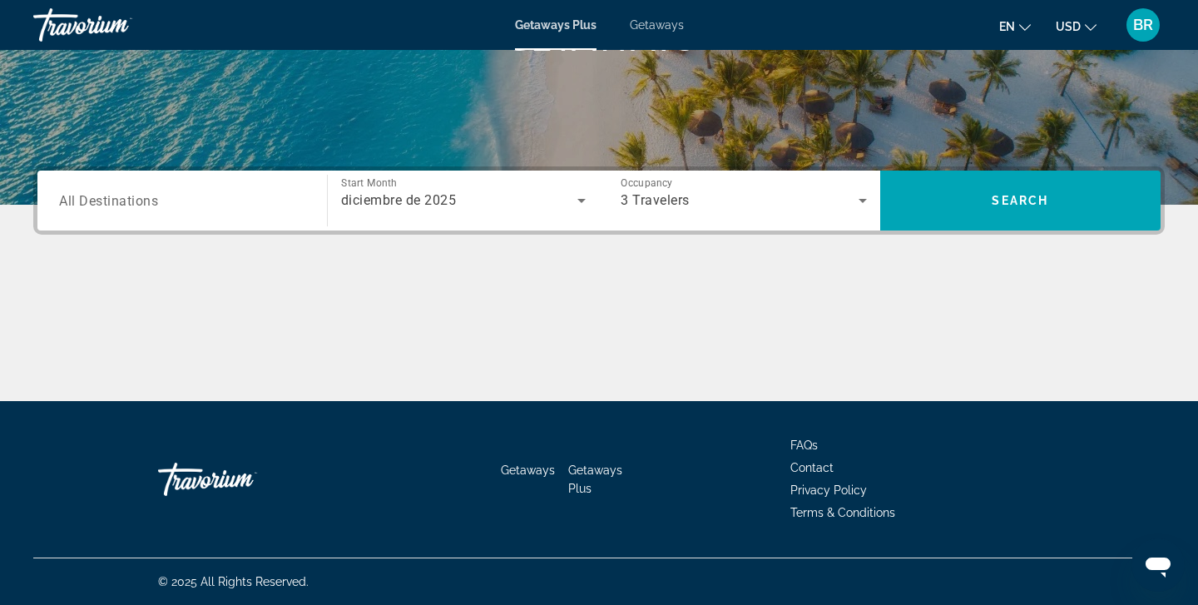
click at [104, 204] on span "All Destinations" at bounding box center [108, 200] width 99 height 16
click at [104, 204] on input "Destination All Destinations" at bounding box center [182, 201] width 246 height 20
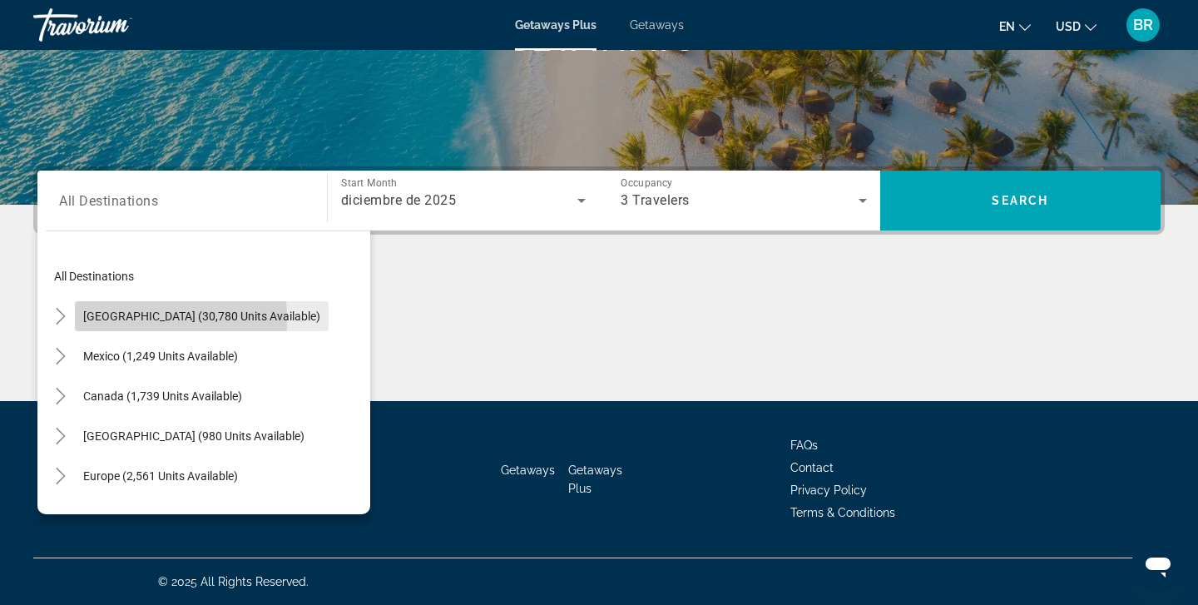
click at [77, 319] on span "Search widget" at bounding box center [202, 316] width 254 height 40
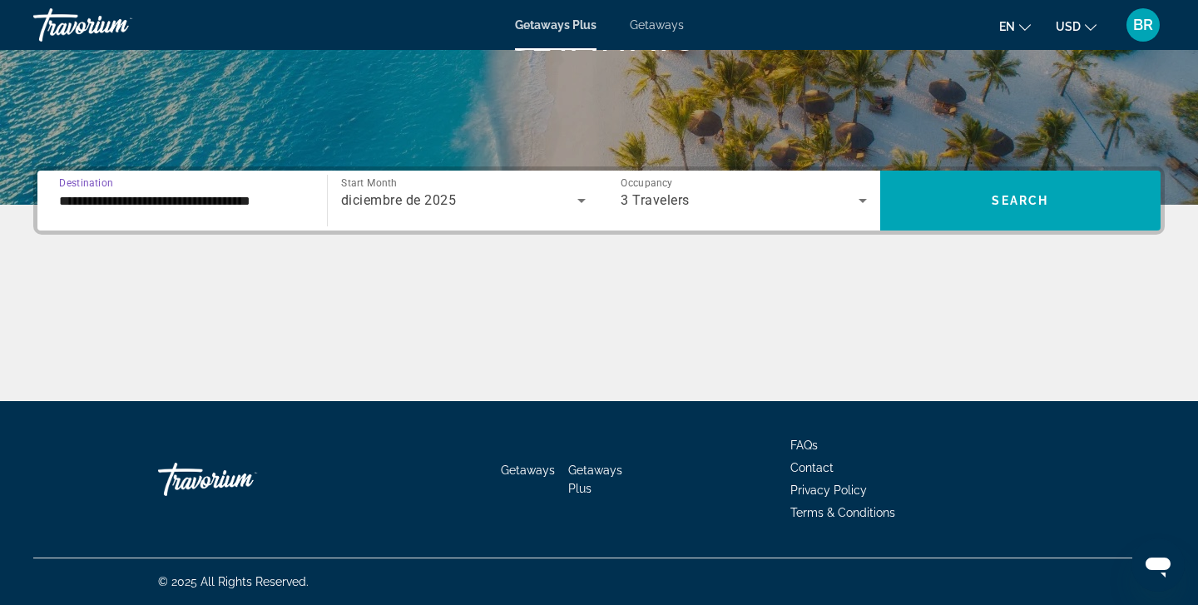
click at [139, 200] on input "**********" at bounding box center [182, 201] width 246 height 20
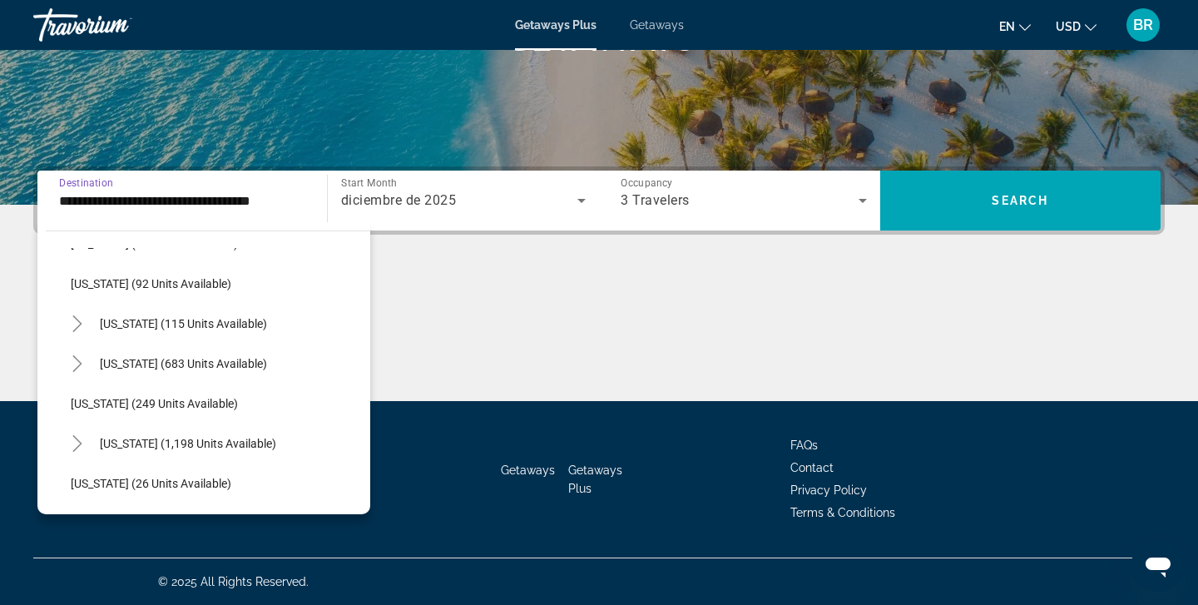
scroll to position [956, 0]
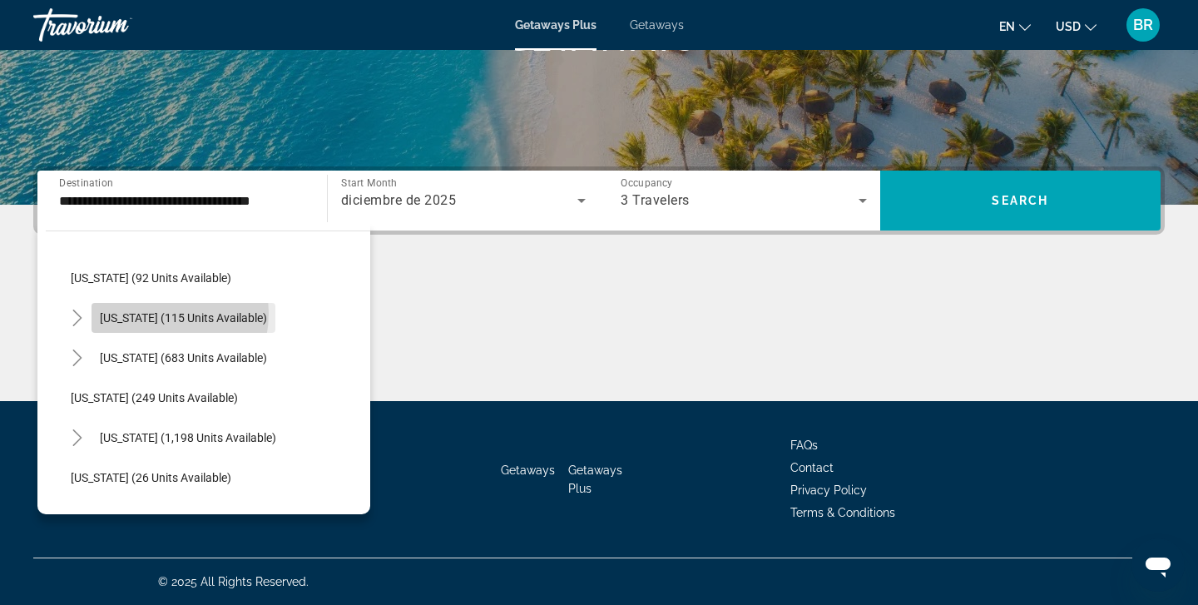
click at [144, 313] on span "[US_STATE] (115 units available)" at bounding box center [183, 317] width 167 height 13
type input "**********"
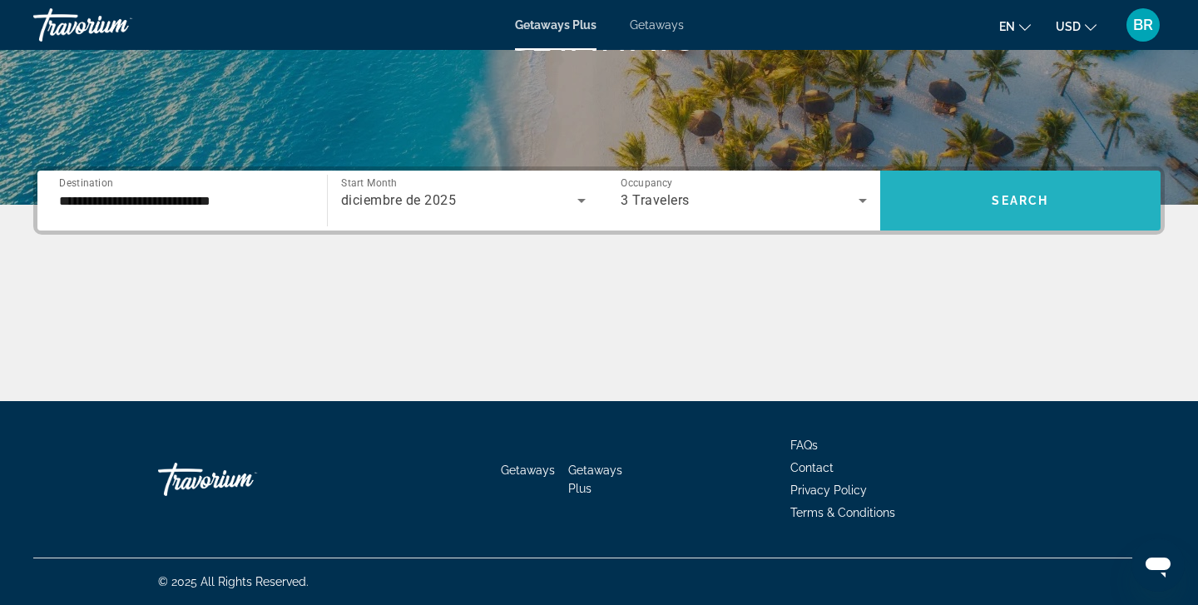
click at [1021, 198] on span "Search" at bounding box center [1019, 200] width 57 height 13
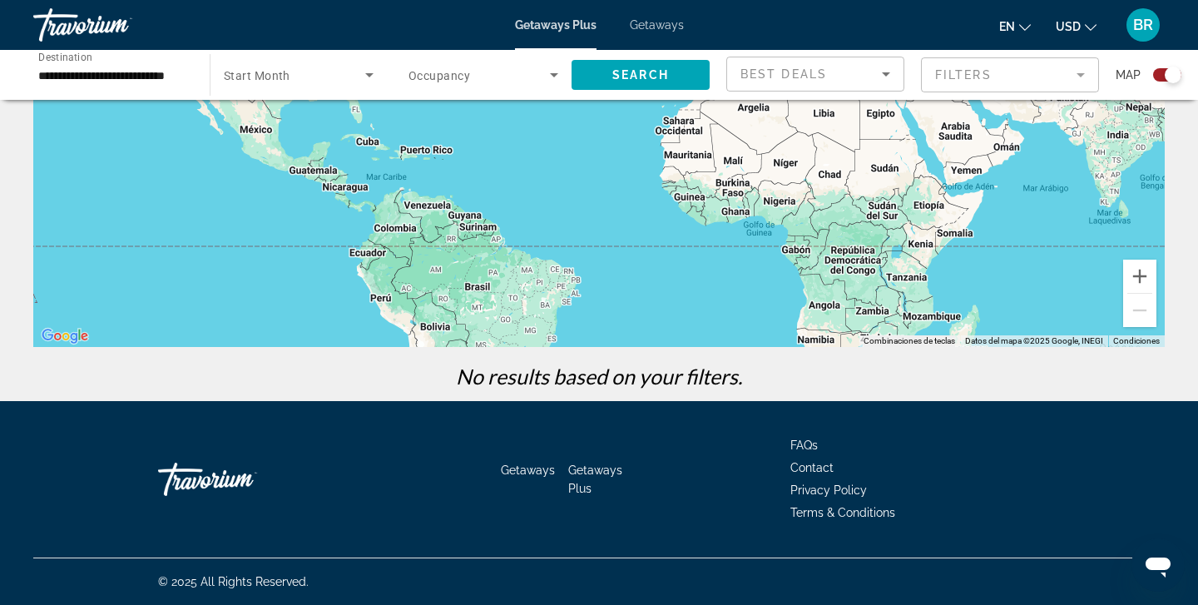
scroll to position [269, 0]
click at [369, 74] on icon "Search widget" at bounding box center [369, 75] width 8 height 4
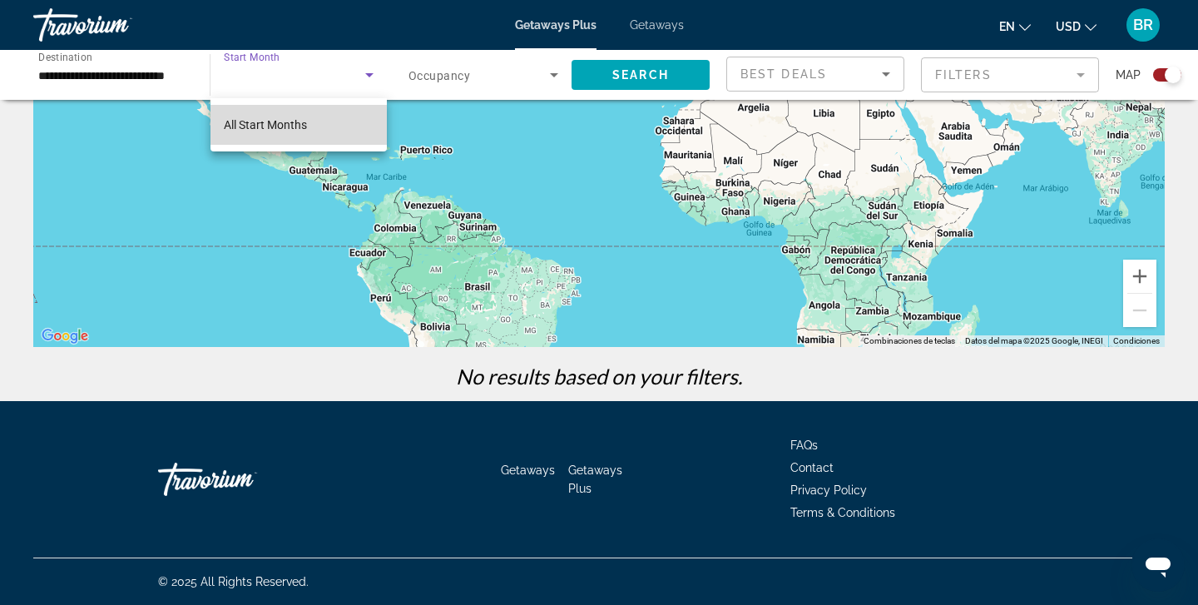
click at [293, 124] on span "All Start Months" at bounding box center [265, 124] width 83 height 13
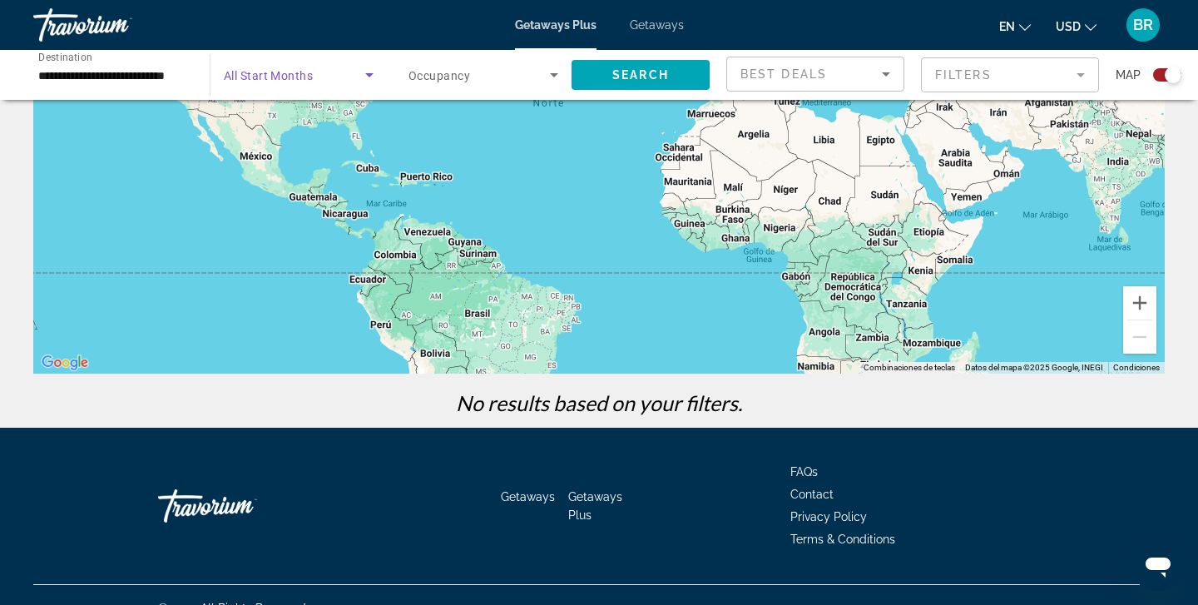
scroll to position [245, 0]
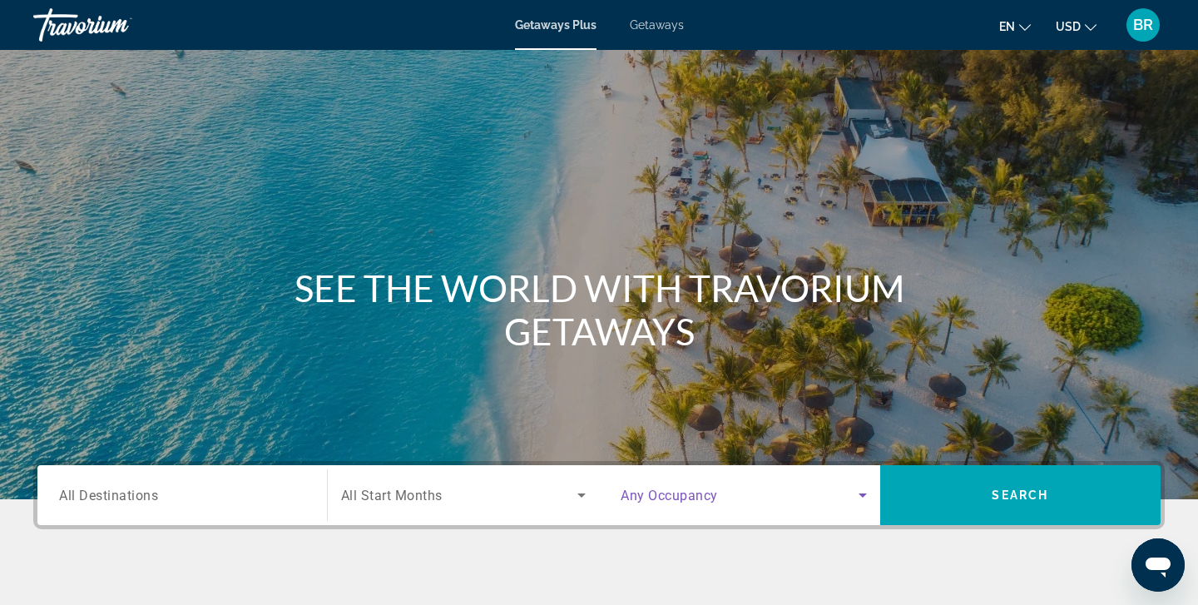
click at [865, 496] on icon "Search widget" at bounding box center [862, 495] width 20 height 20
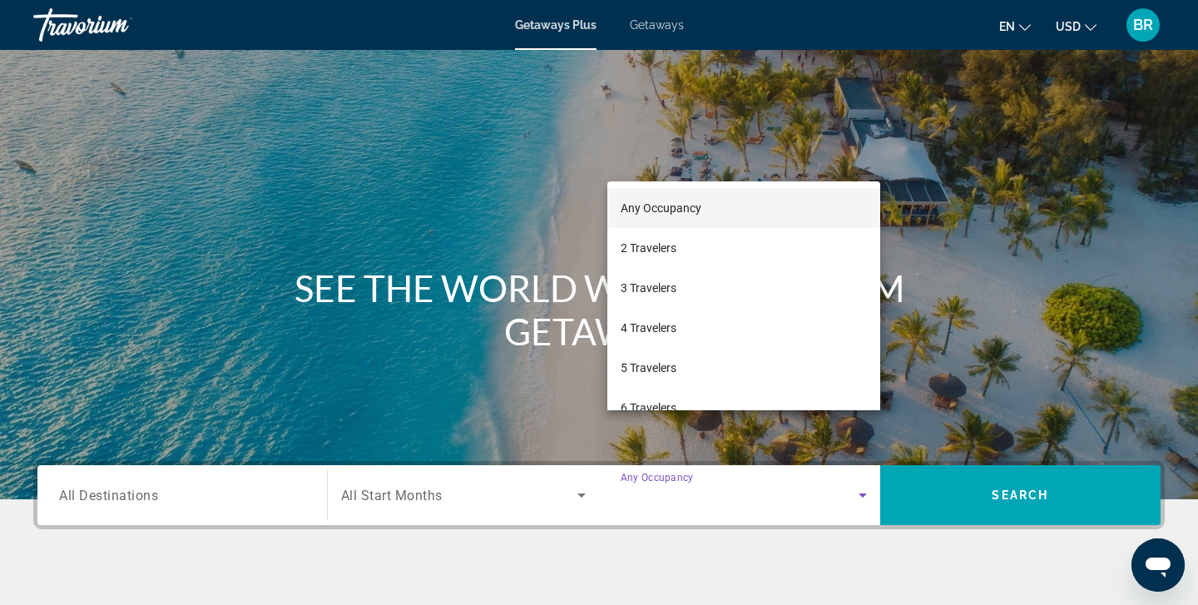
scroll to position [294, 0]
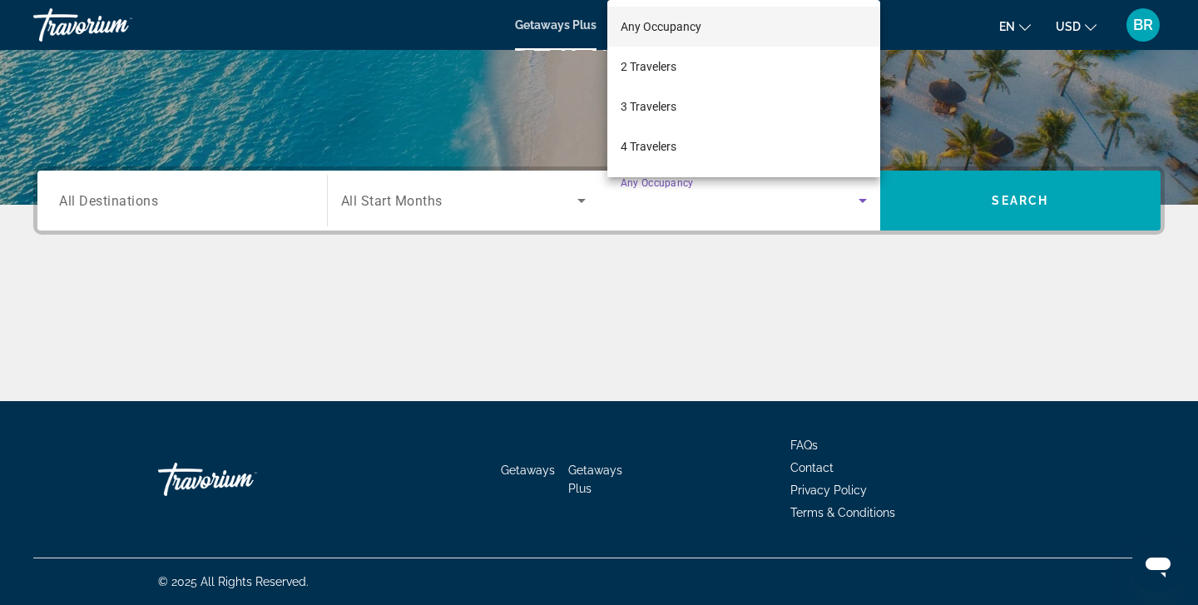
click at [281, 111] on div at bounding box center [599, 302] width 1198 height 605
